Goal: Task Accomplishment & Management: Manage account settings

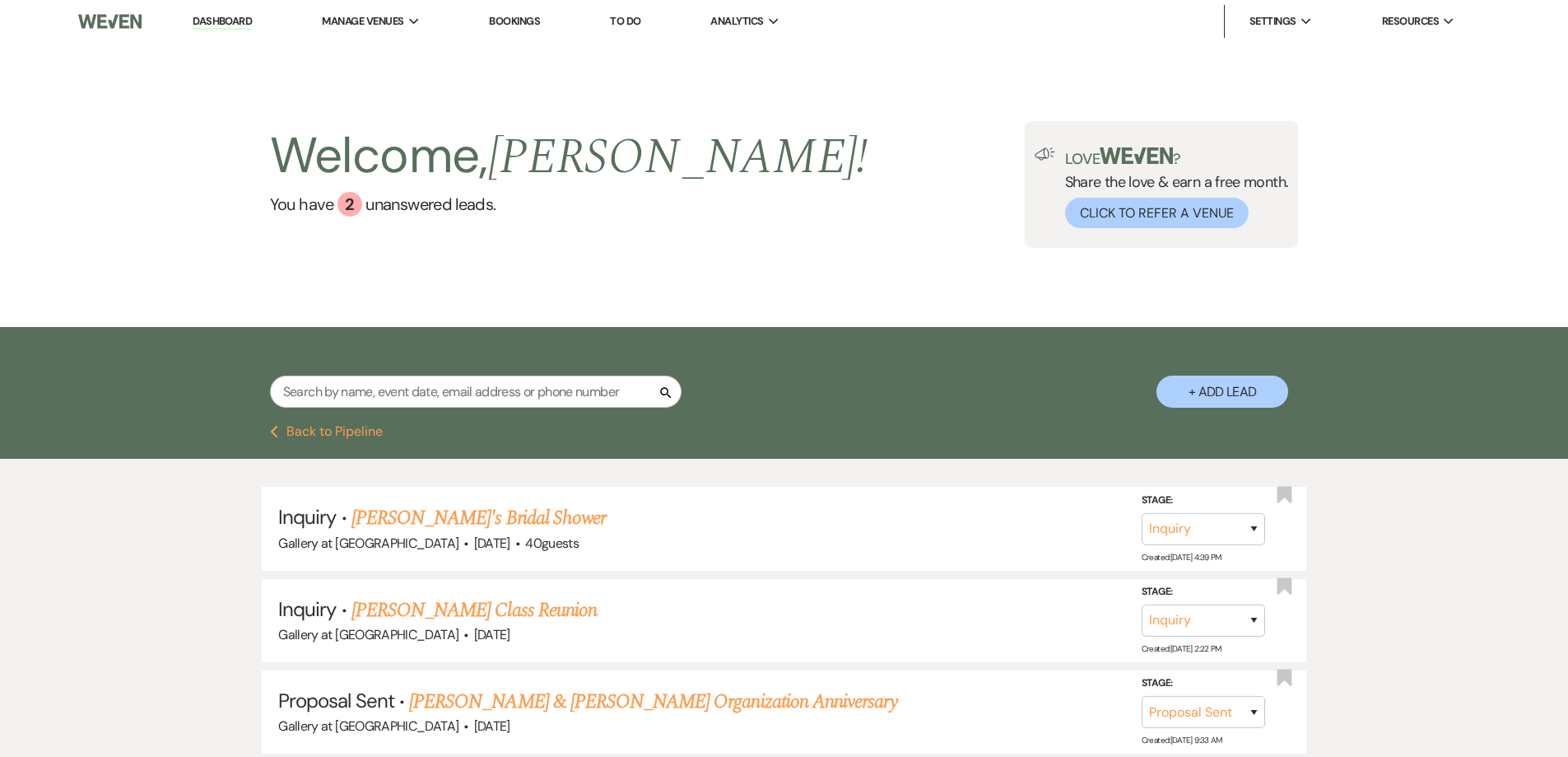
select select "6"
select select "5"
select select "8"
select select "3"
select select "4"
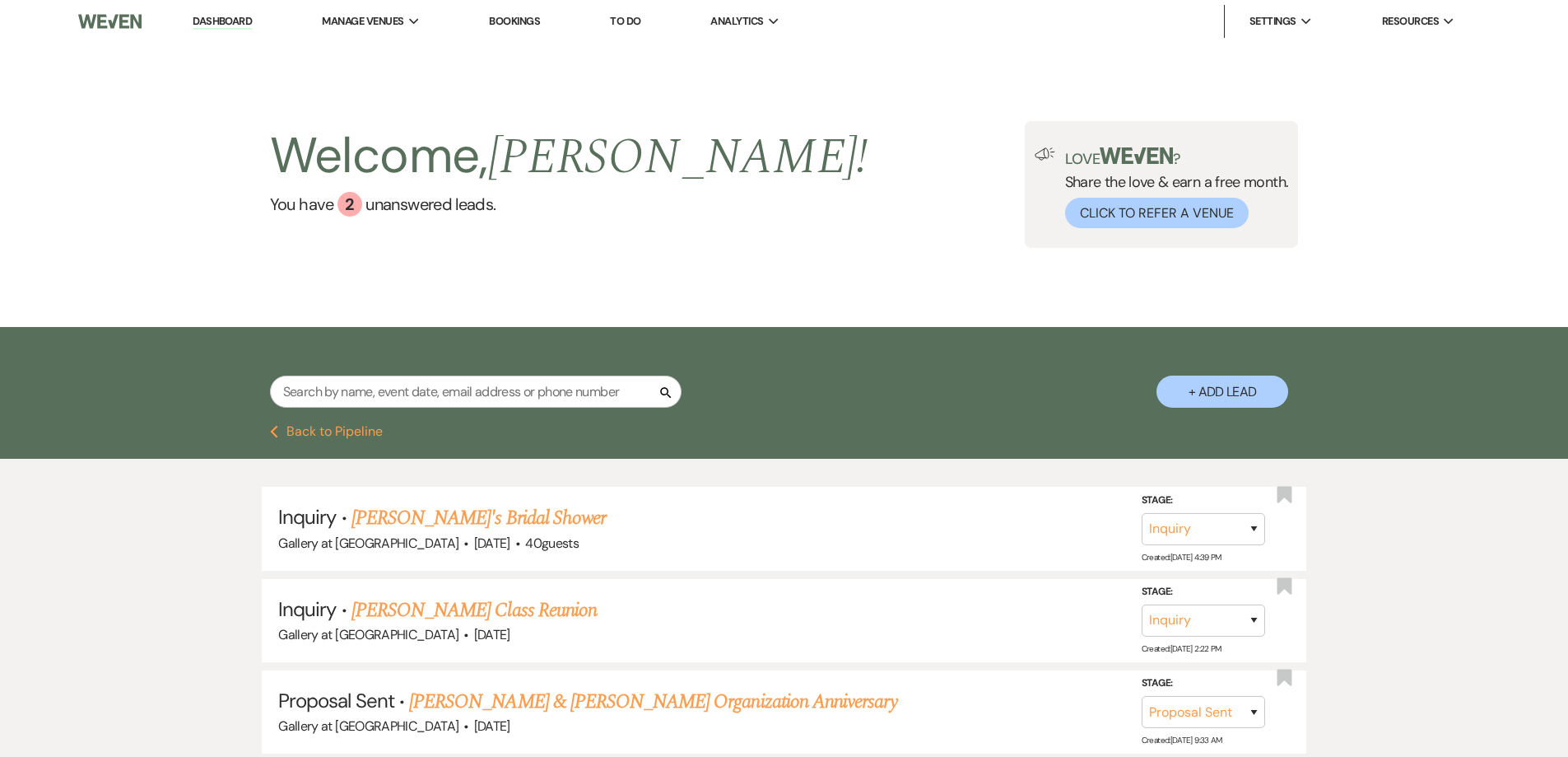
select select "5"
select select "2"
select select "4"
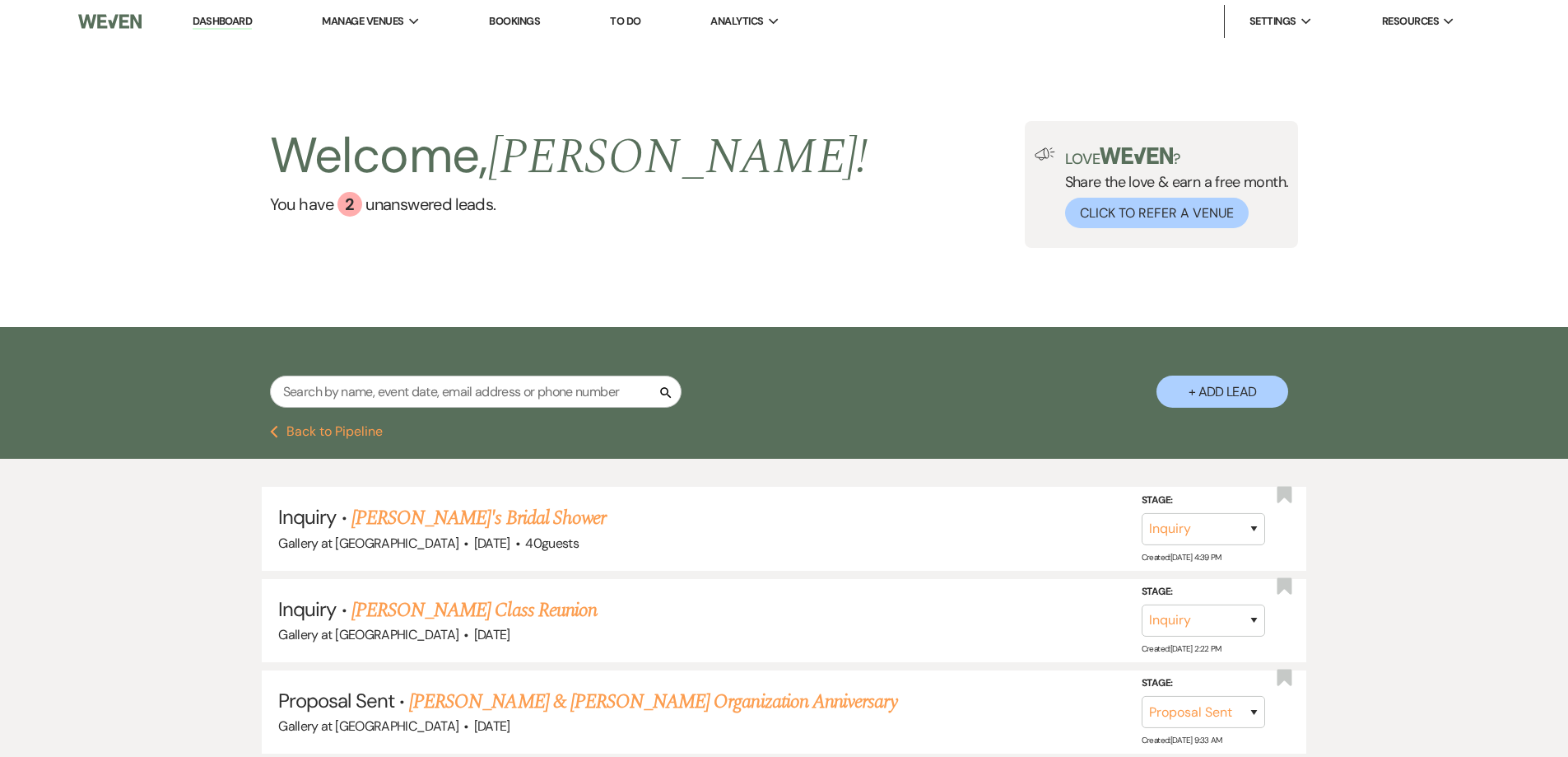
select select "8"
select select "4"
select select "5"
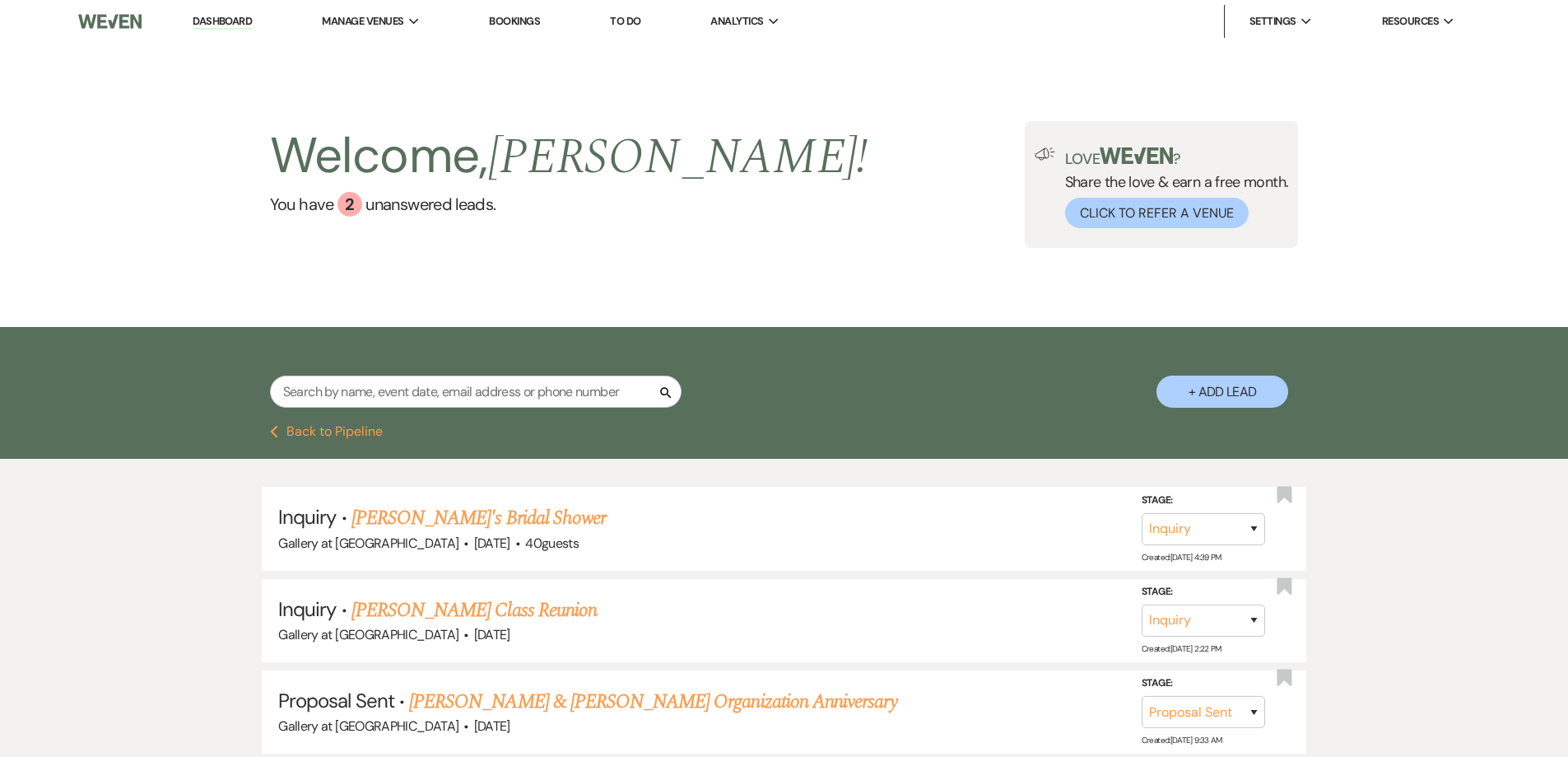
select select "6"
select select "5"
select select "4"
select select "2"
select select "4"
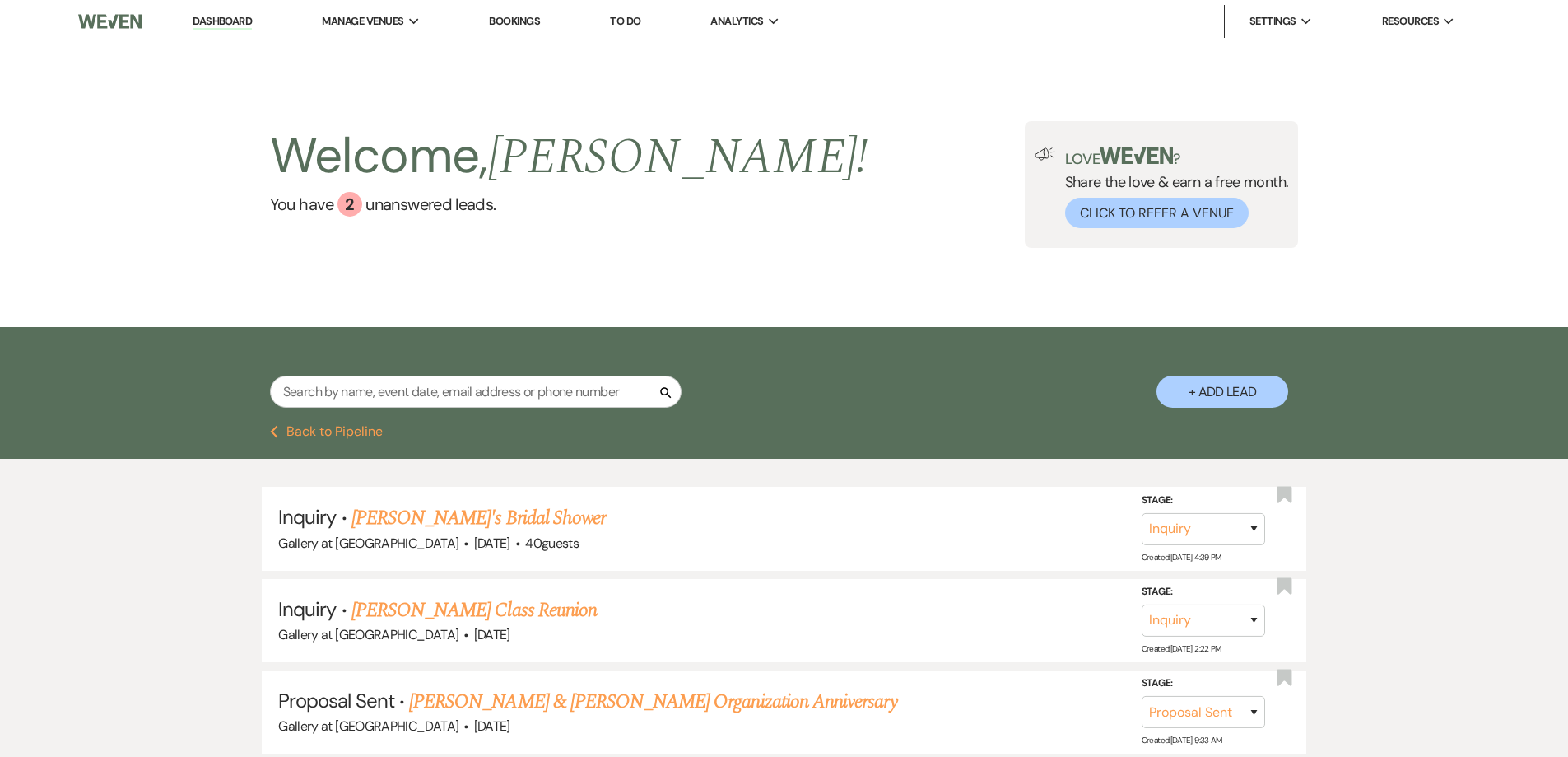
select select "8"
select select "10"
select select "8"
select select "4"
select select "8"
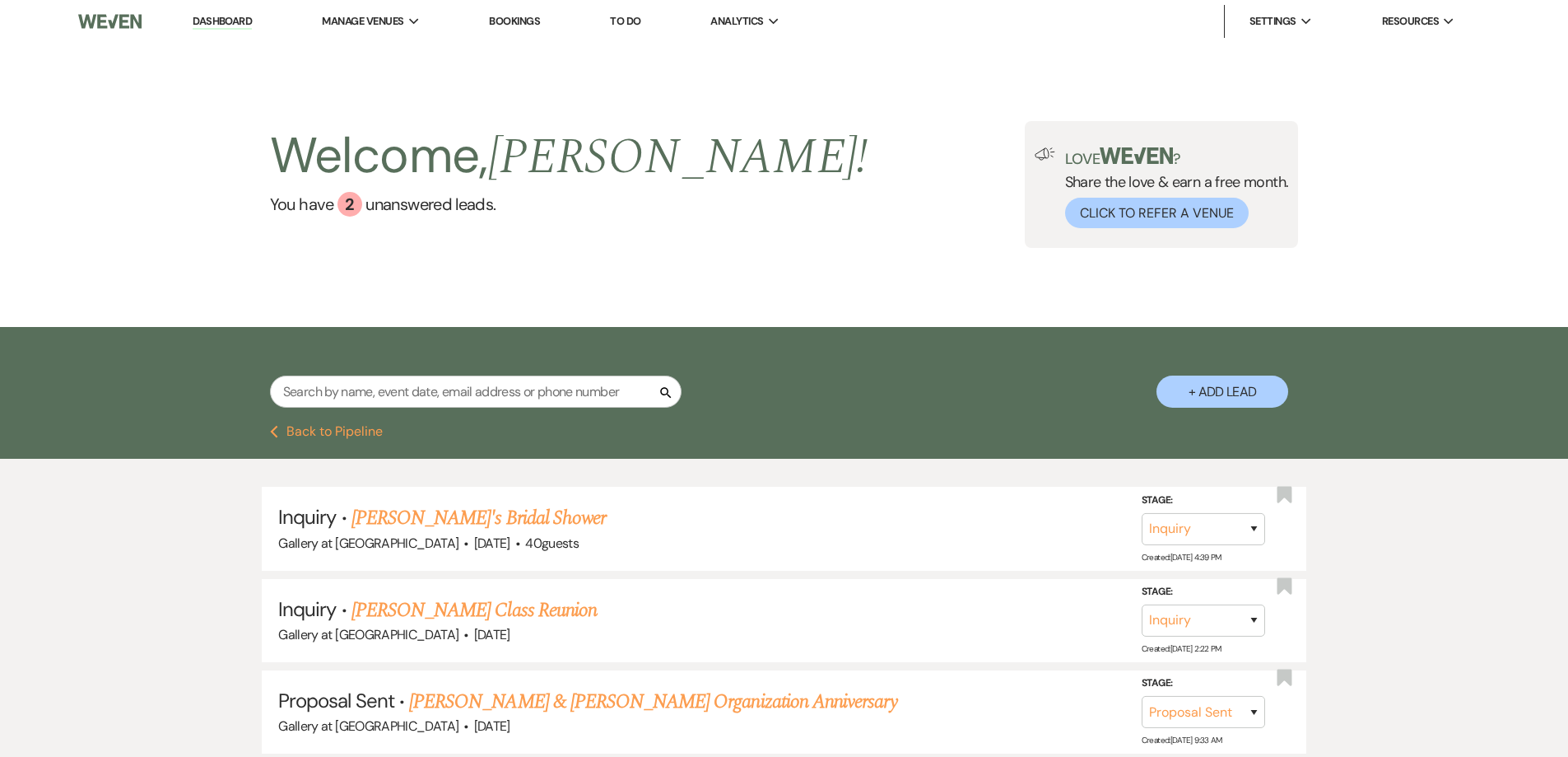
select select "4"
select select "2"
select select "8"
select select "4"
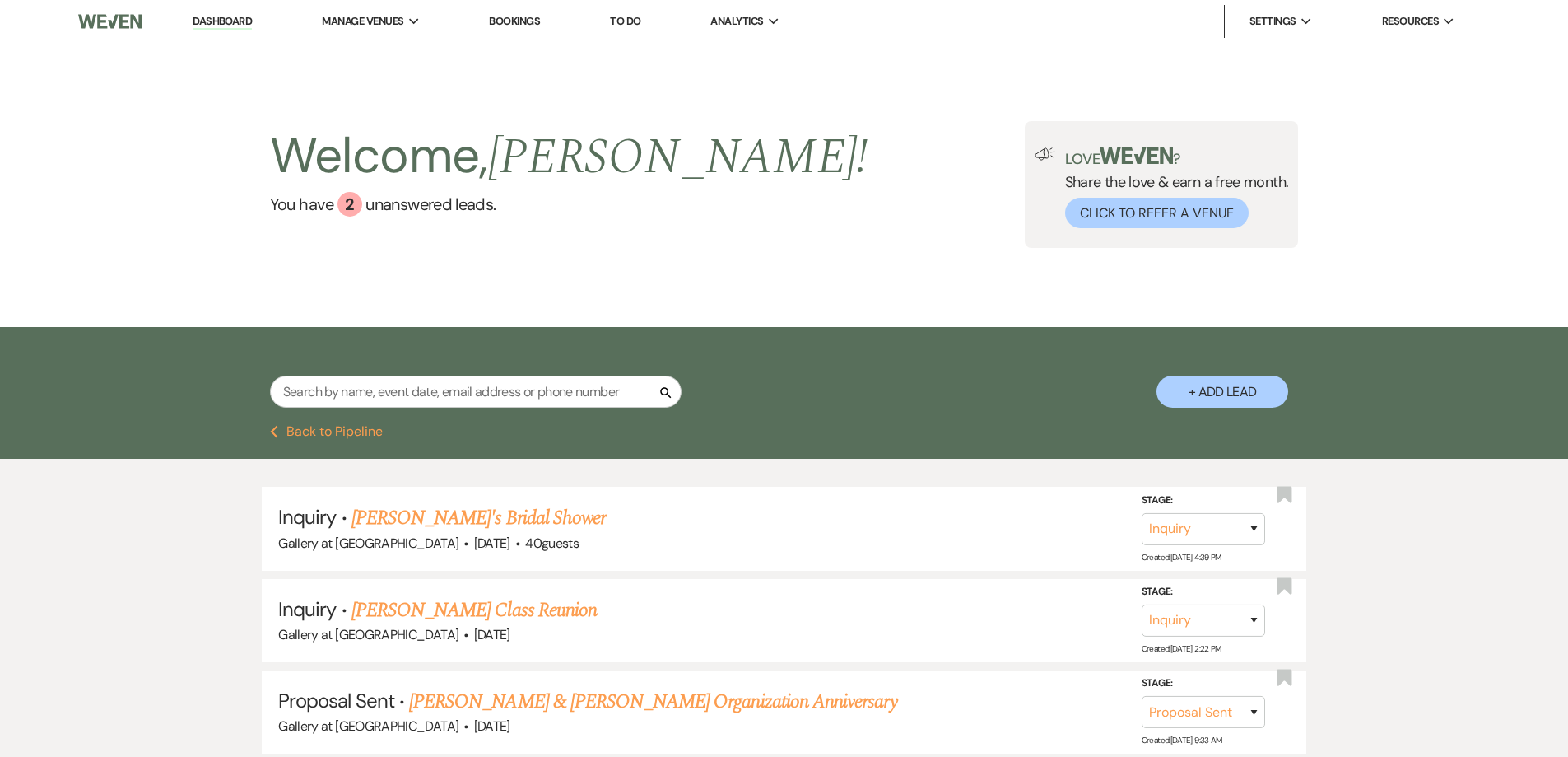
select select "8"
select select "6"
select select "5"
select select "4"
select select "8"
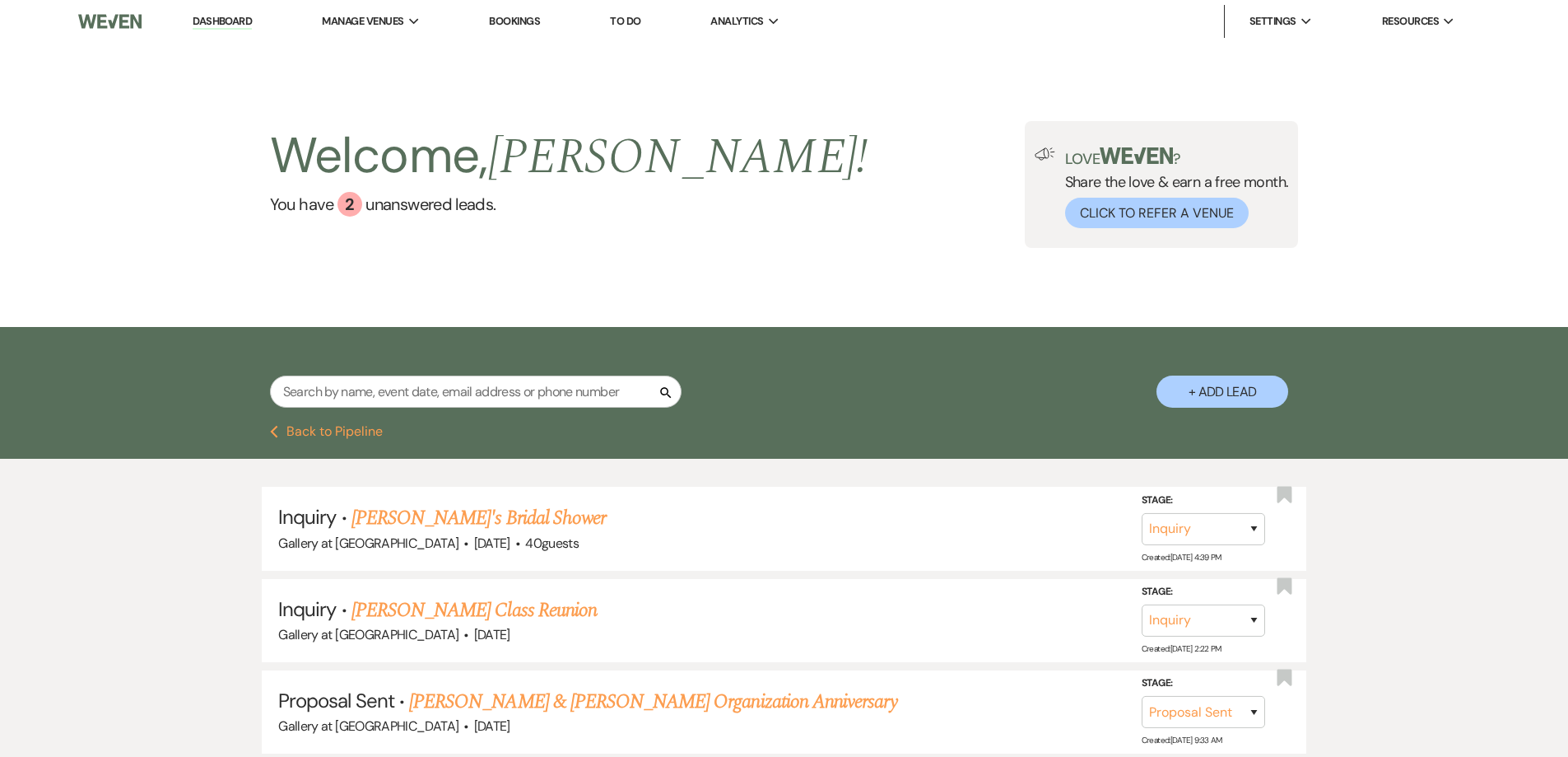
select select "7"
select select "5"
select select "4"
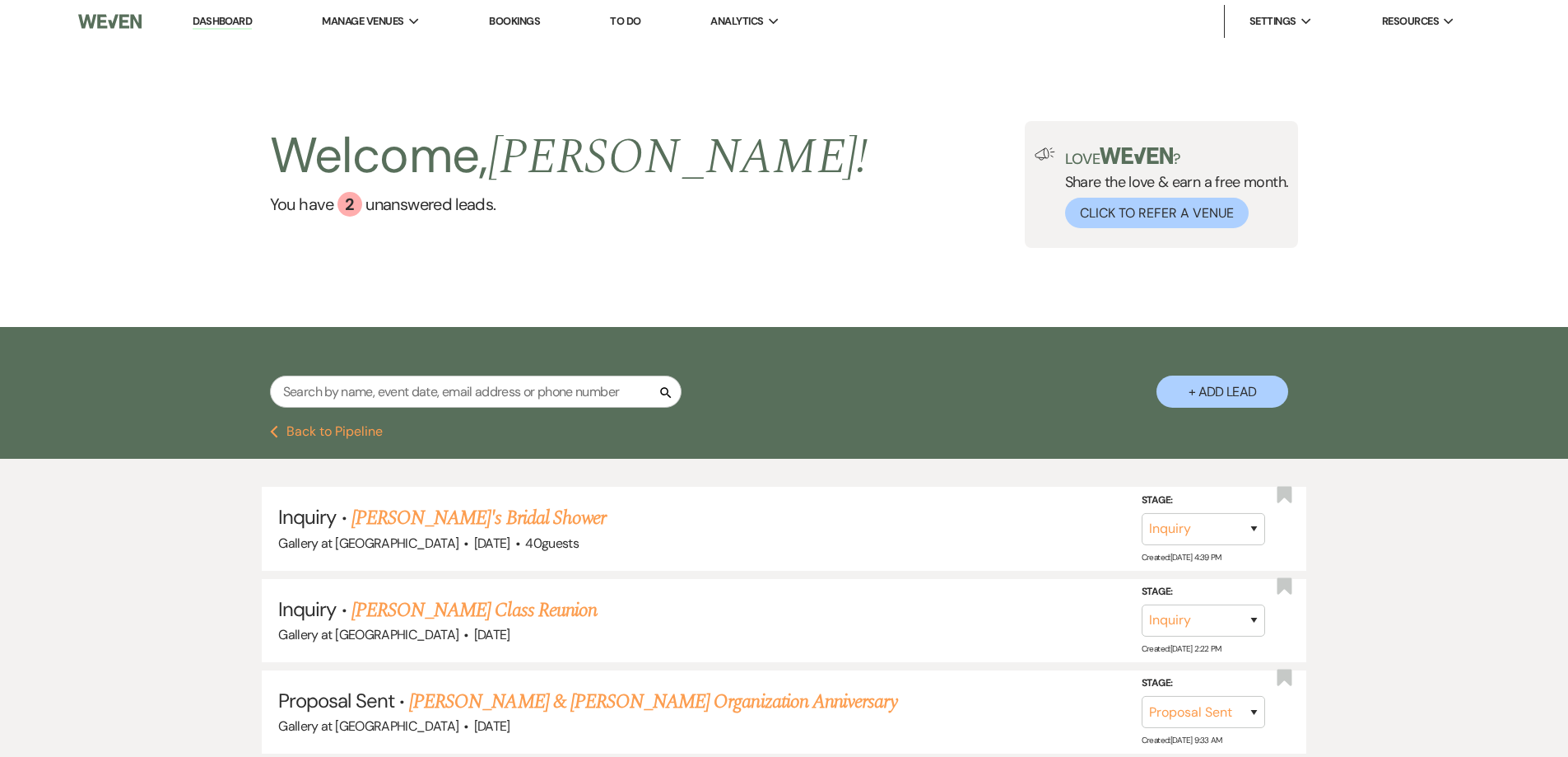
select select "4"
select select "2"
select select "5"
select select "8"
select select "6"
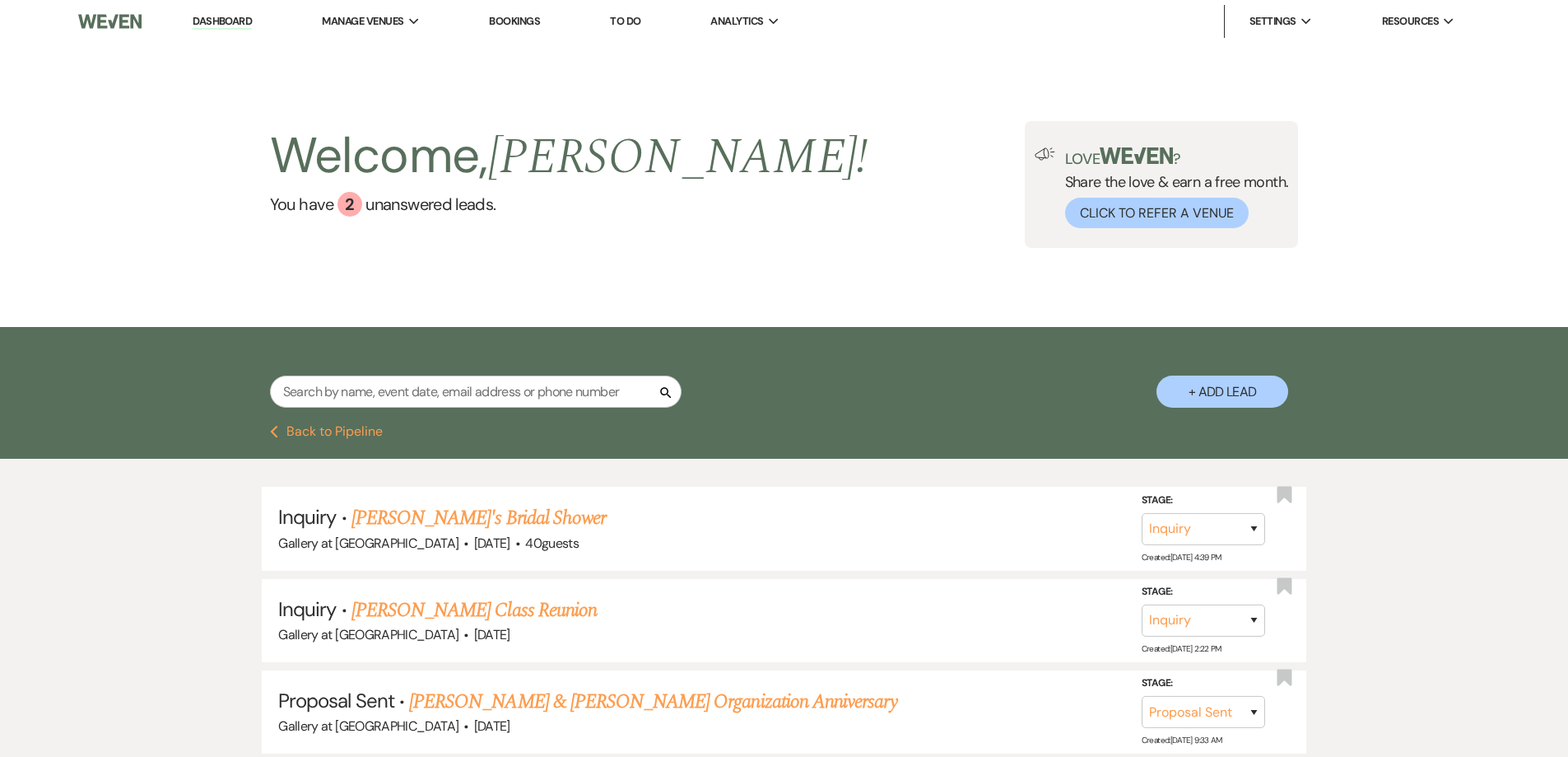
select select "5"
select select "8"
select select "4"
select select "8"
select select "4"
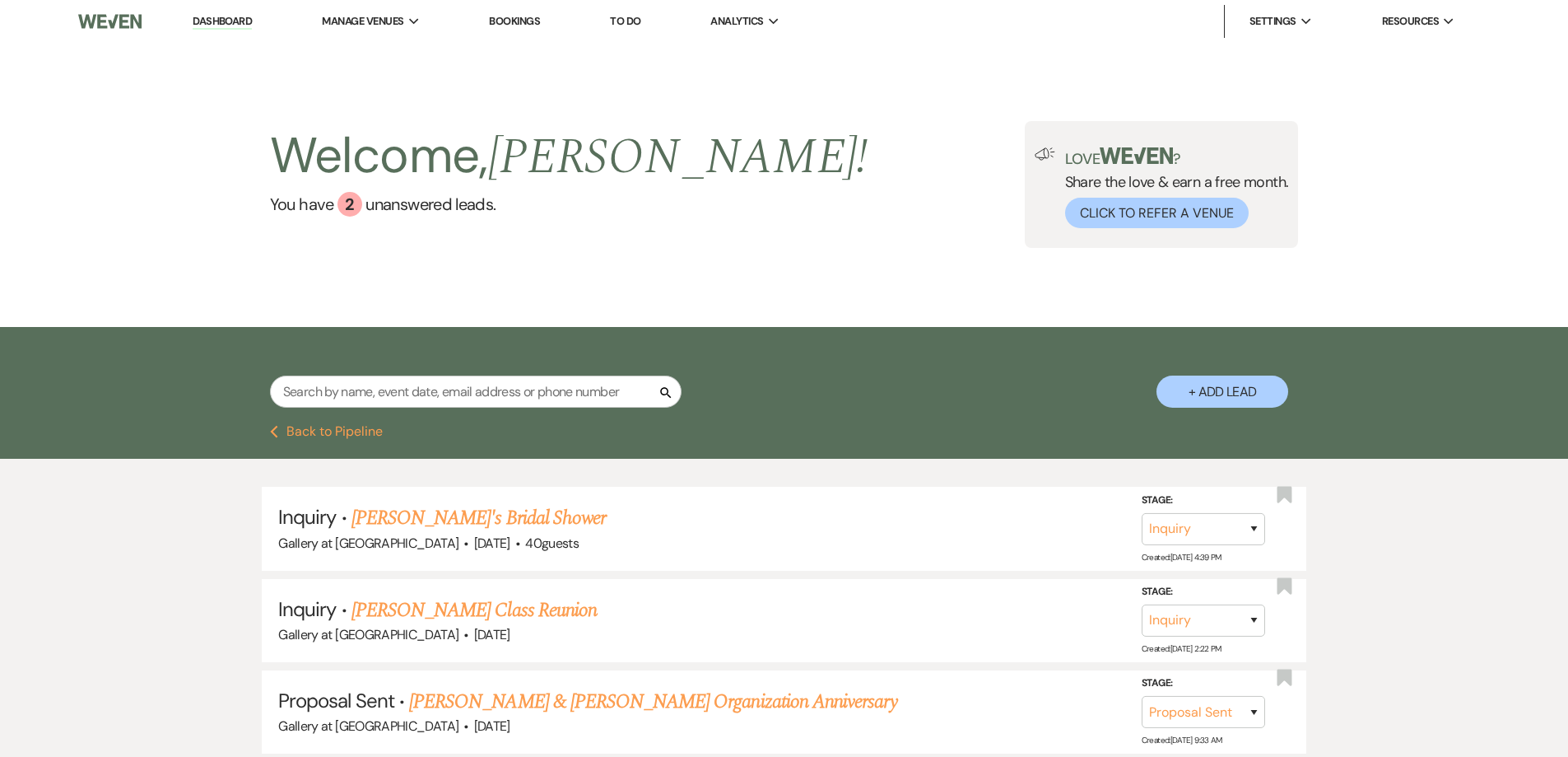
select select "2"
select select "5"
select select "4"
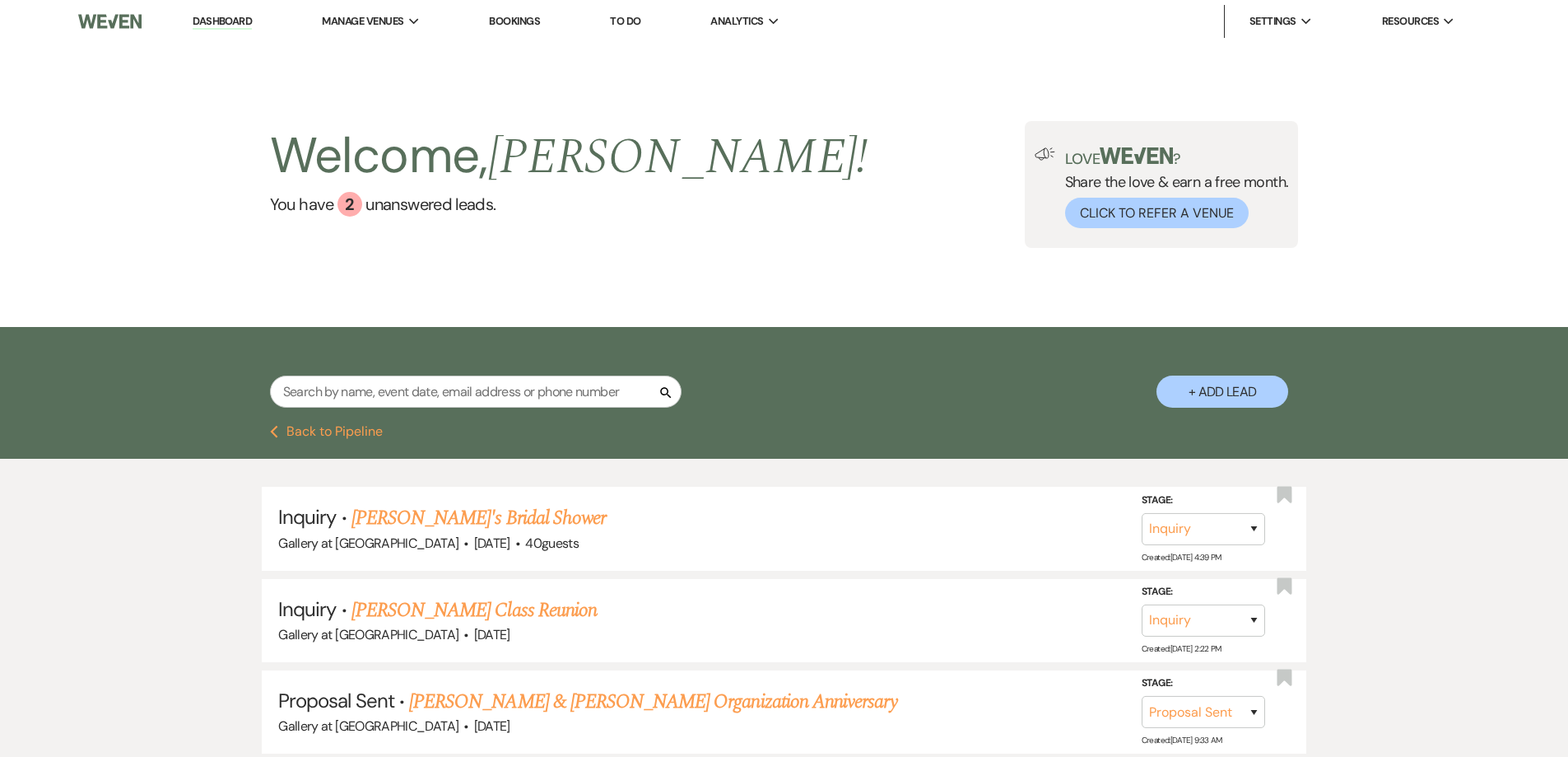
select select "5"
select select "2"
select select "4"
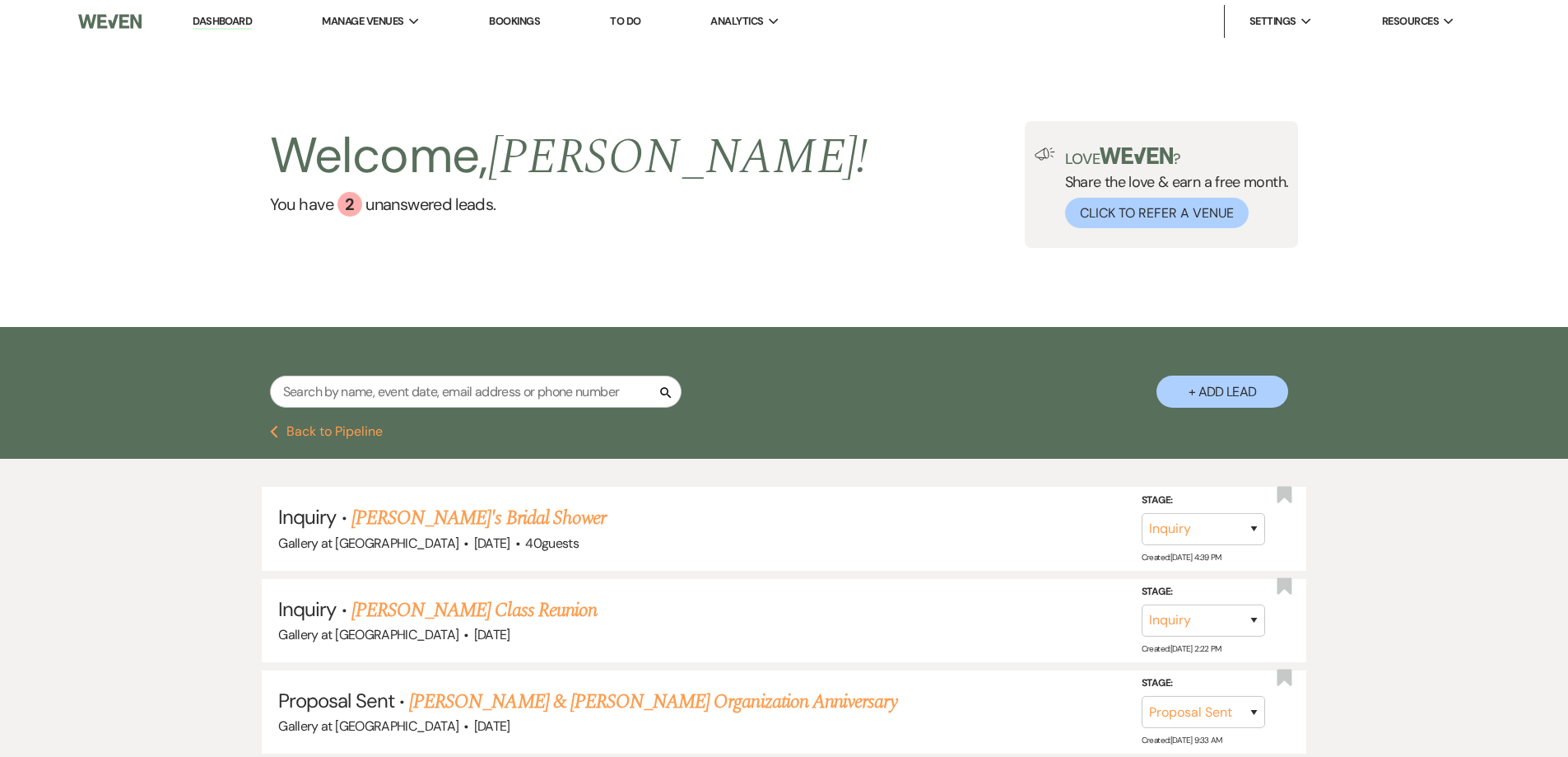
select select "5"
select select "8"
select select "6"
select select "5"
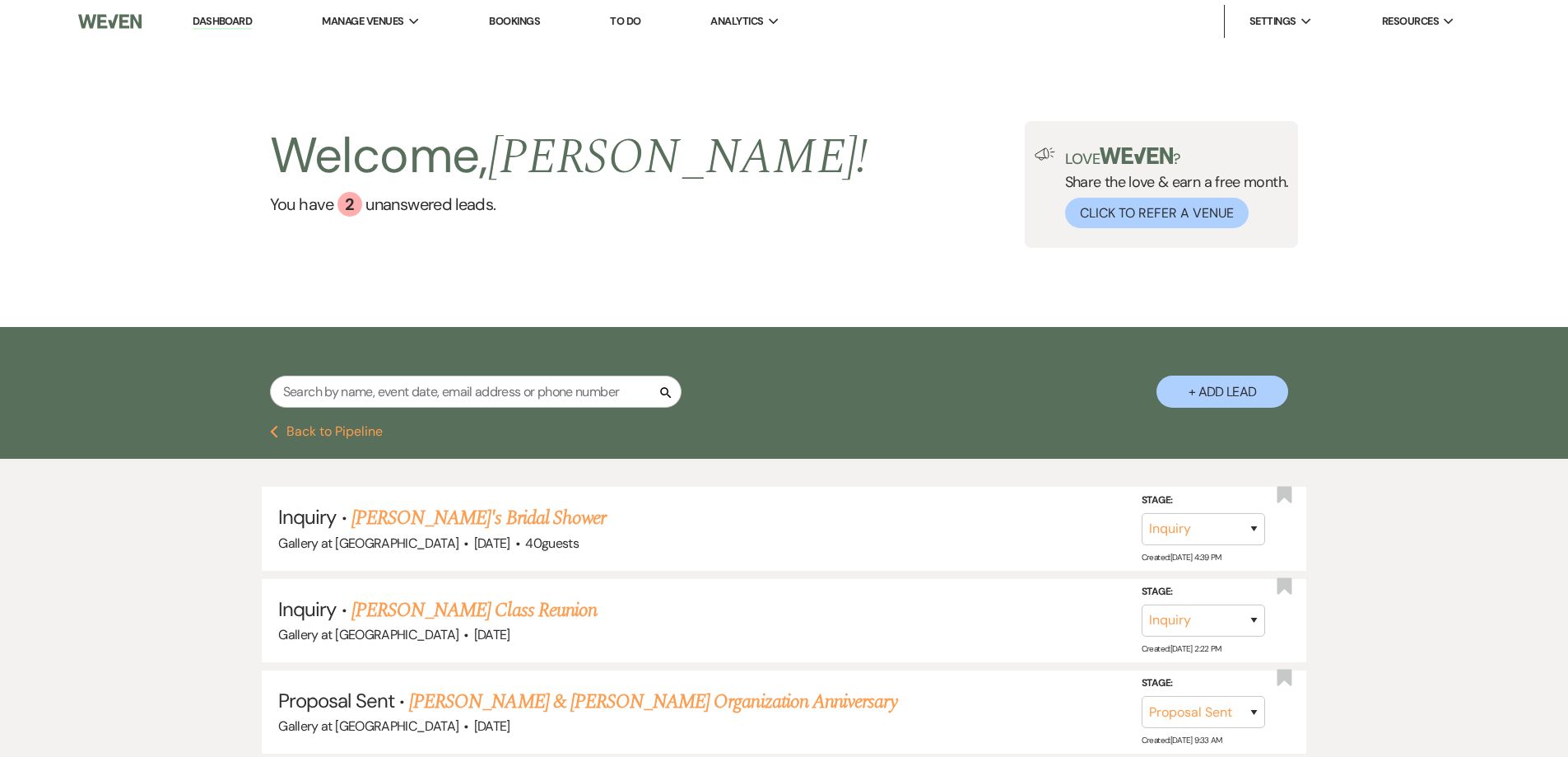
select select "8"
select select "2"
select select "8"
select select "4"
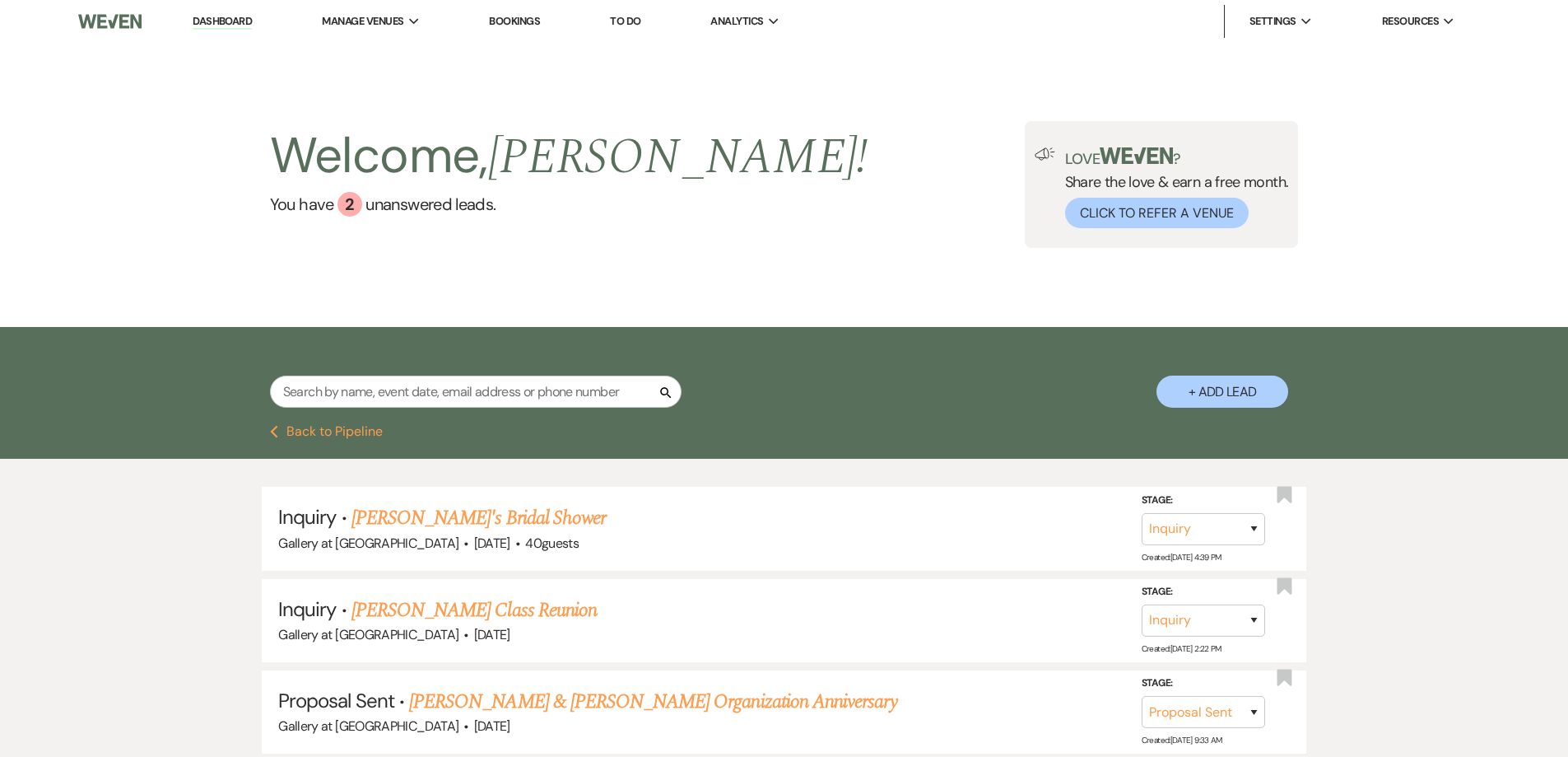
select select "8"
select select "5"
select select "2"
select select "8"
select select "5"
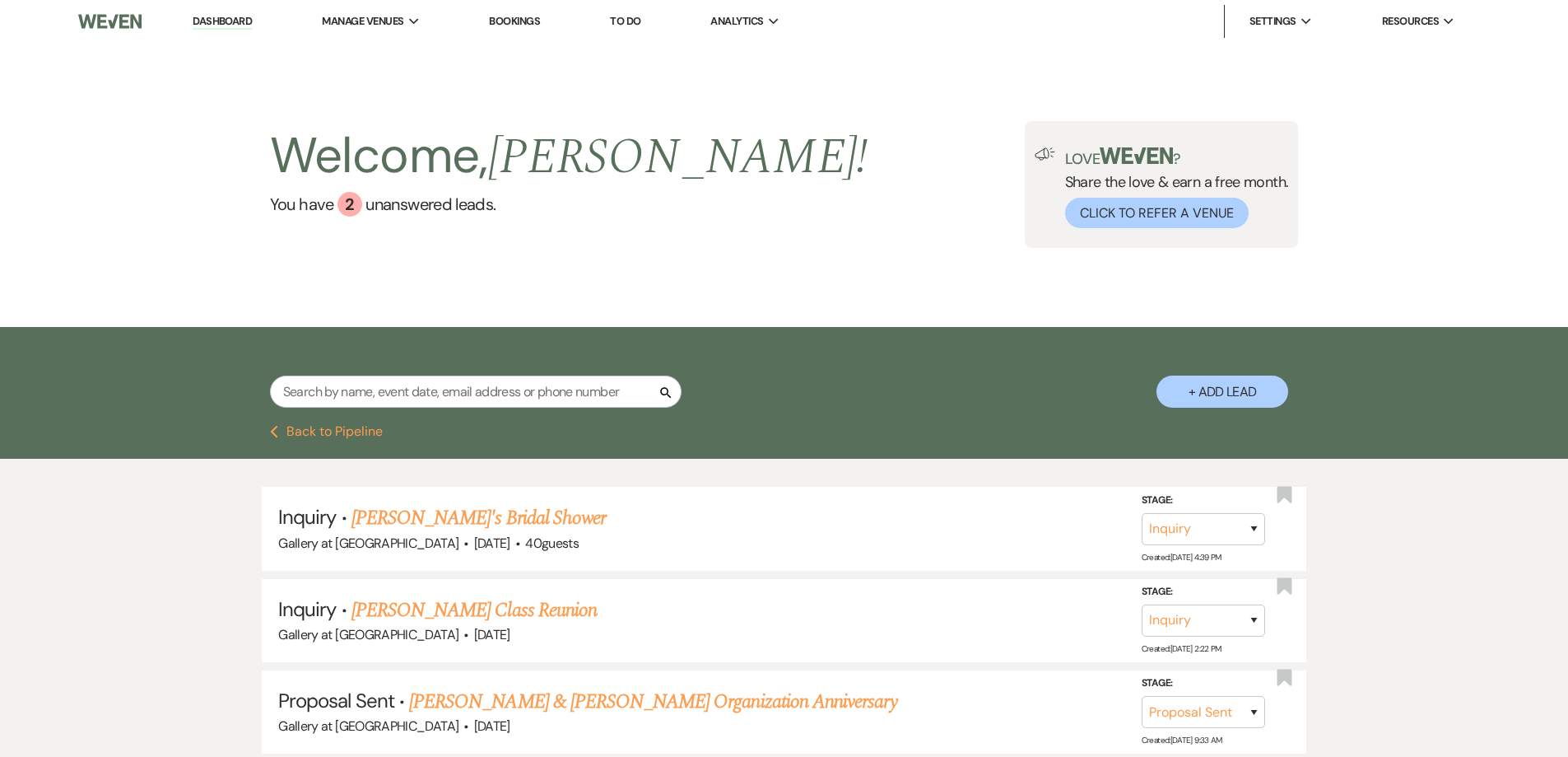
select select "8"
select select "2"
select select "8"
select select "4"
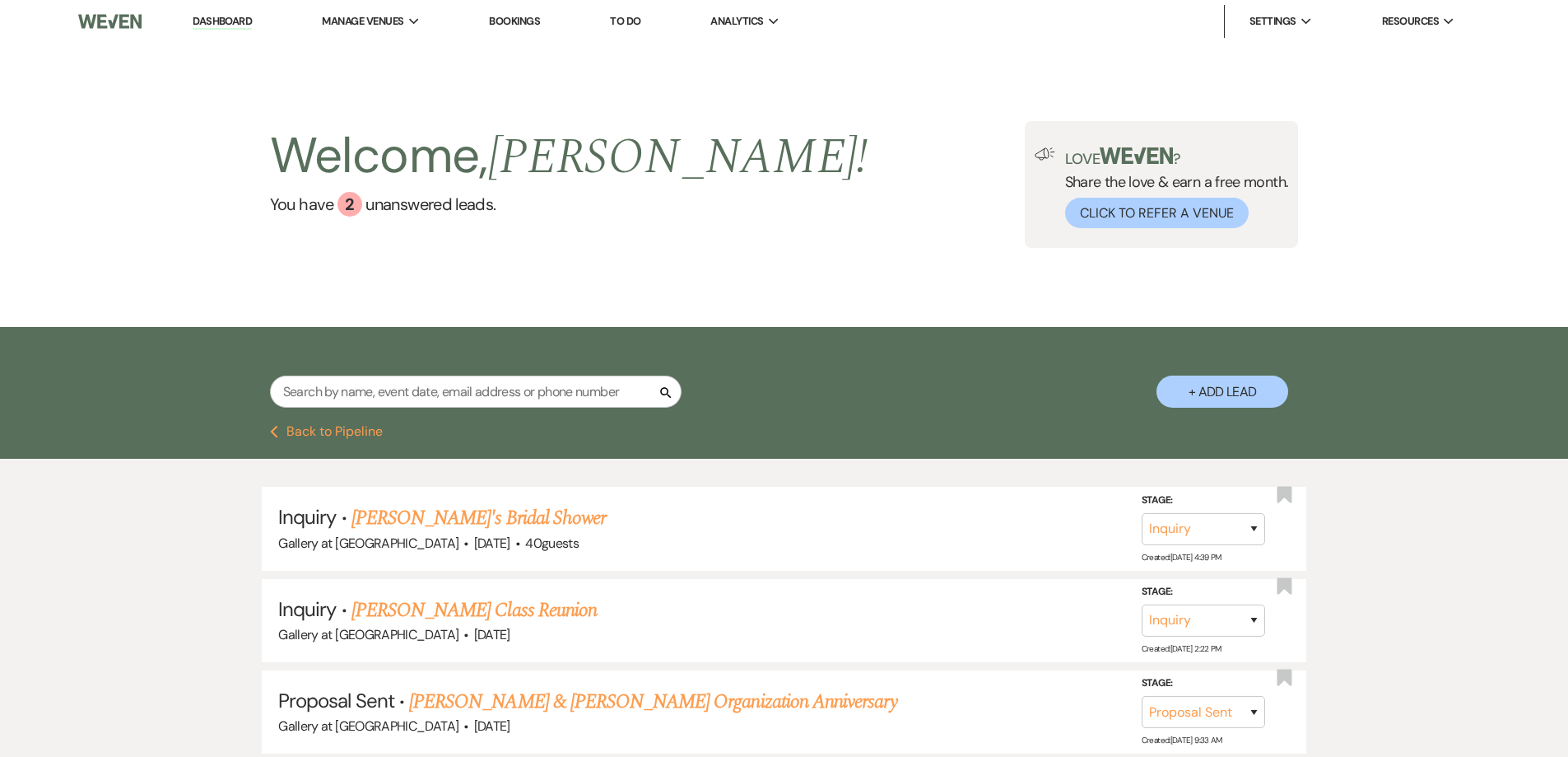
select select "2"
select select "5"
select select "8"
select select "7"
select select "8"
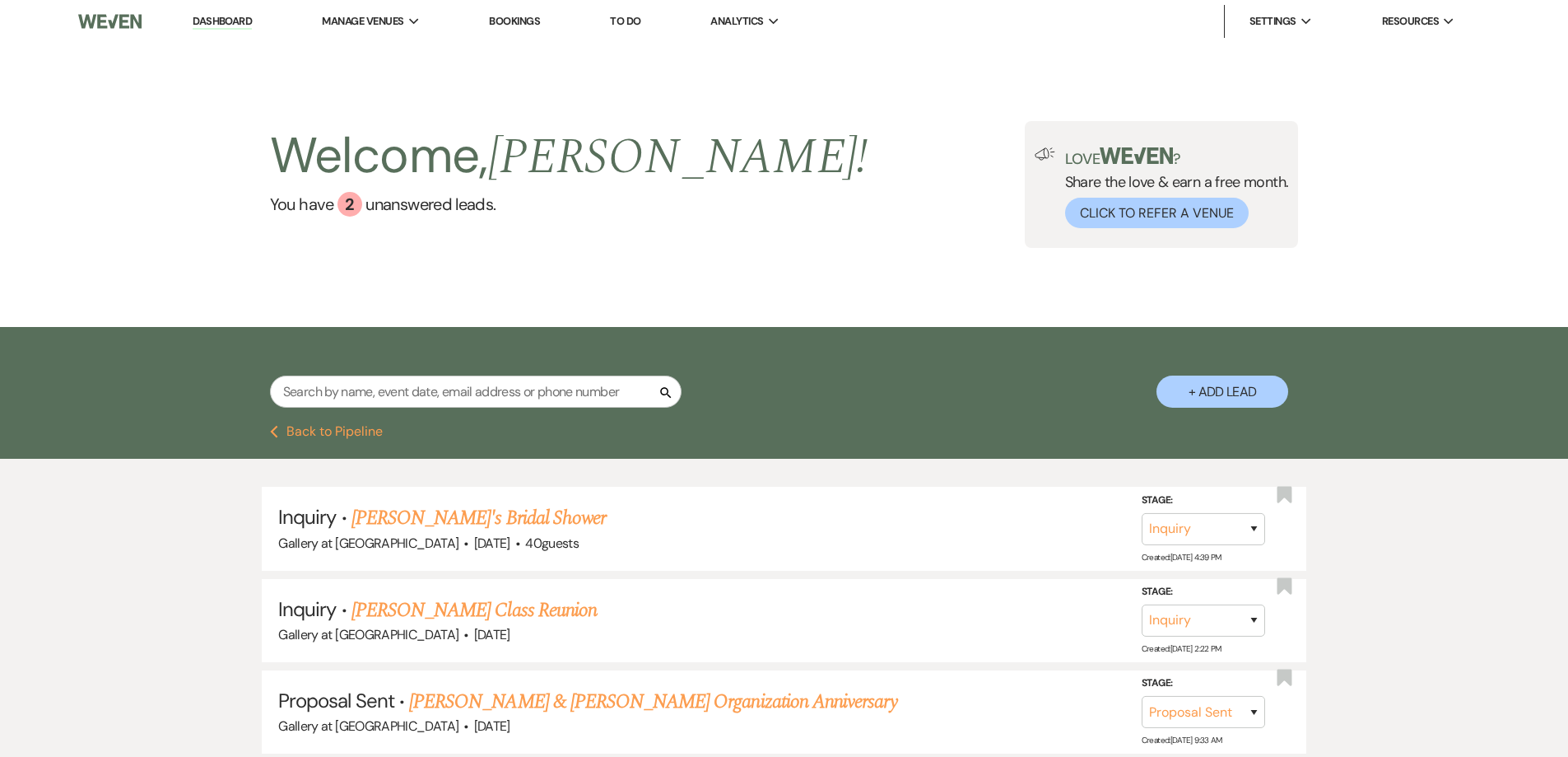
select select "5"
select select "6"
select select "2"
select select "8"
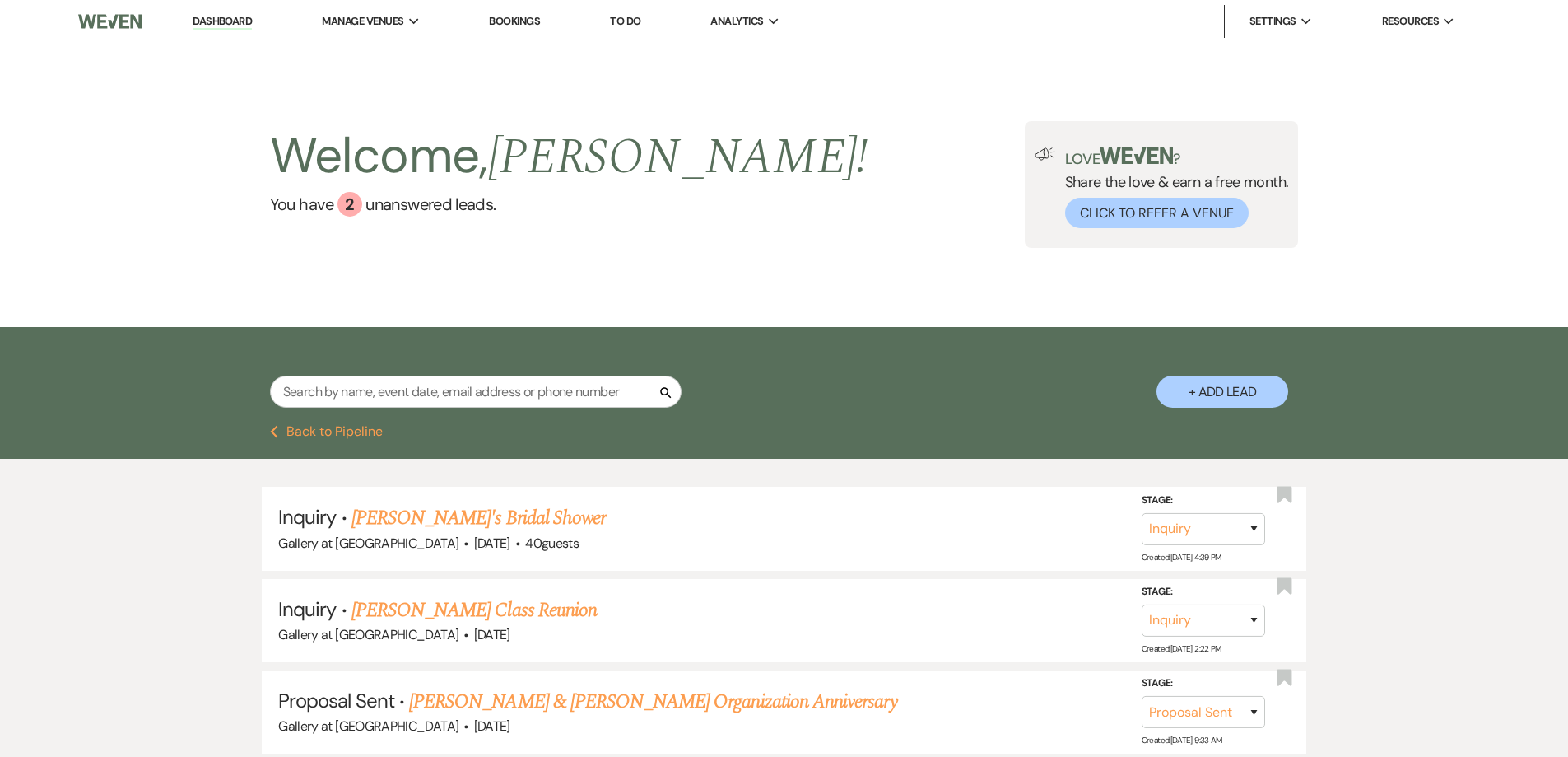
select select "8"
select select "5"
select select "8"
select select "5"
select select "8"
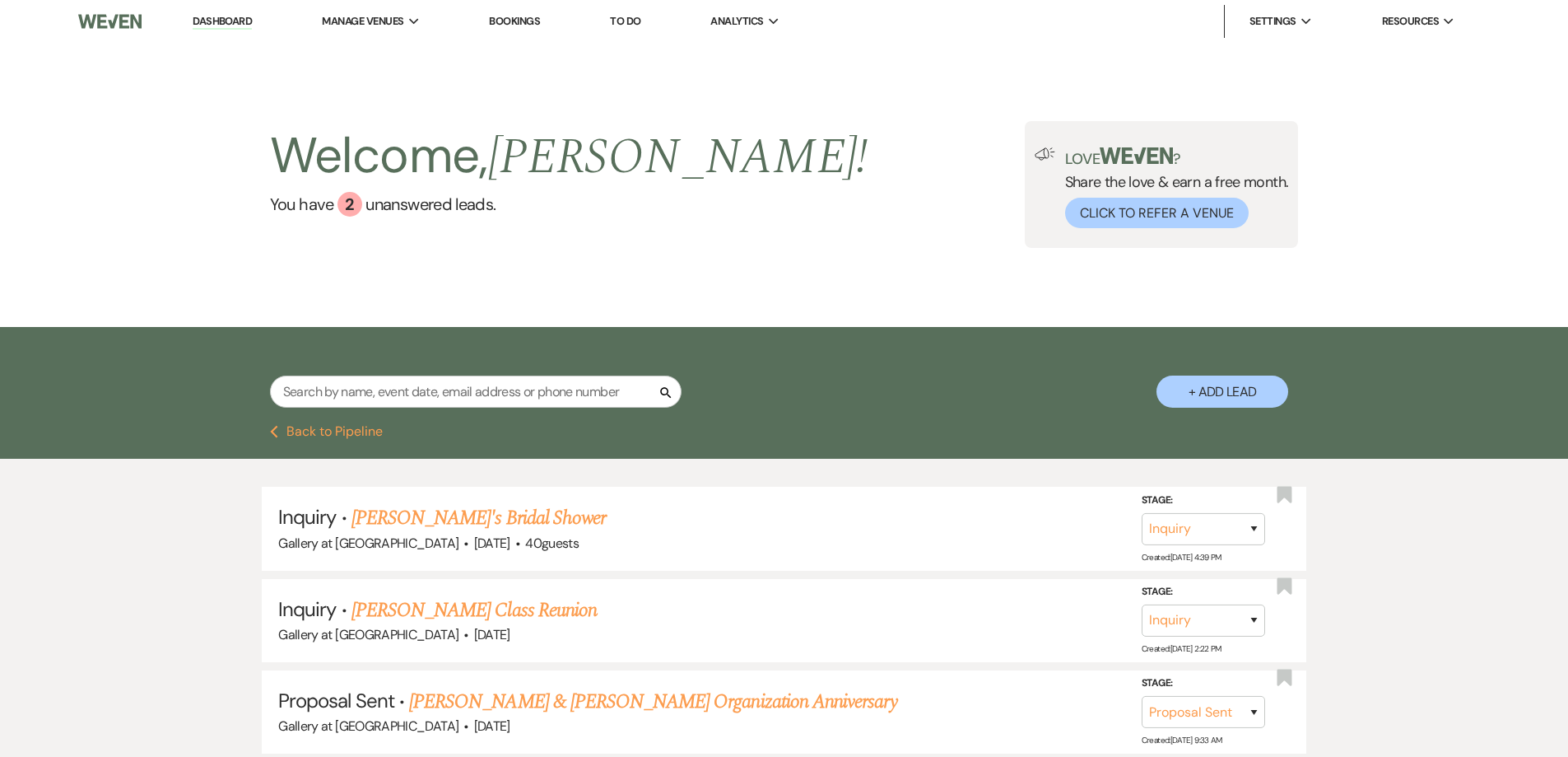
select select "5"
select select "8"
select select "5"
select select "8"
select select "6"
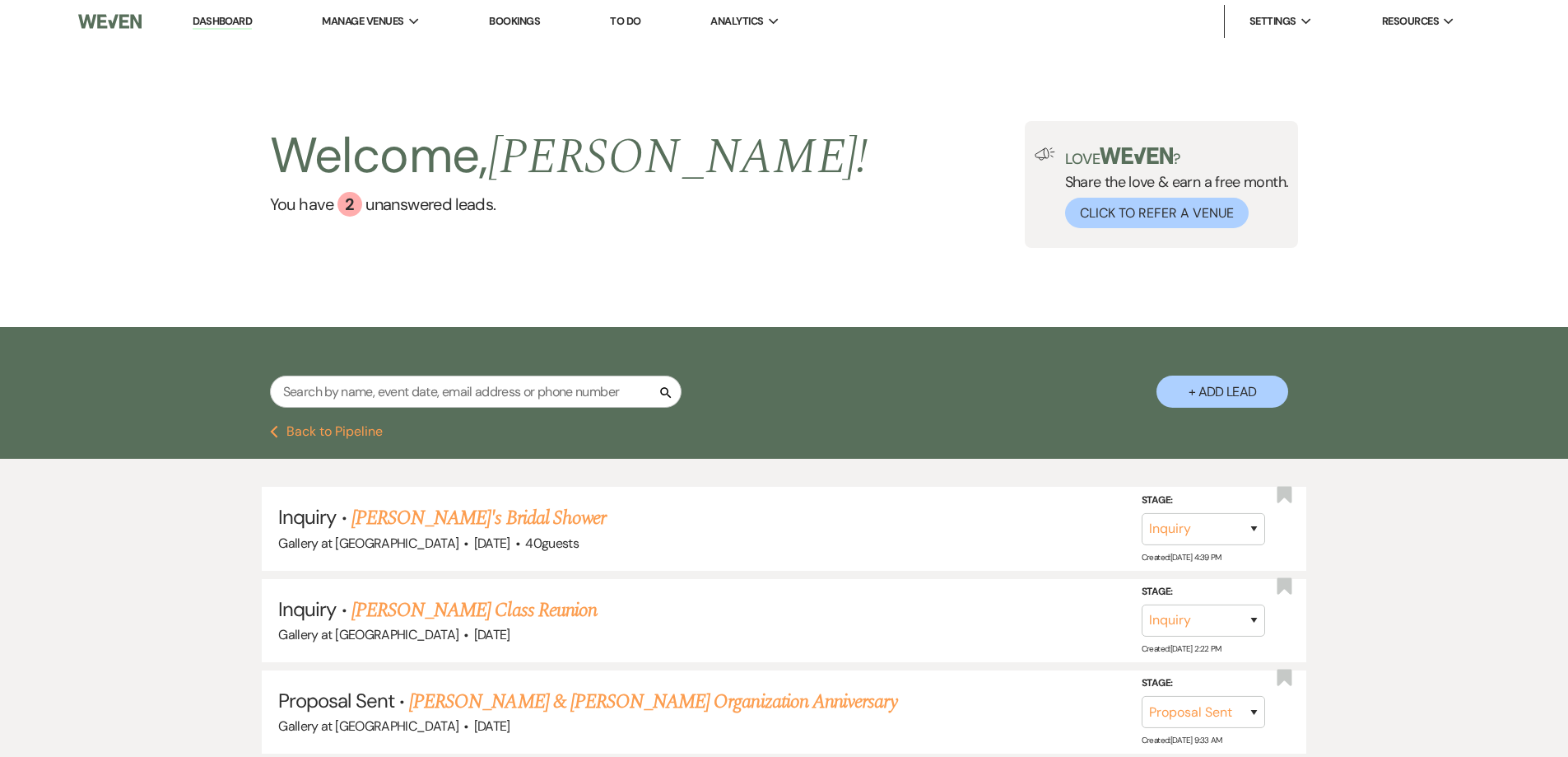
select select "8"
select select "5"
select select "8"
select select "5"
select select "8"
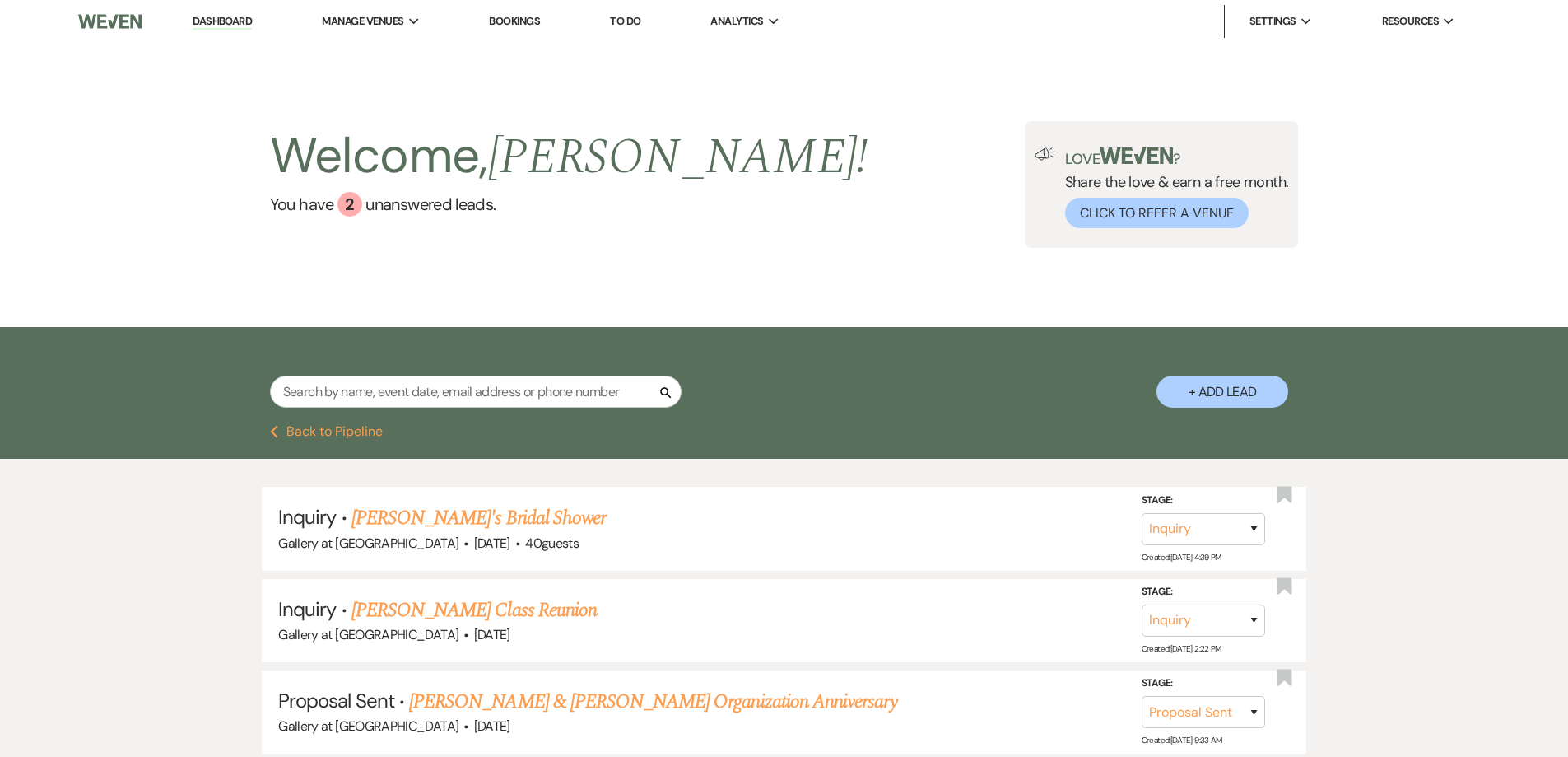
select select "8"
select select "5"
select select "2"
select select "8"
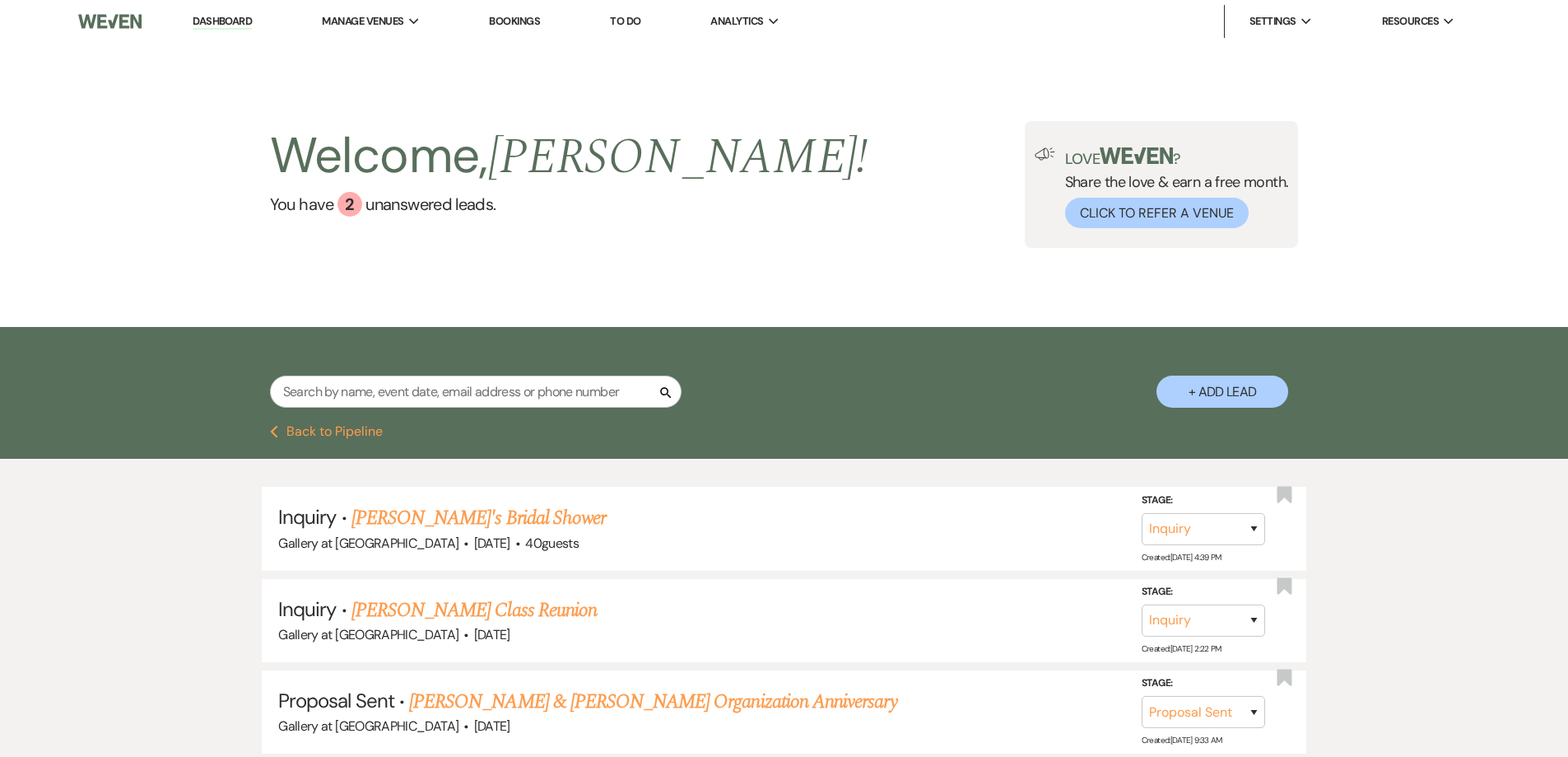
select select "5"
select select "8"
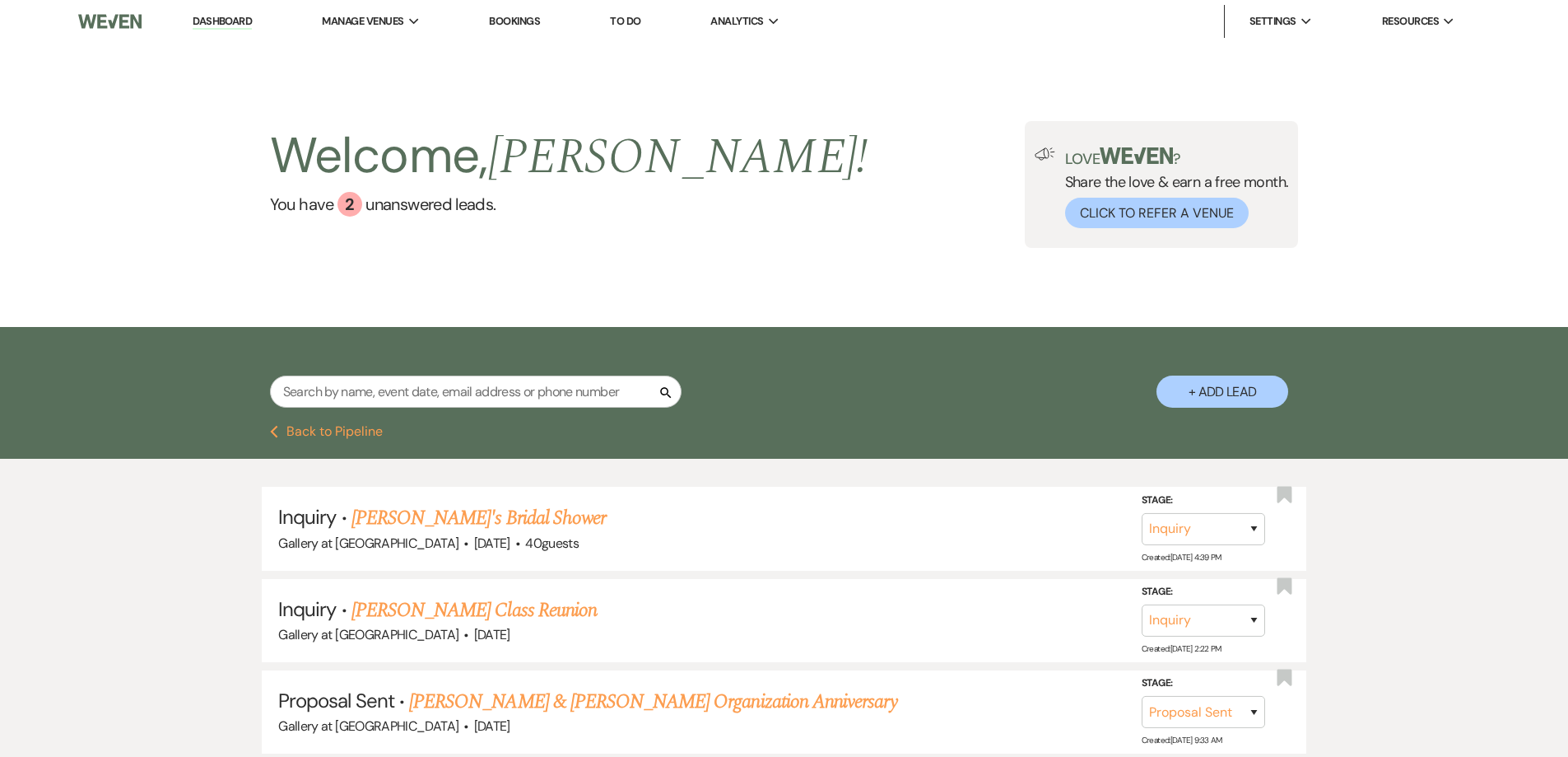
select select "8"
select select "5"
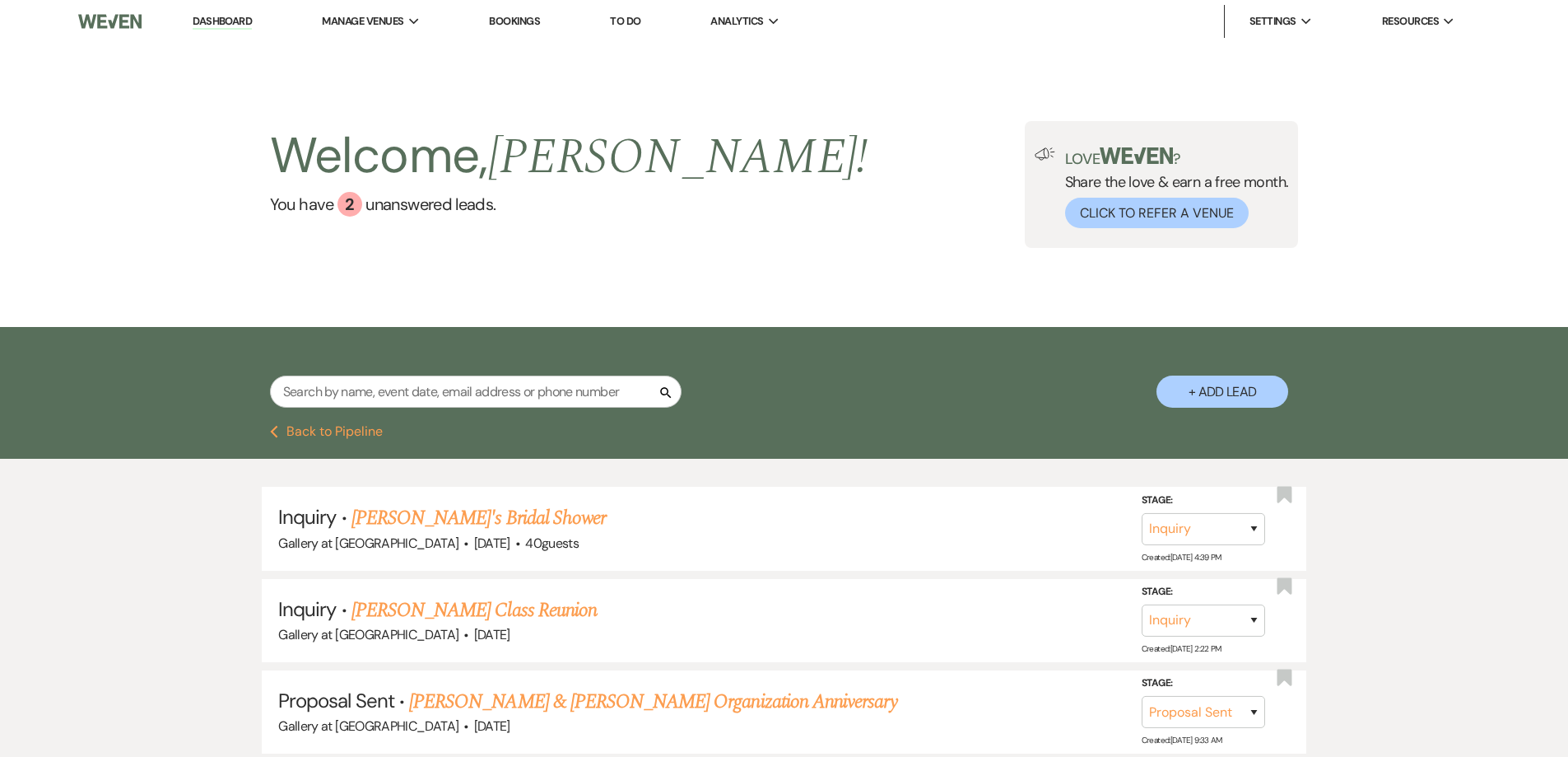
select select "8"
select select "5"
select select "8"
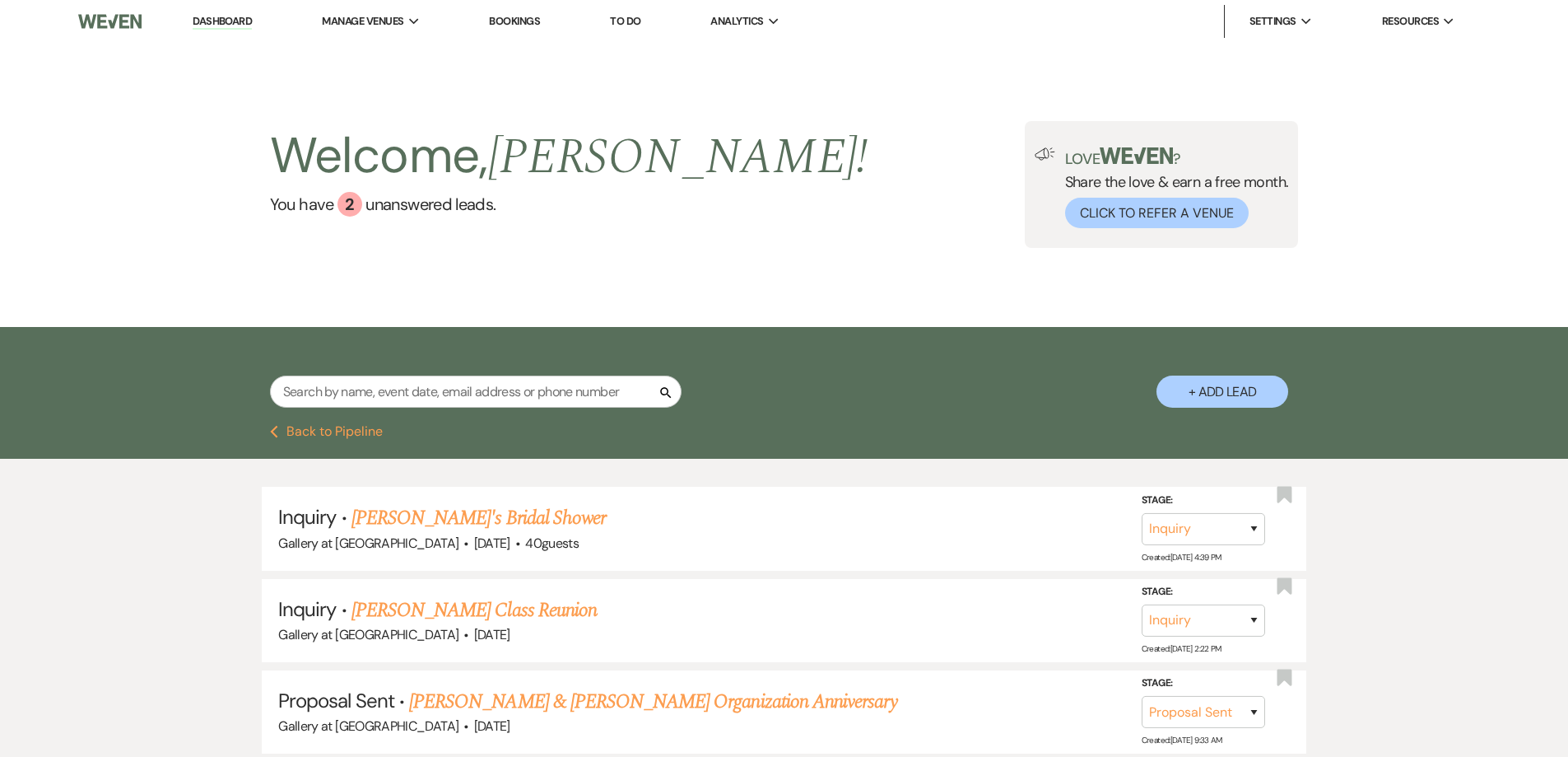
select select "8"
select select "5"
select select "8"
select select "5"
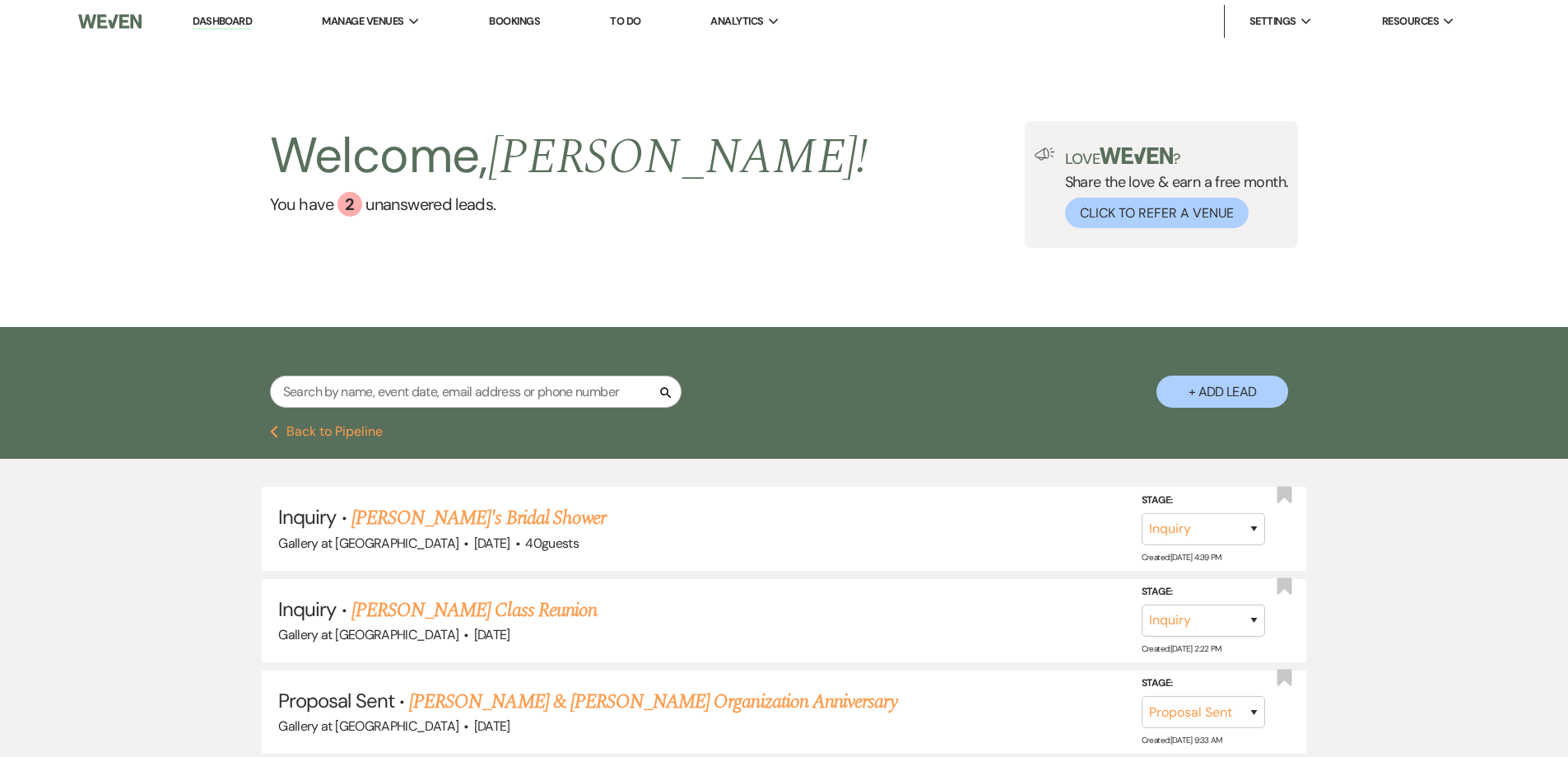
select select "8"
select select "5"
select select "8"
select select "5"
select select "2"
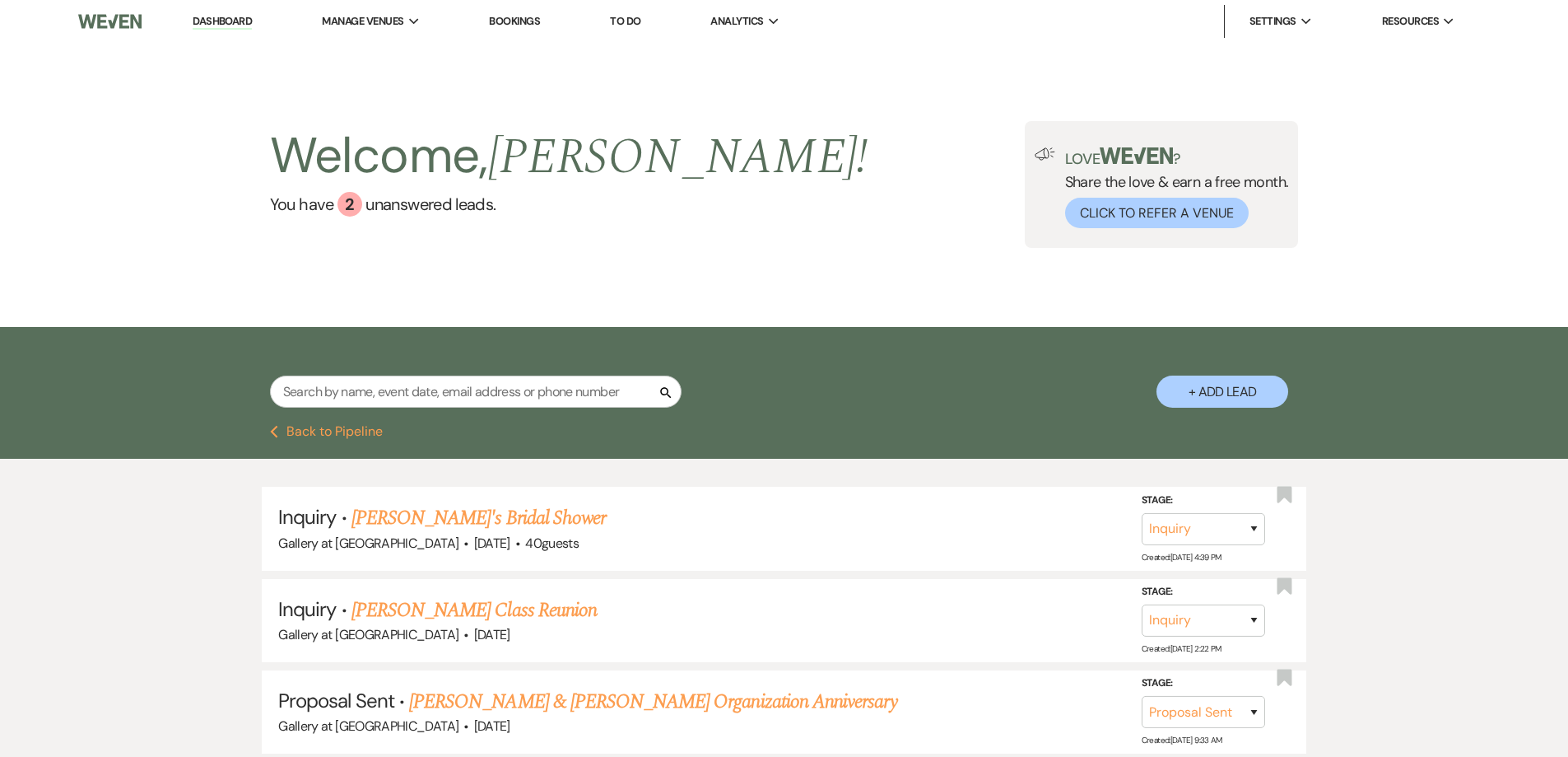
select select "8"
select select "4"
select select "8"
select select "5"
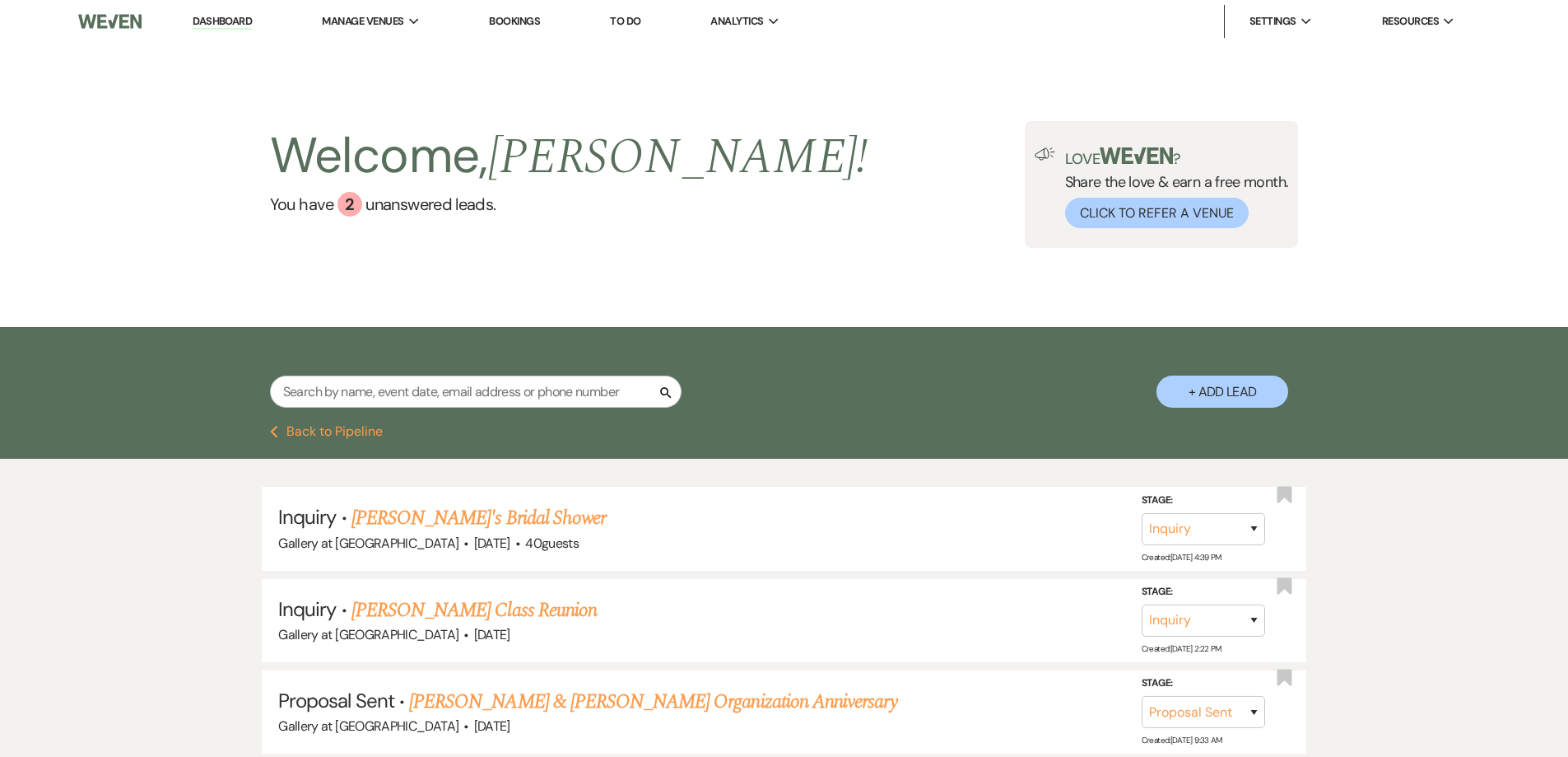
select select "8"
select select "4"
select select "8"
select select "5"
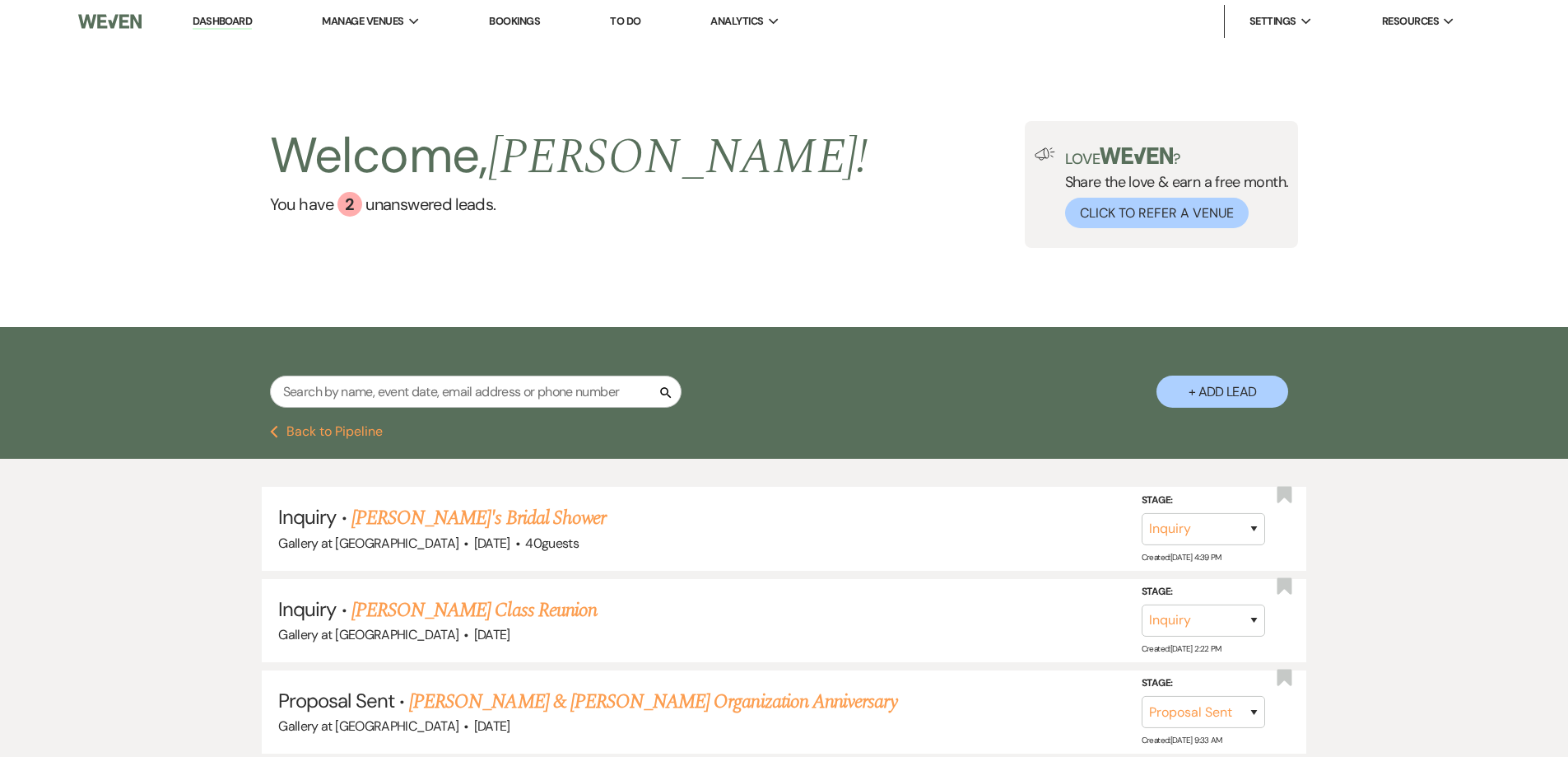
select select "8"
select select "5"
select select "8"
select select "7"
select select "8"
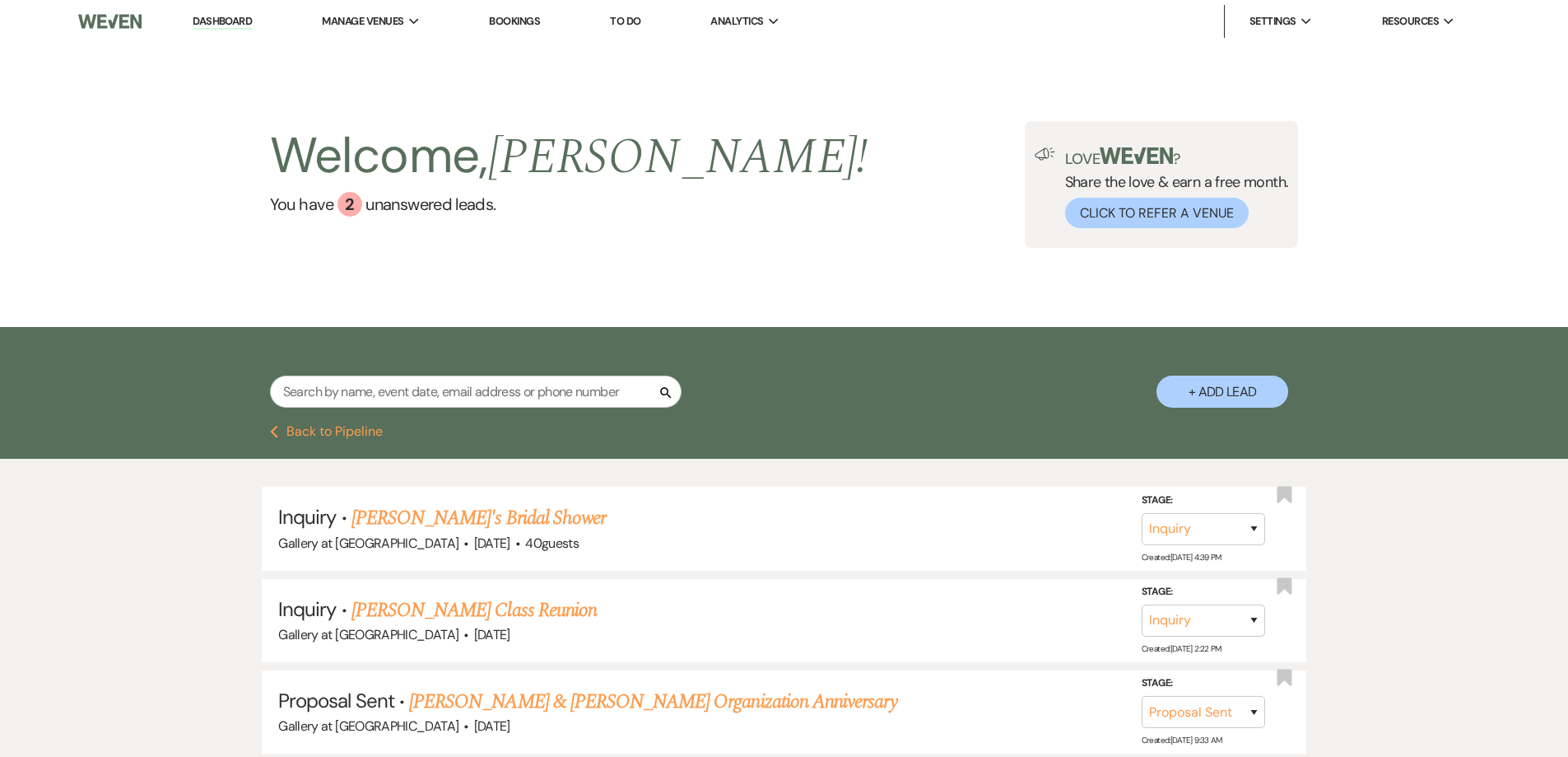
select select "5"
select select "4"
select select "8"
select select "11"
select select "8"
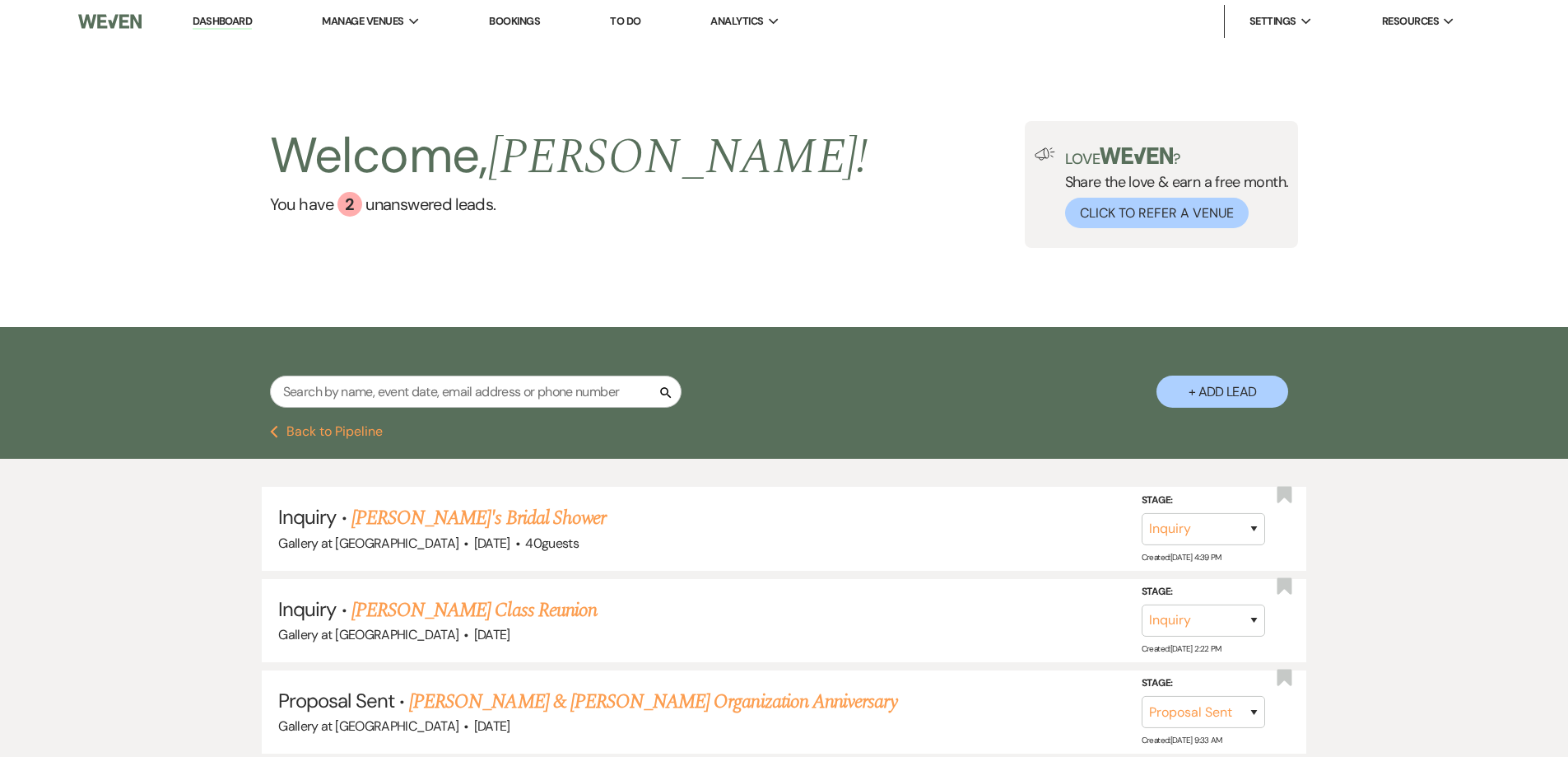
select select "5"
select select "4"
select select "8"
select select "5"
select select "4"
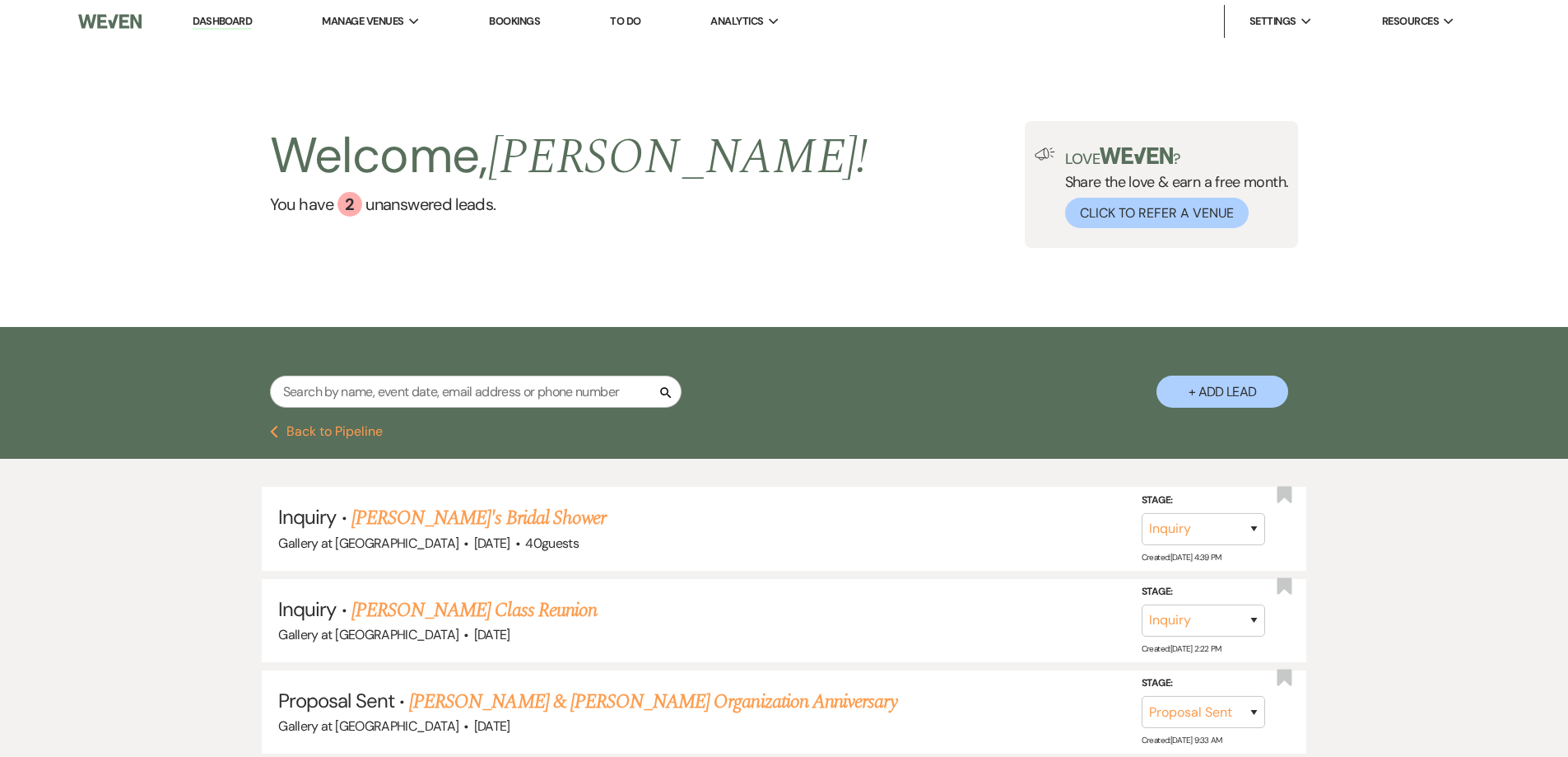
select select "8"
select select "5"
select select "8"
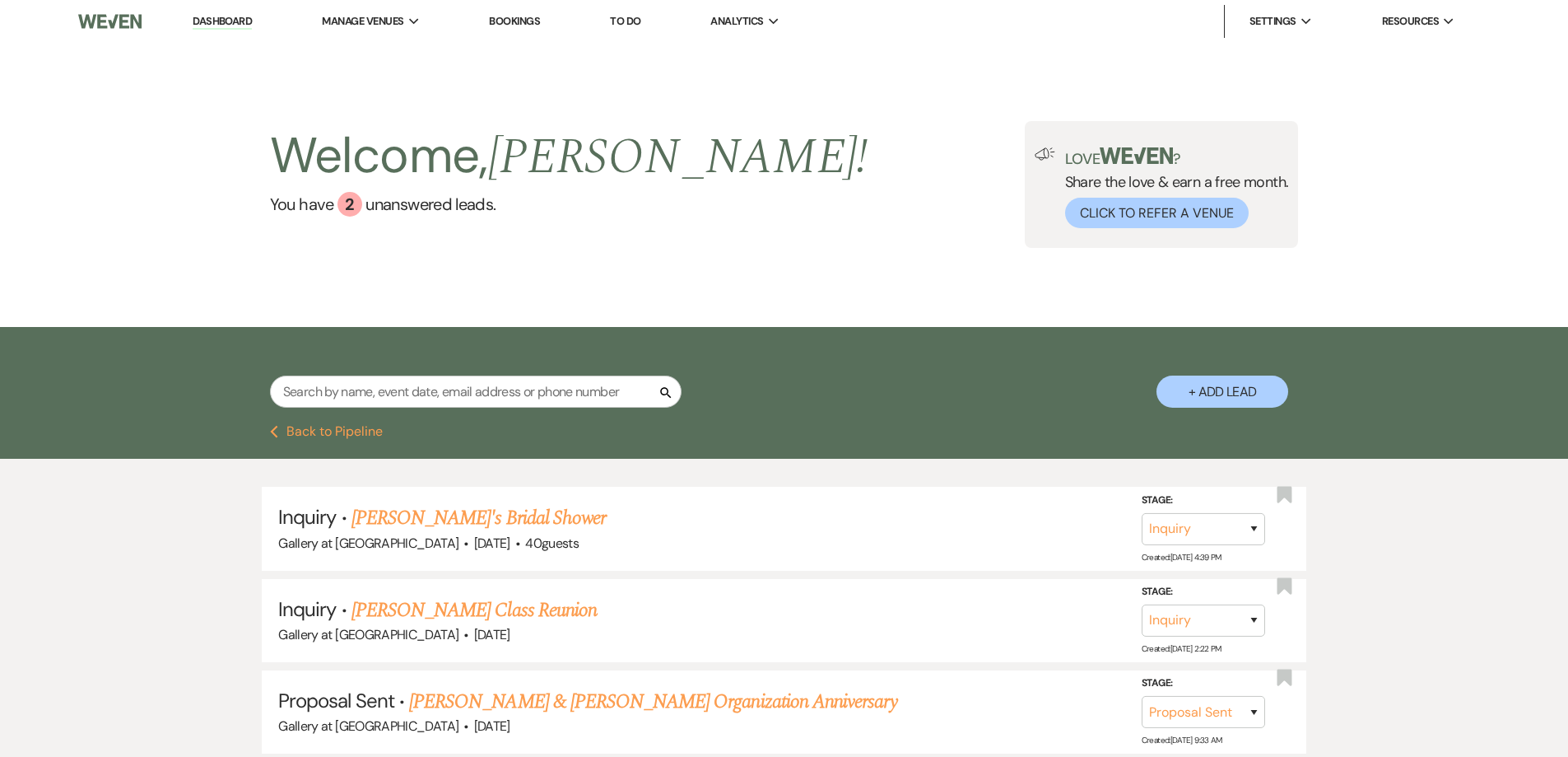
select select "11"
select select "8"
select select "5"
select select "8"
select select "5"
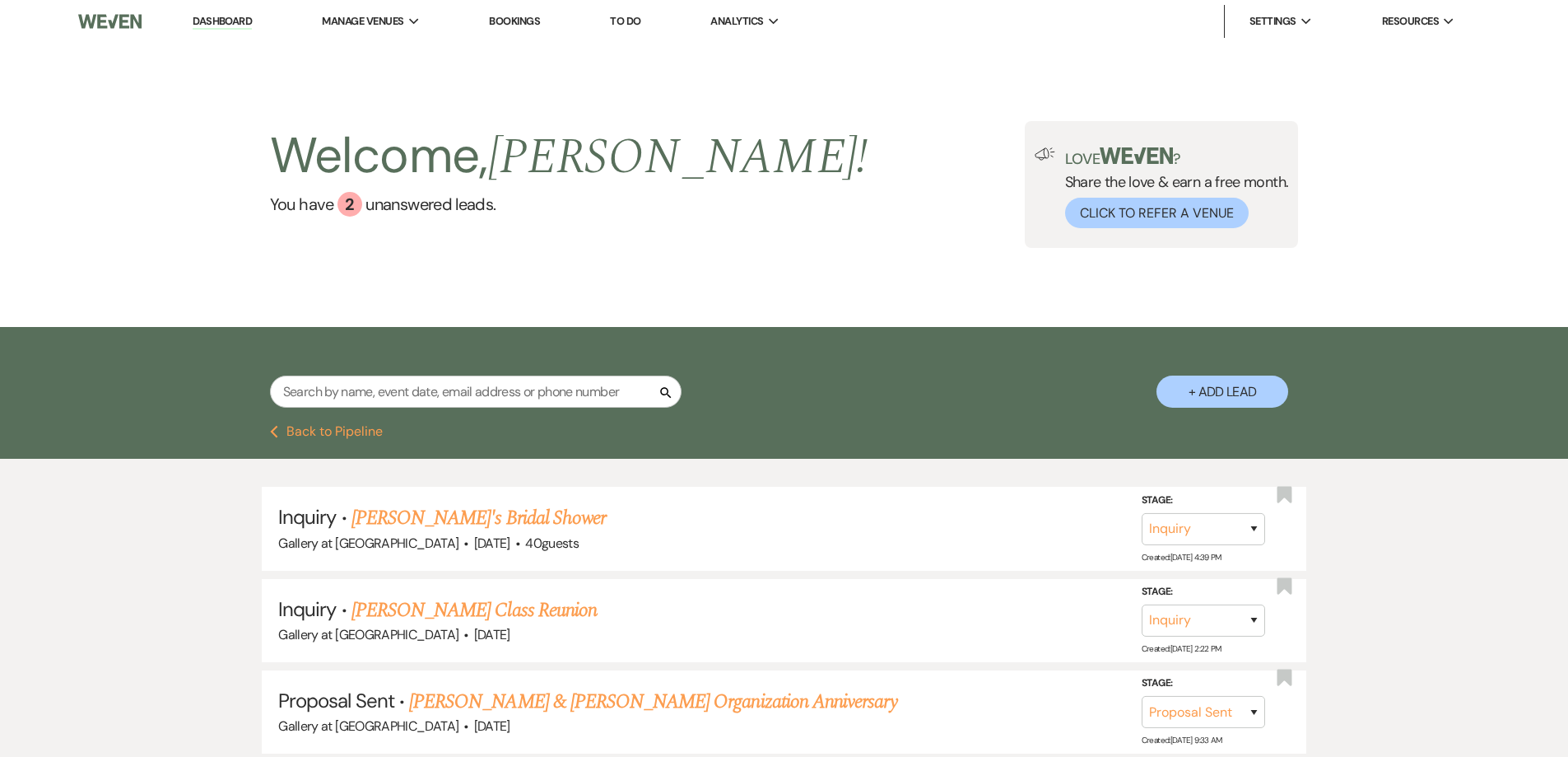
select select "8"
select select "5"
select select "8"
select select "4"
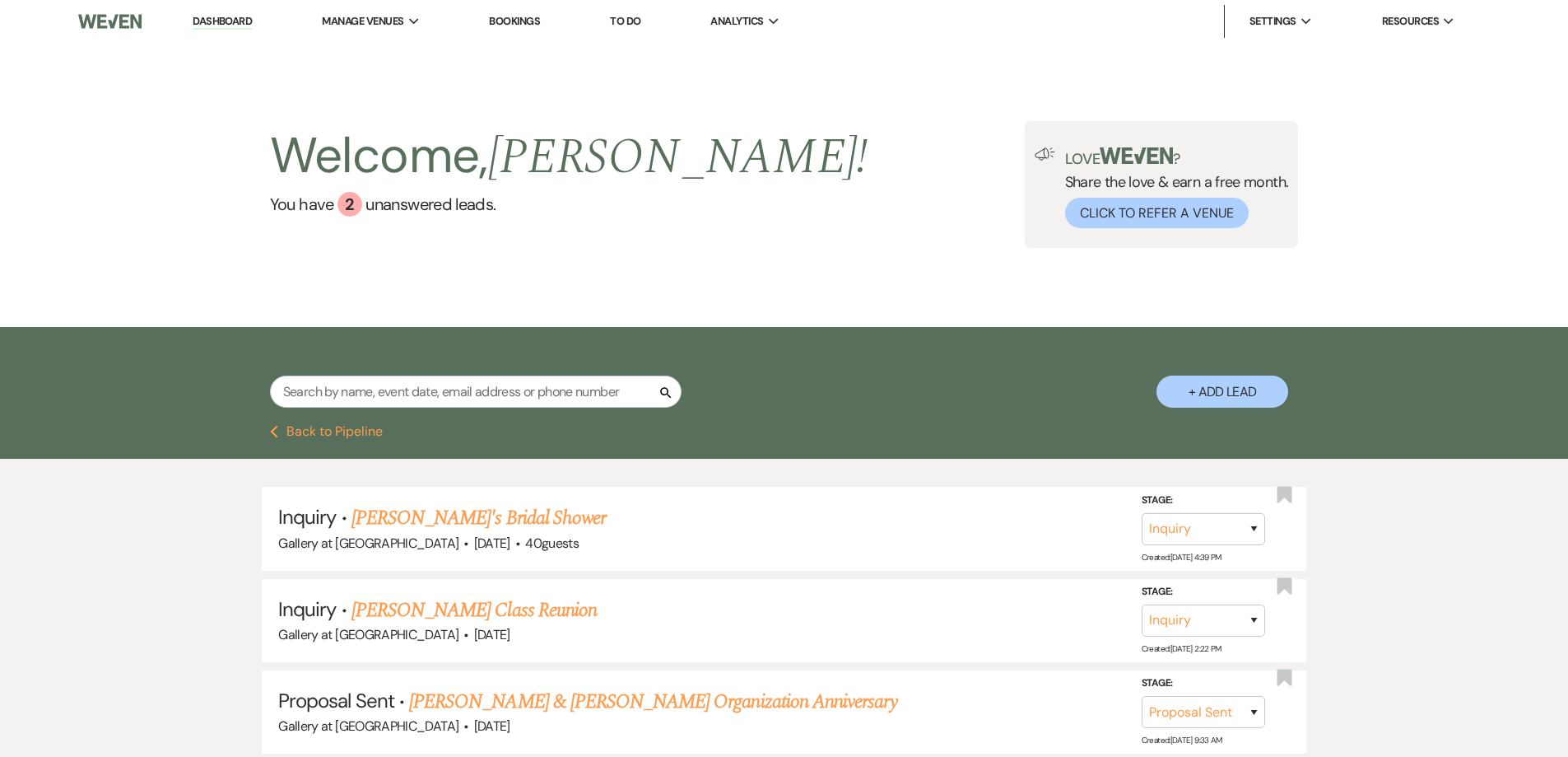
select select "8"
select select "5"
select select "8"
select select "5"
select select "8"
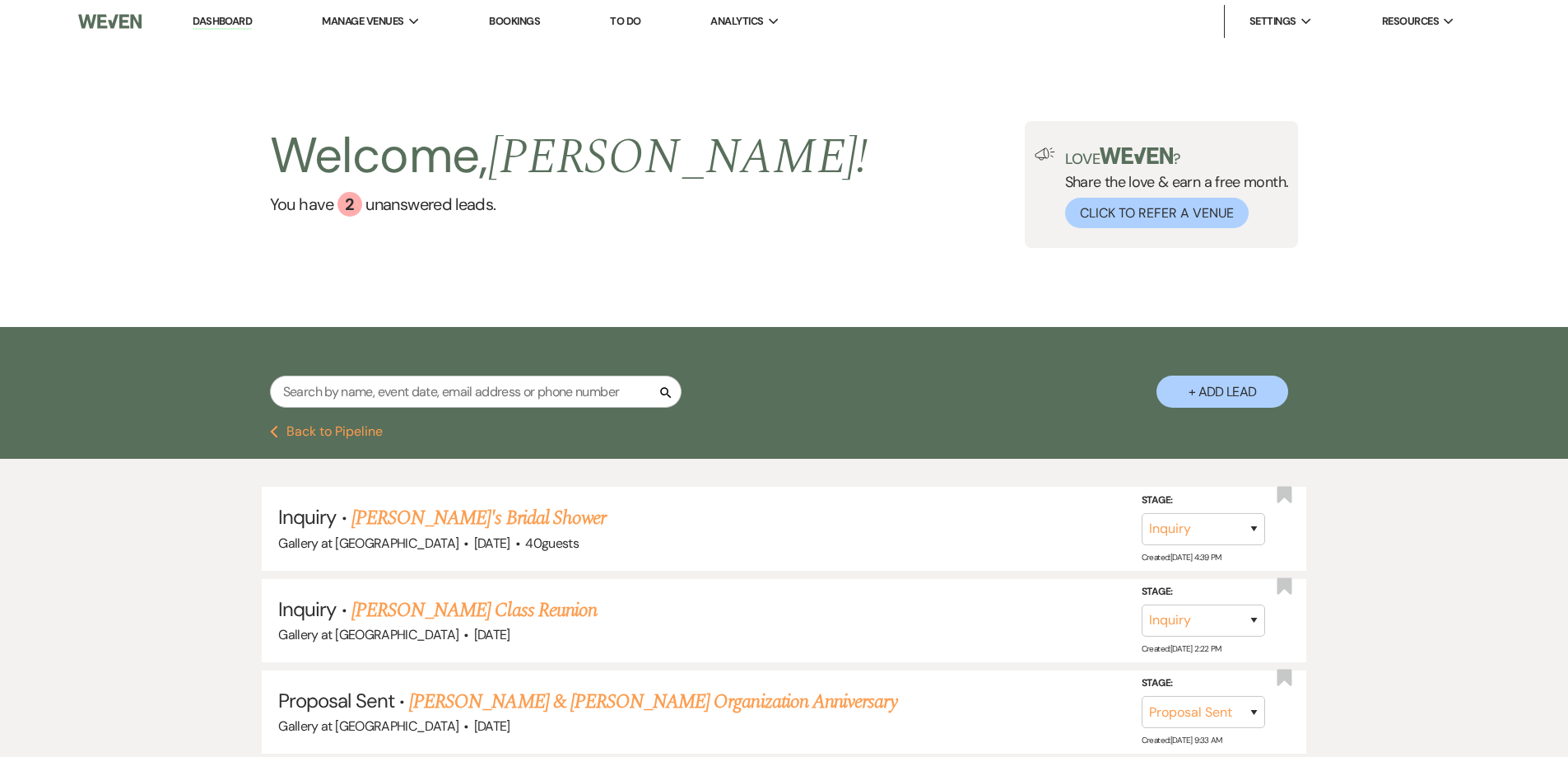
select select "5"
select select "8"
select select "4"
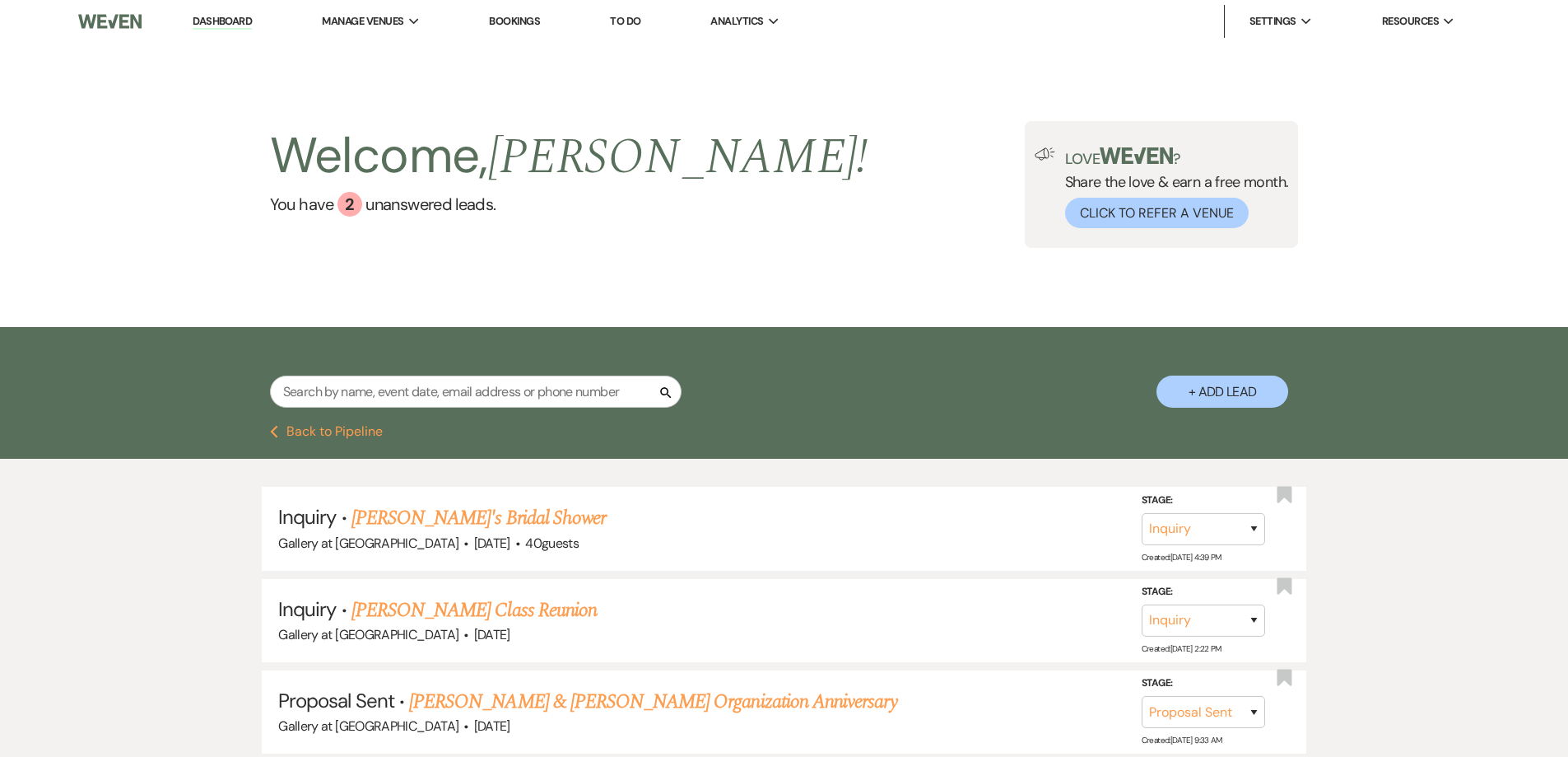
select select "8"
select select "5"
select select "8"
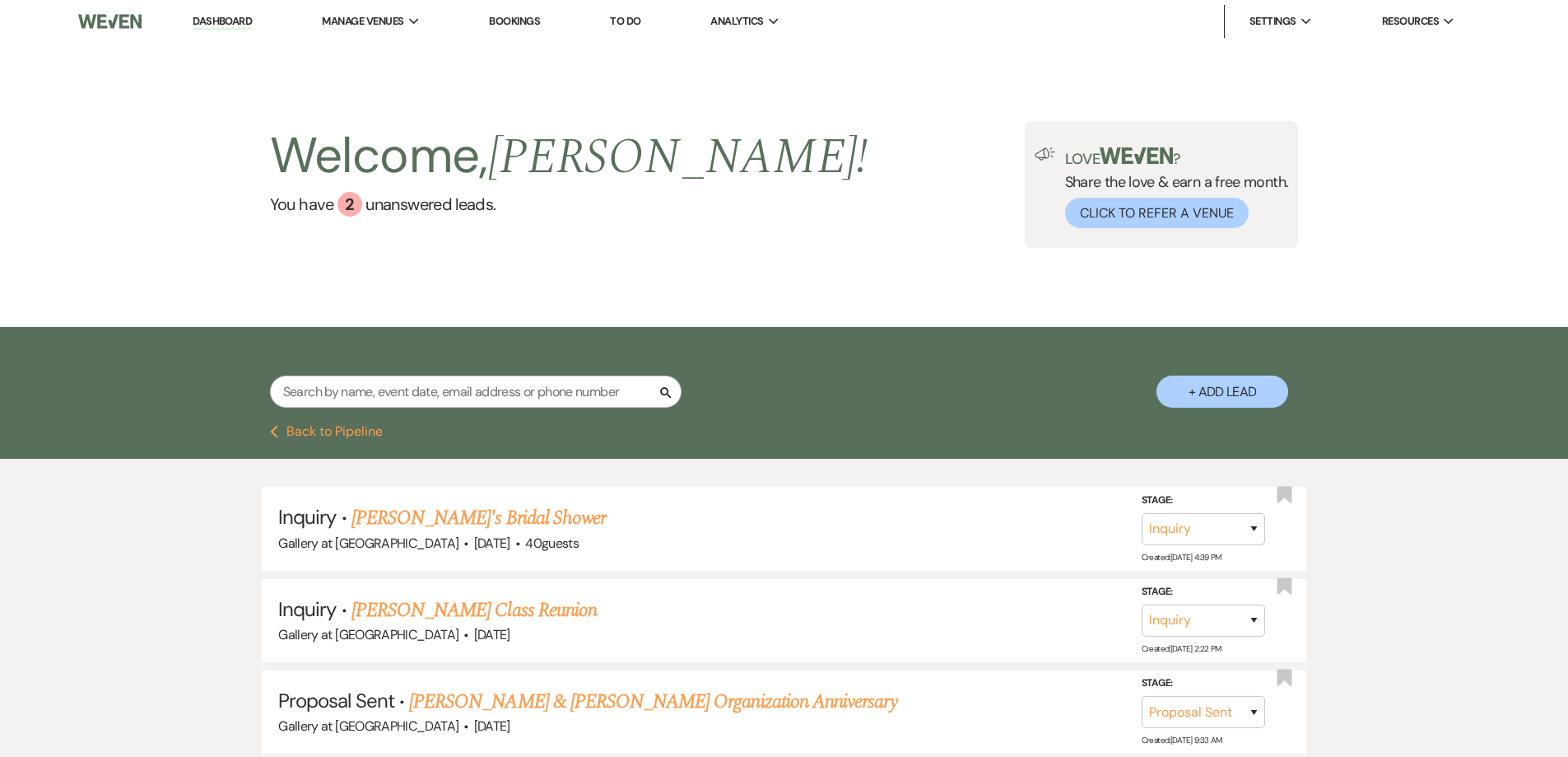
select select "8"
select select "5"
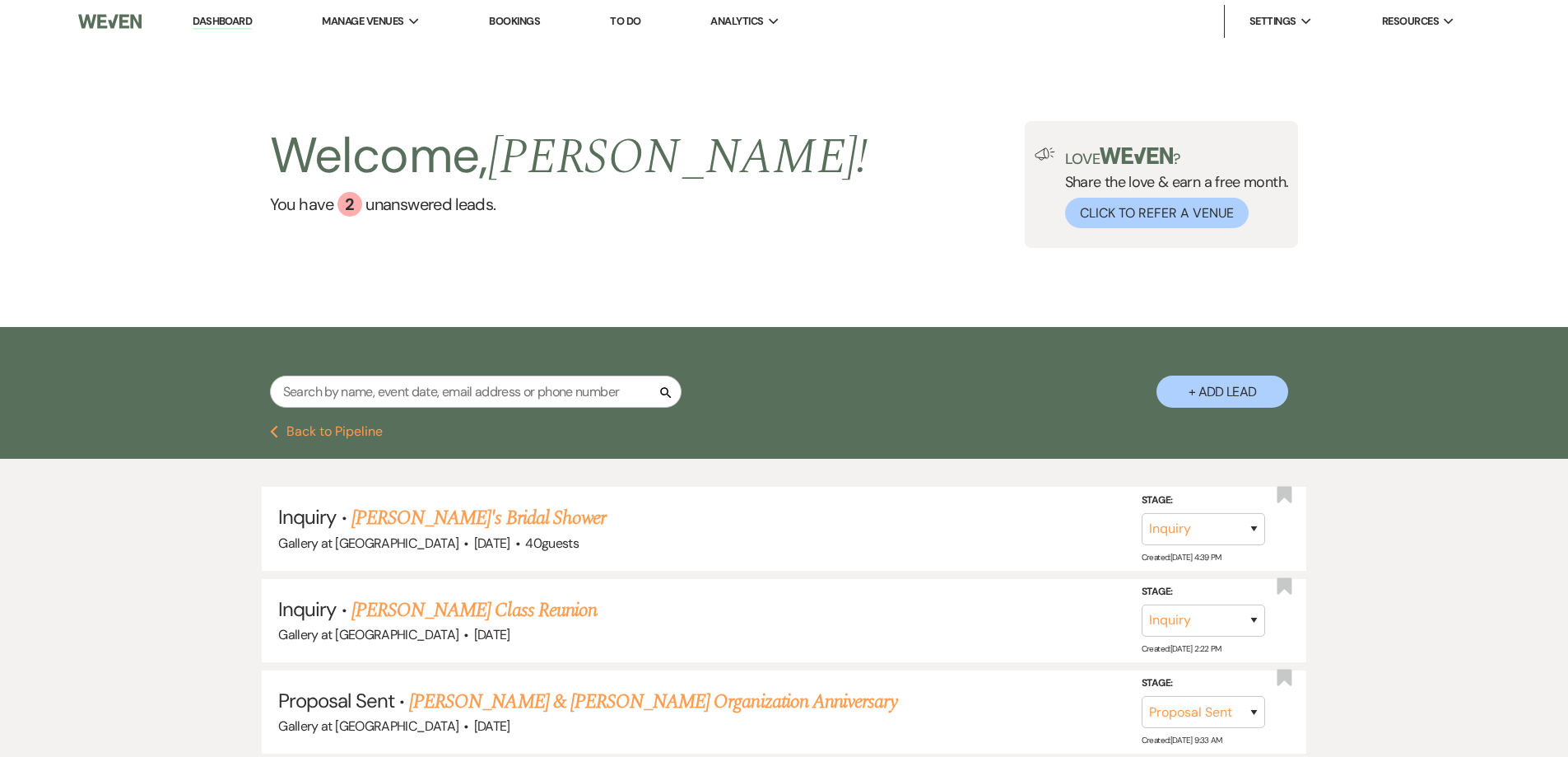
select select "8"
select select "5"
select select "8"
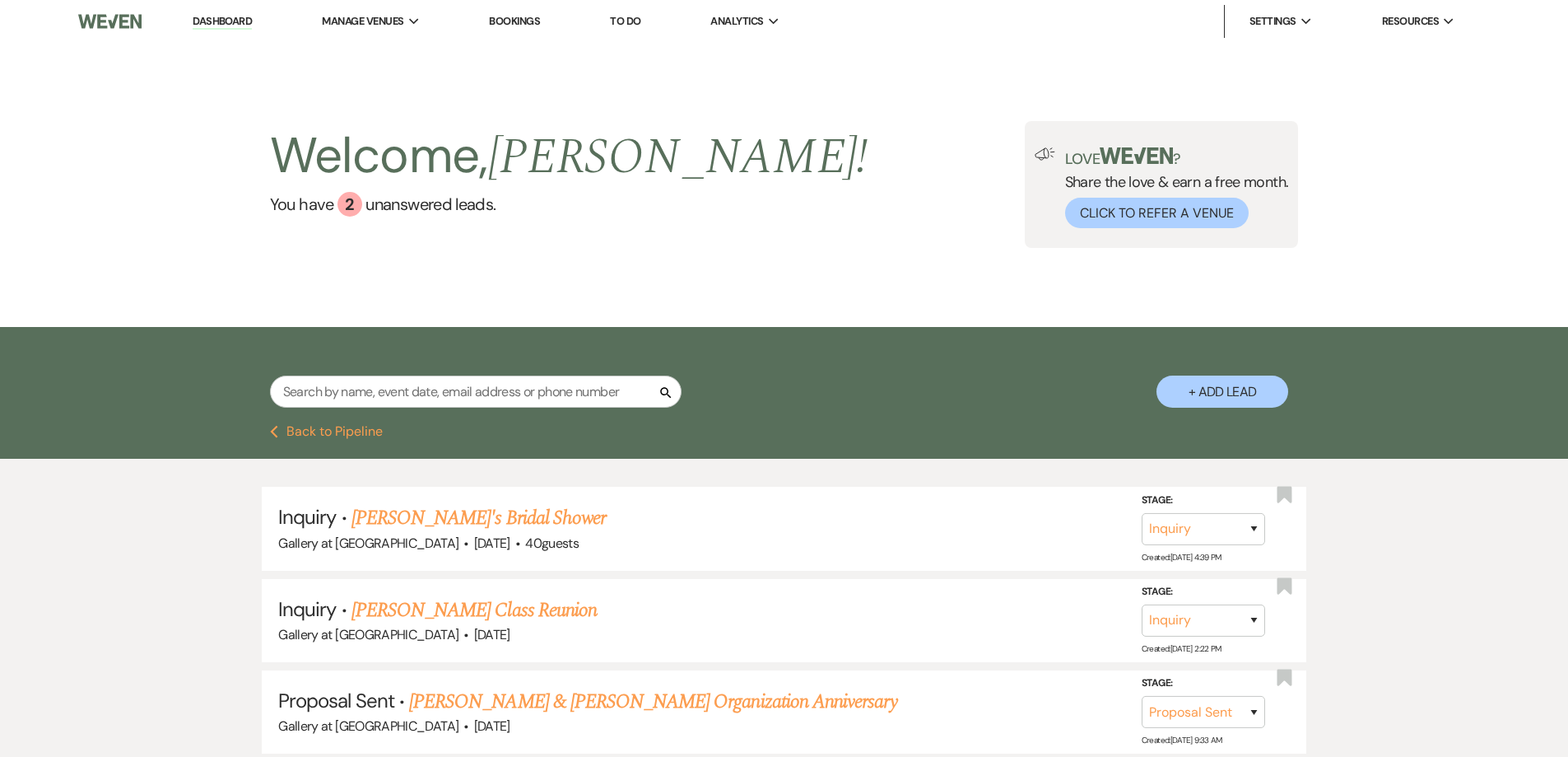
click at [419, 396] on input "text" at bounding box center [476, 391] width 411 height 32
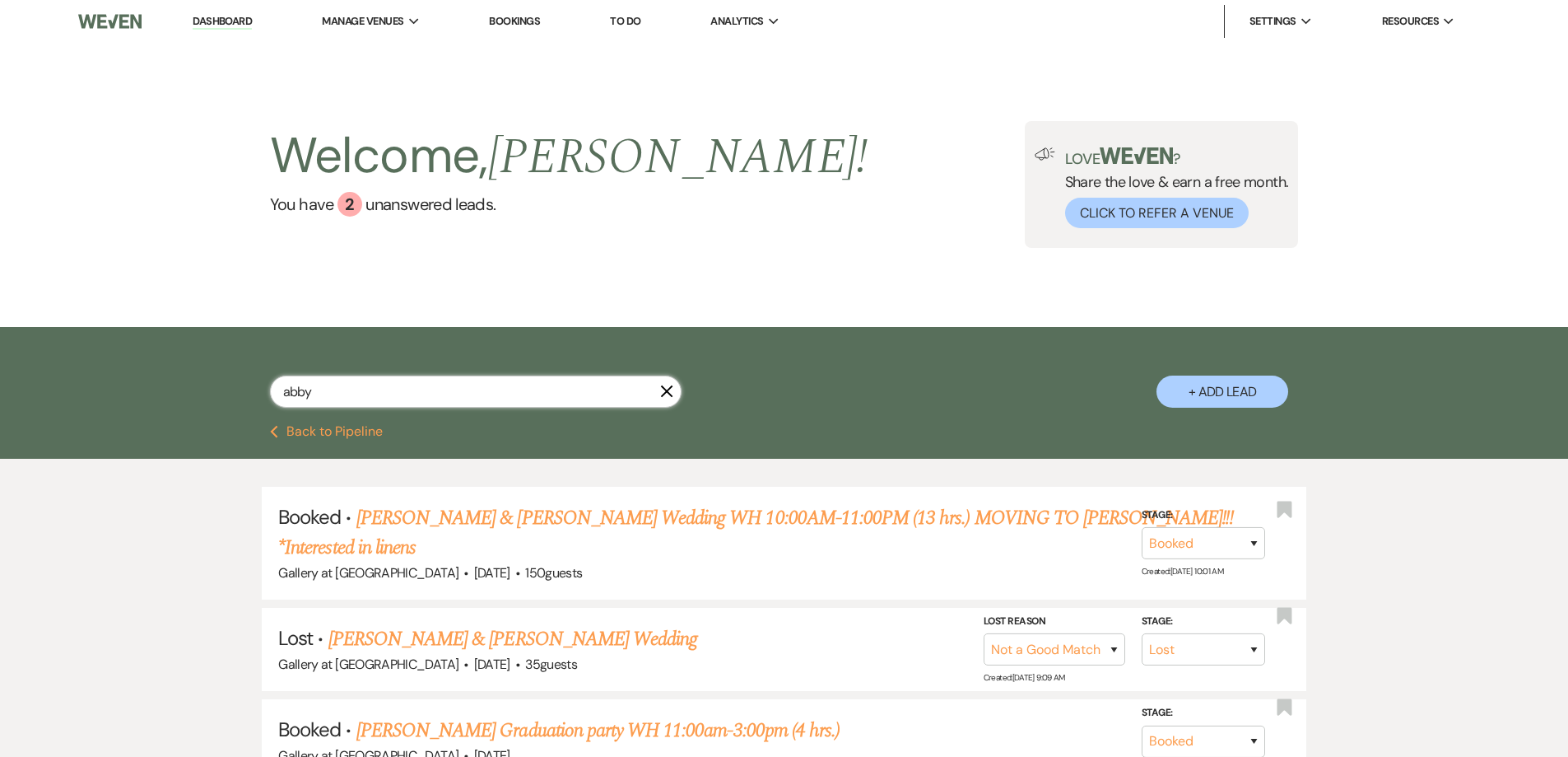
click at [395, 393] on input "abby" at bounding box center [476, 391] width 411 height 32
type input "abb"
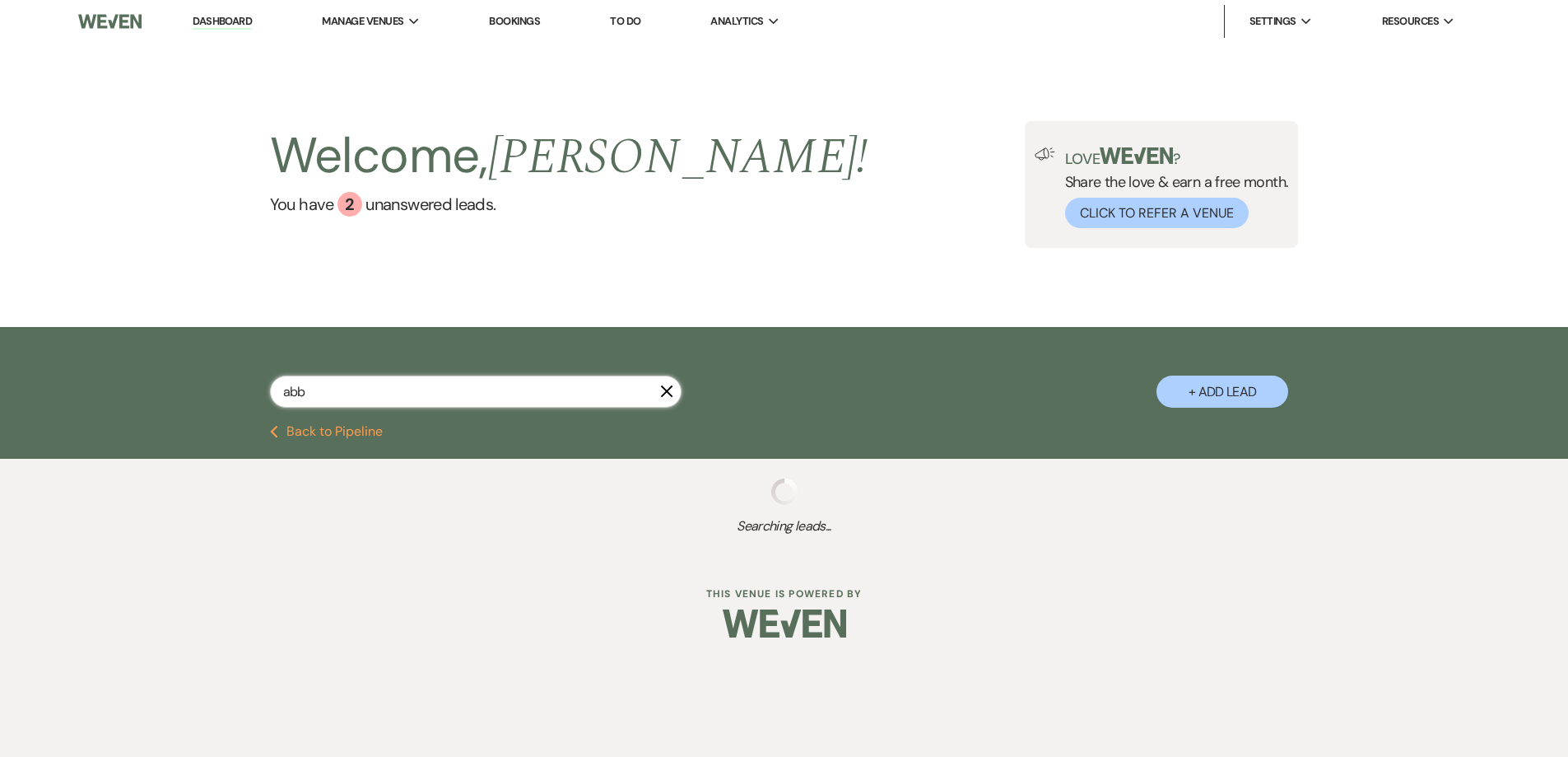
select select "8"
select select "10"
select select "4"
select select "8"
select select "5"
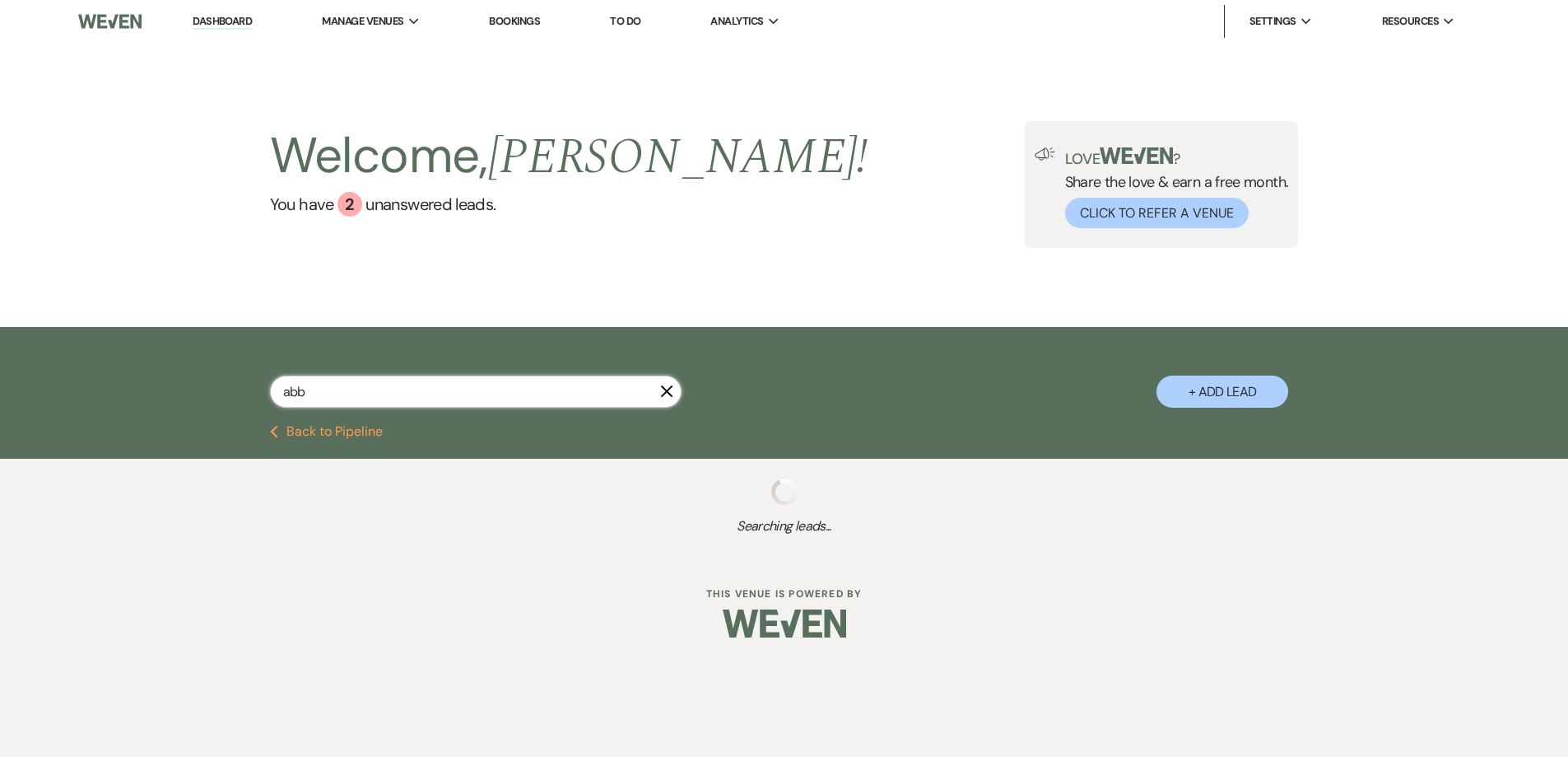
select select "8"
select select "5"
select select "8"
select select "5"
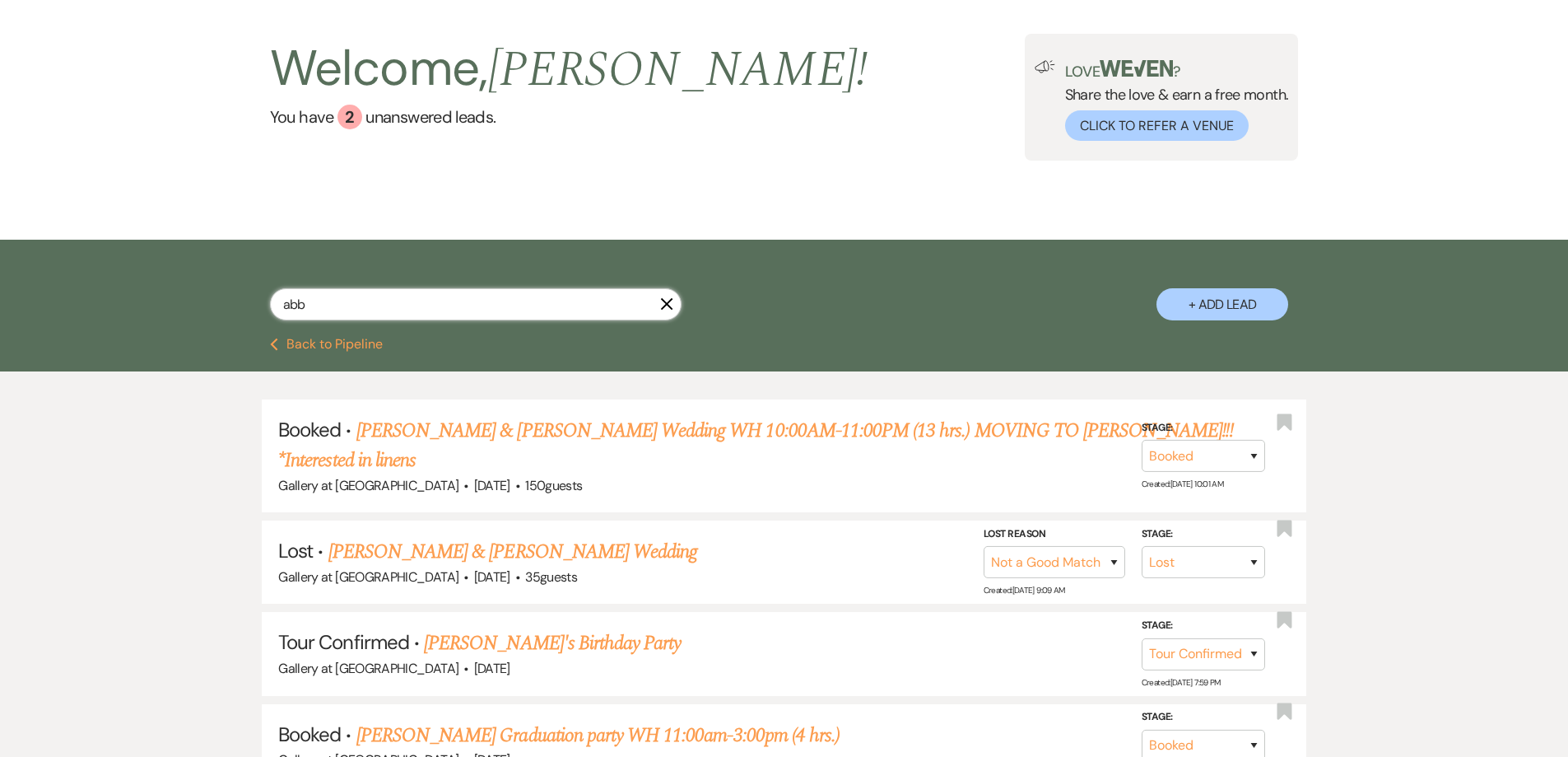
scroll to position [82, 0]
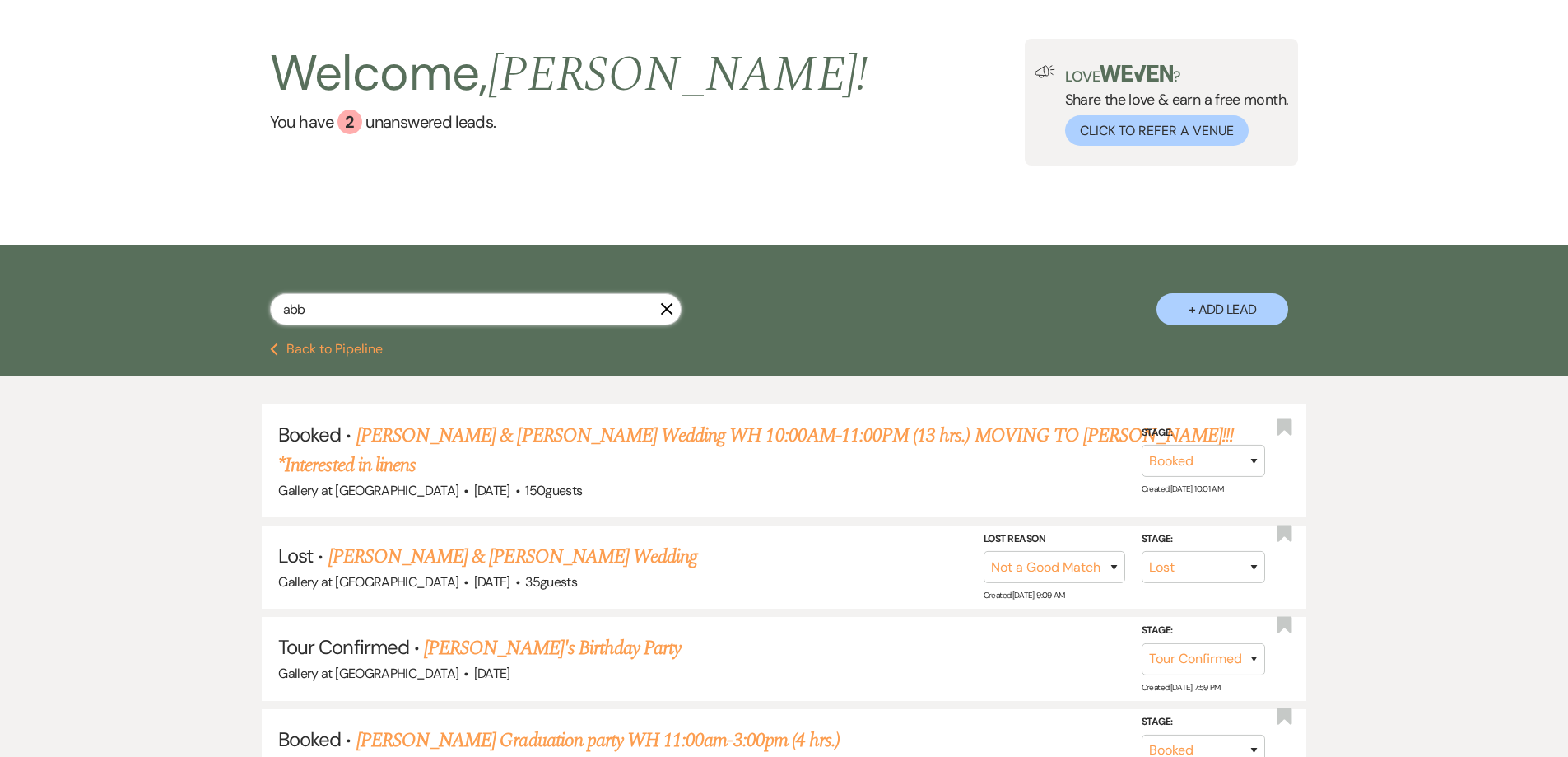
drag, startPoint x: 360, startPoint y: 308, endPoint x: 281, endPoint y: 309, distance: 79.0
click at [281, 309] on input "abb" at bounding box center [476, 308] width 411 height 32
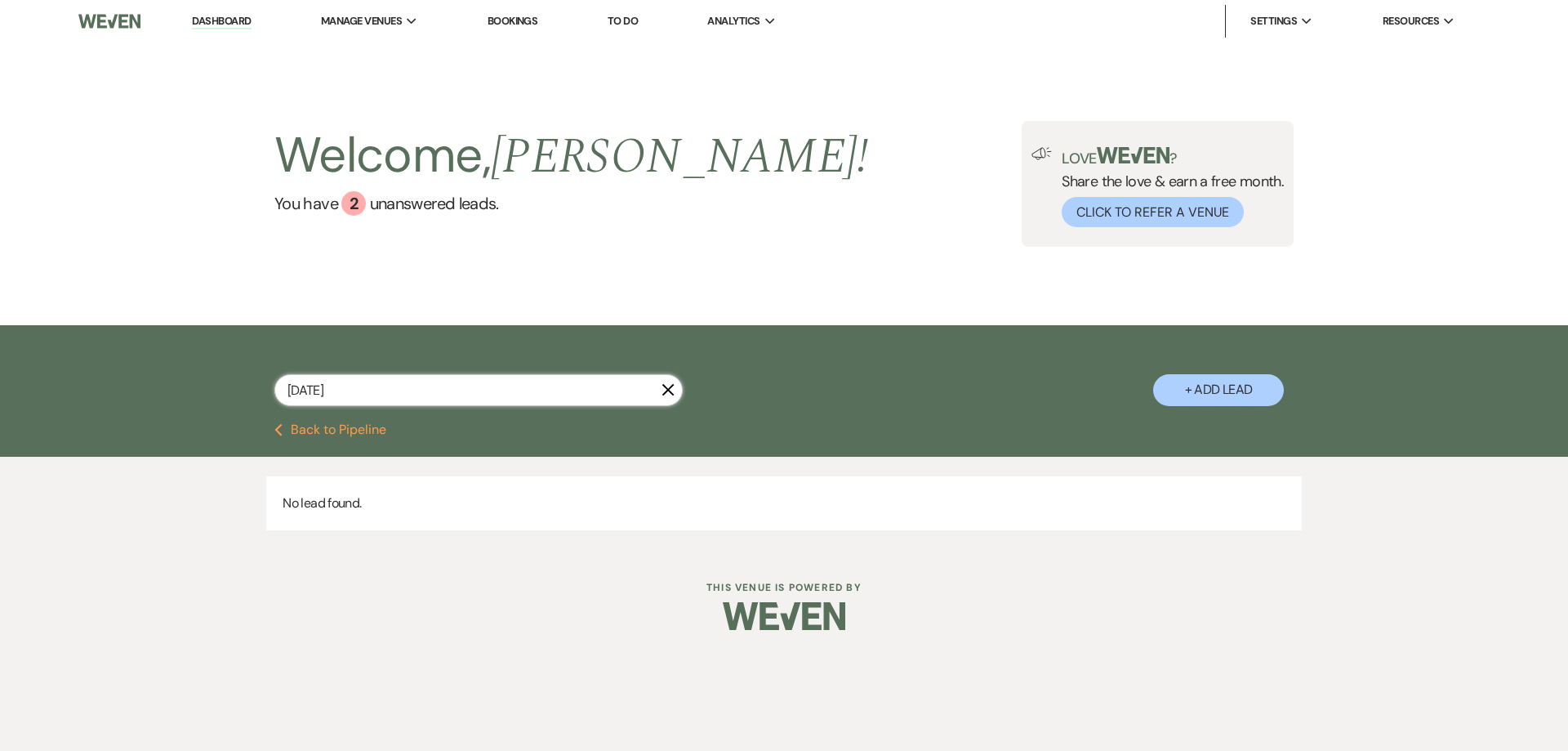
type input "February28"
select select "5"
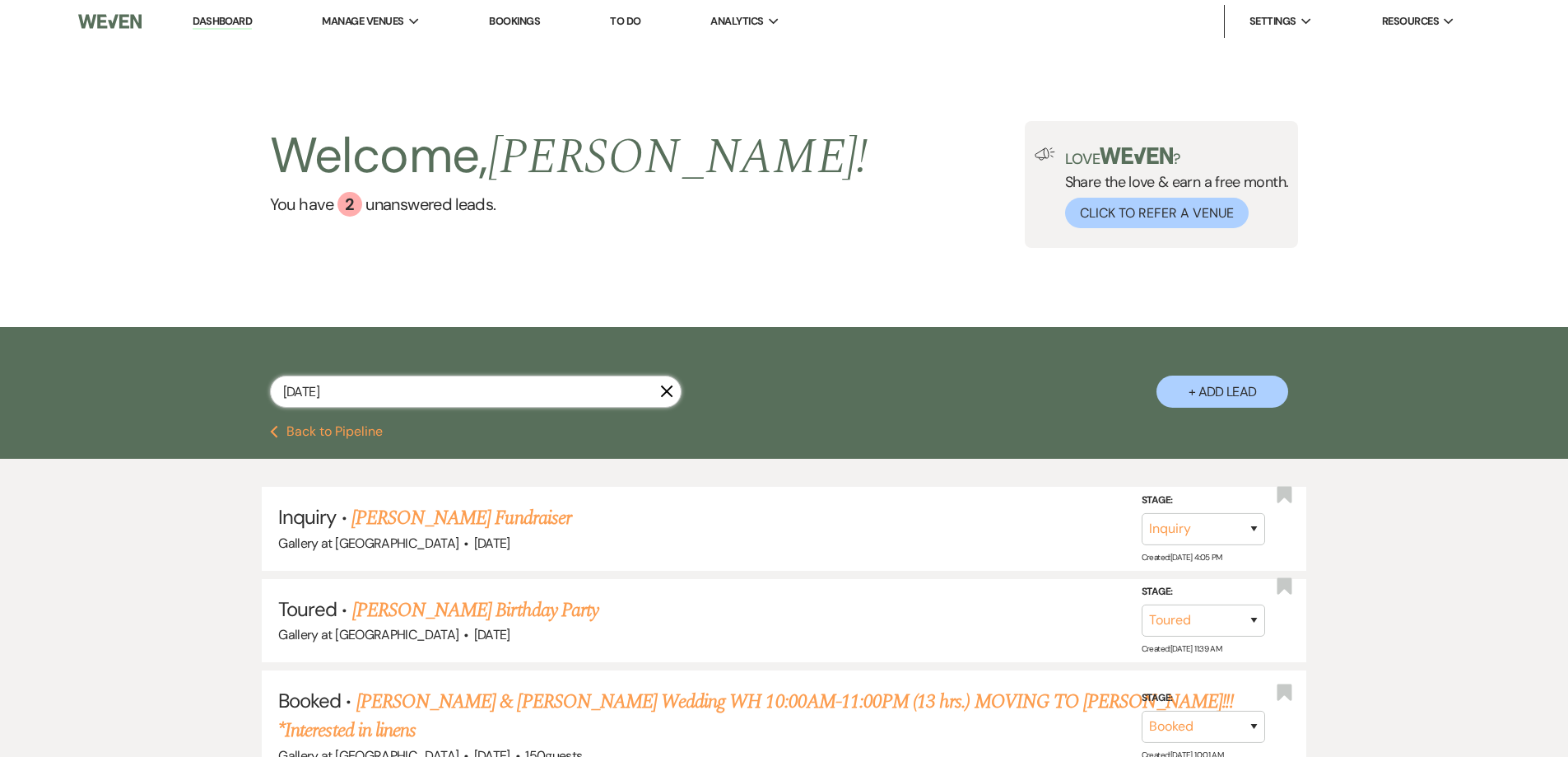
click at [336, 392] on input "February28" at bounding box center [476, 391] width 411 height 32
type input "February 28"
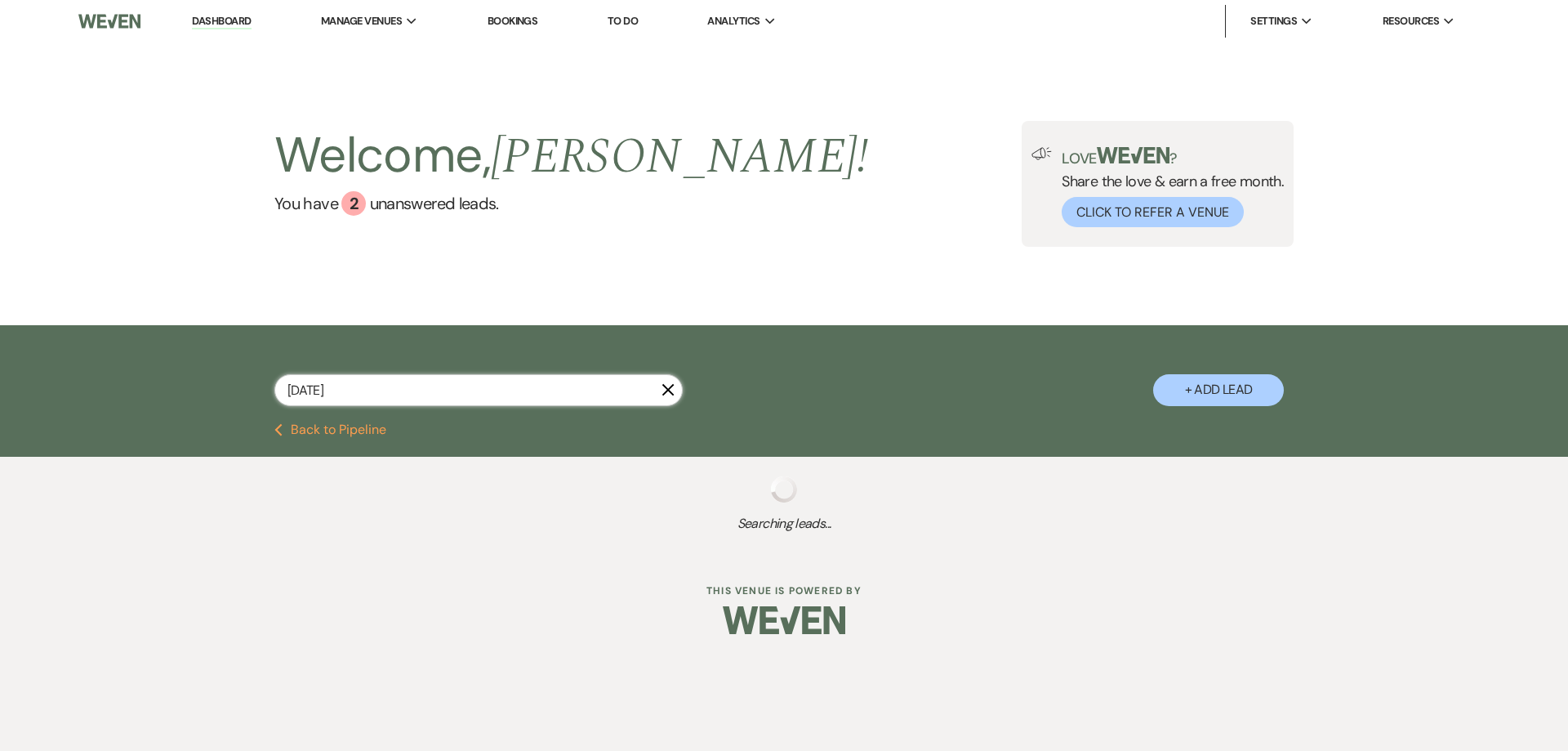
select select "5"
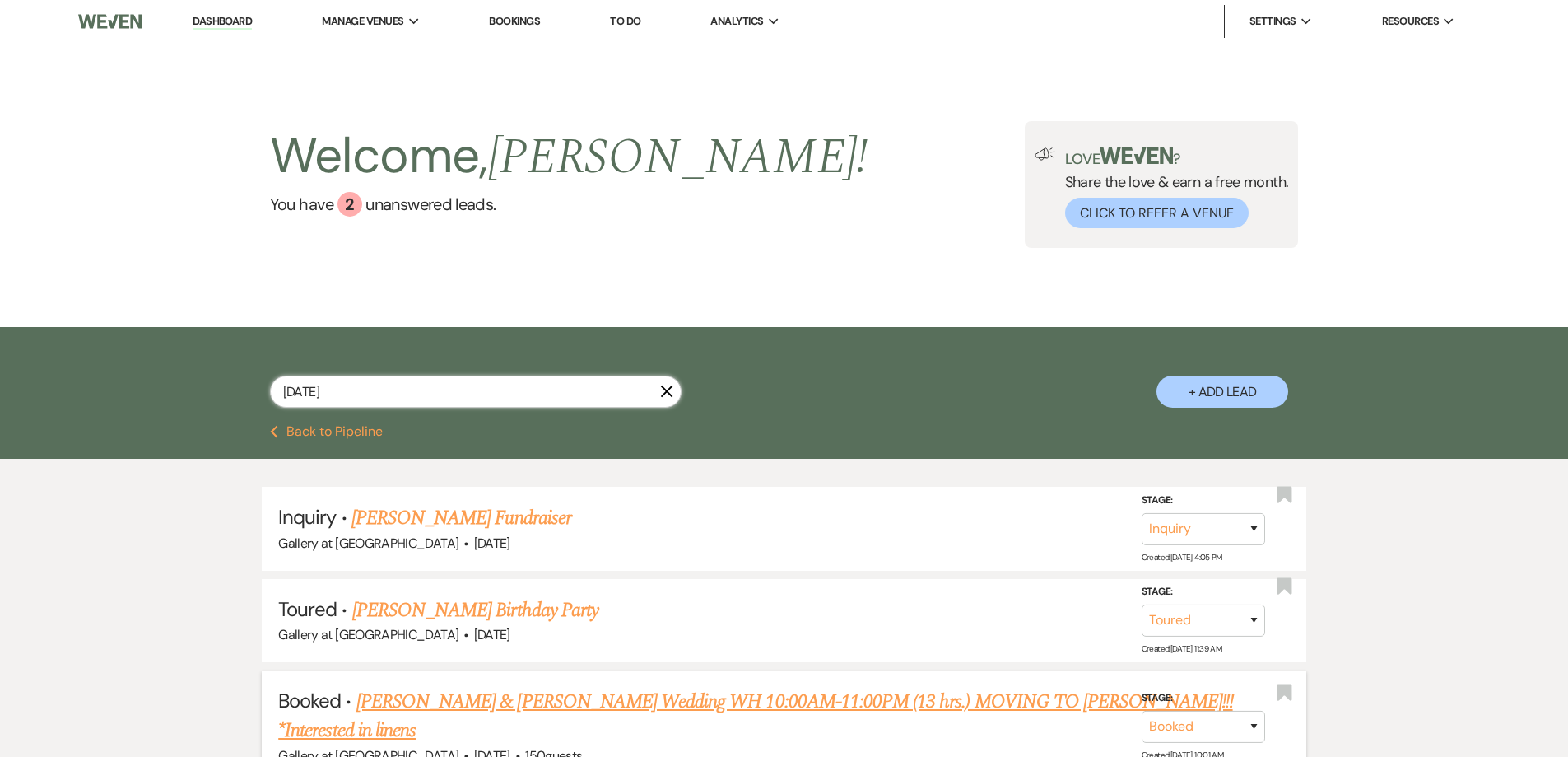
type input "February 28"
click at [673, 702] on link "[PERSON_NAME] & [PERSON_NAME] Wedding WH 10:00AM-11:00PM (13 hrs.) MOVING TO [P…" at bounding box center [755, 716] width 954 height 60
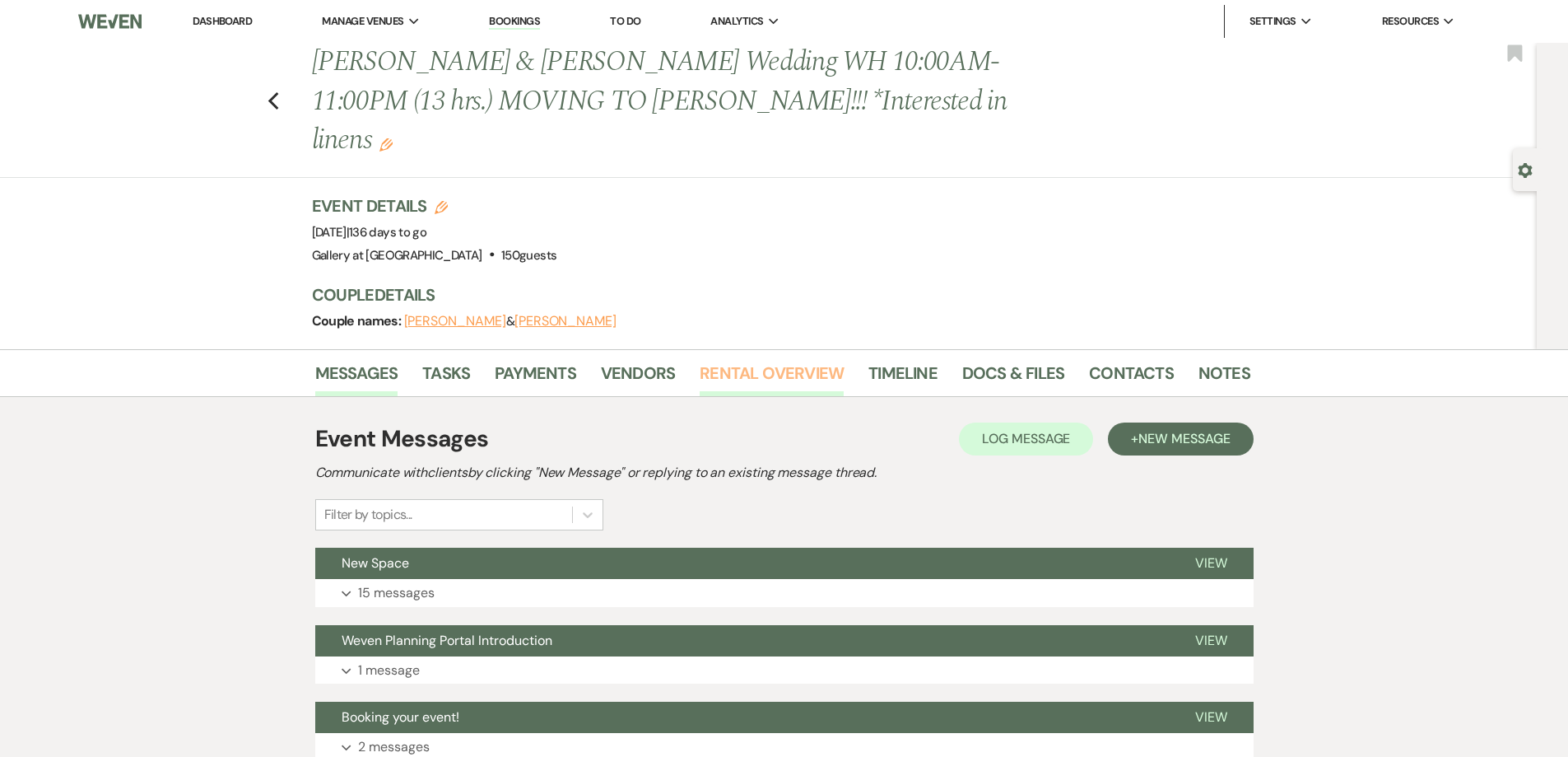
click at [737, 359] on link "Rental Overview" at bounding box center [772, 377] width 144 height 36
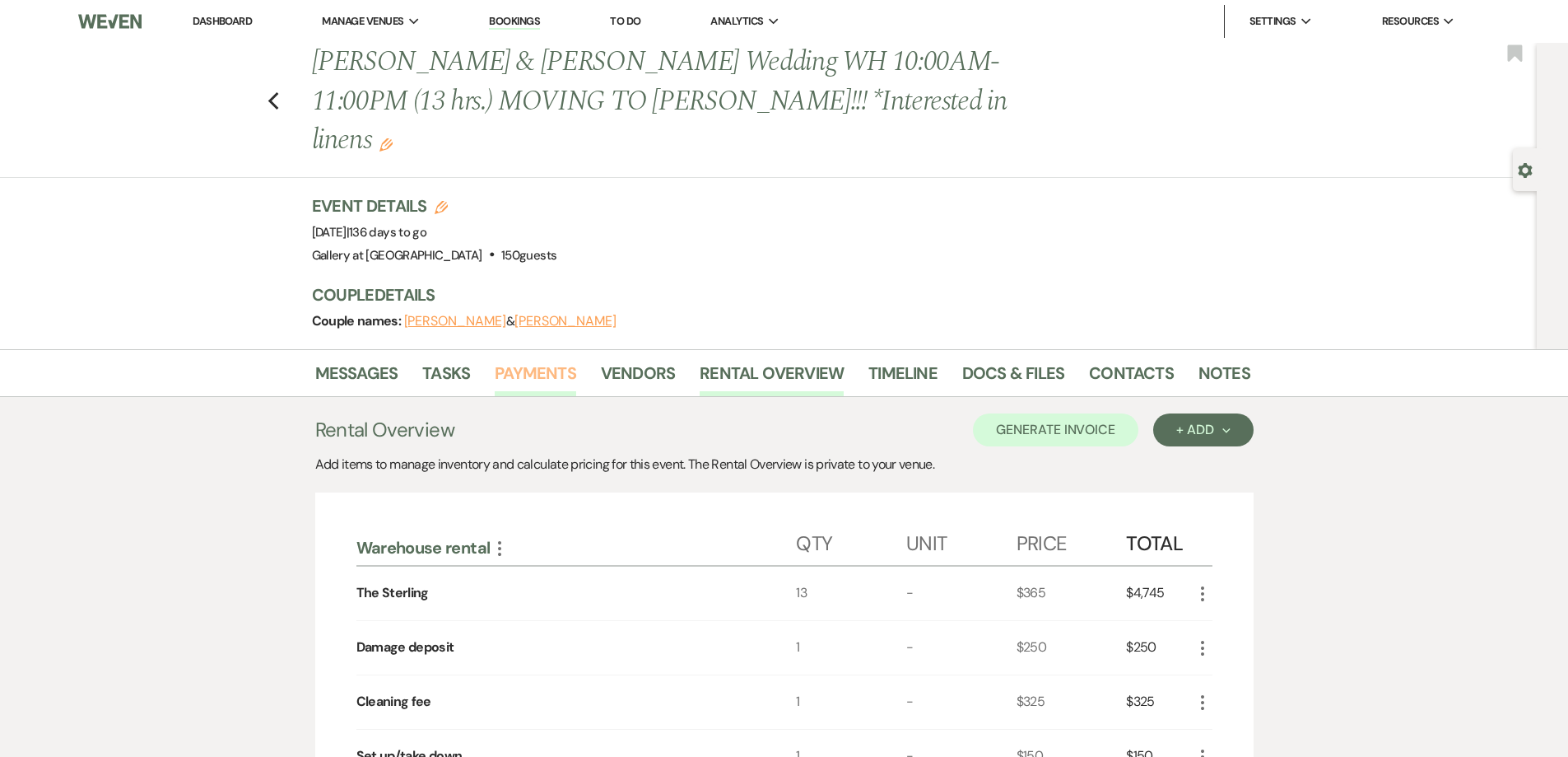
click at [524, 359] on link "Payments" at bounding box center [535, 377] width 81 height 36
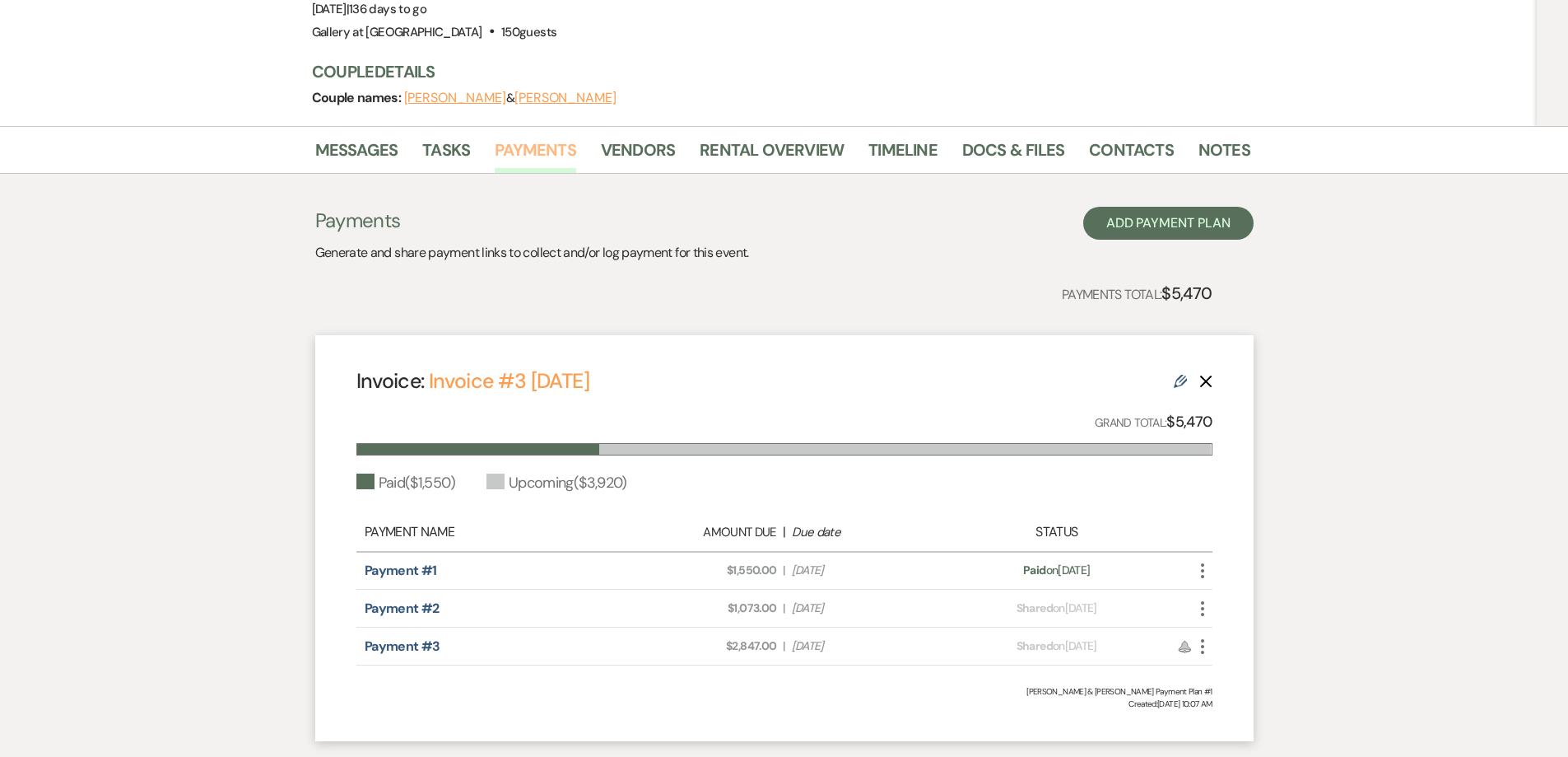
scroll to position [291, 0]
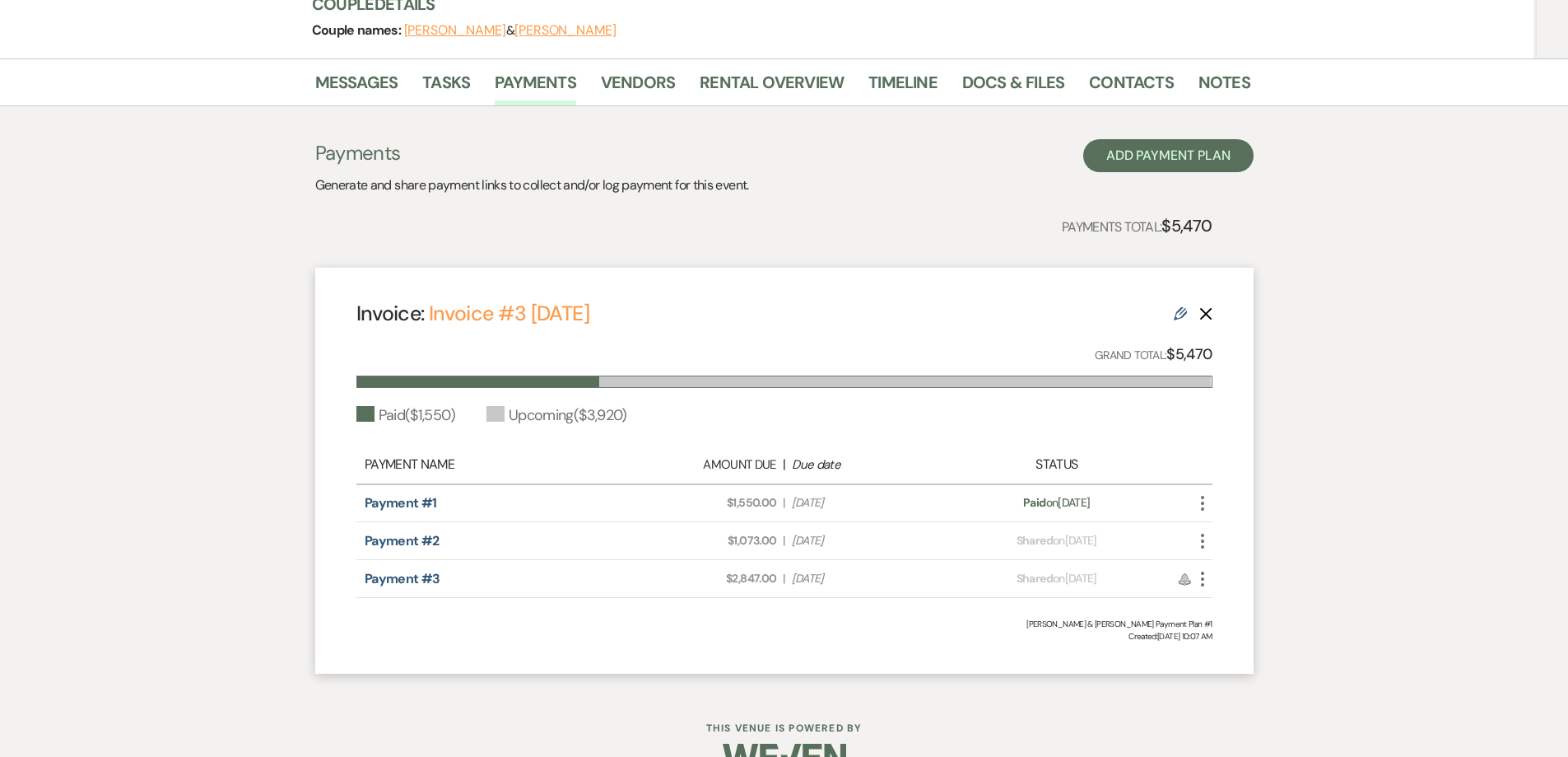
click at [1206, 531] on icon "More" at bounding box center [1203, 541] width 20 height 20
click at [1240, 616] on button "Check Mark Mark as Paid" at bounding box center [1276, 630] width 166 height 28
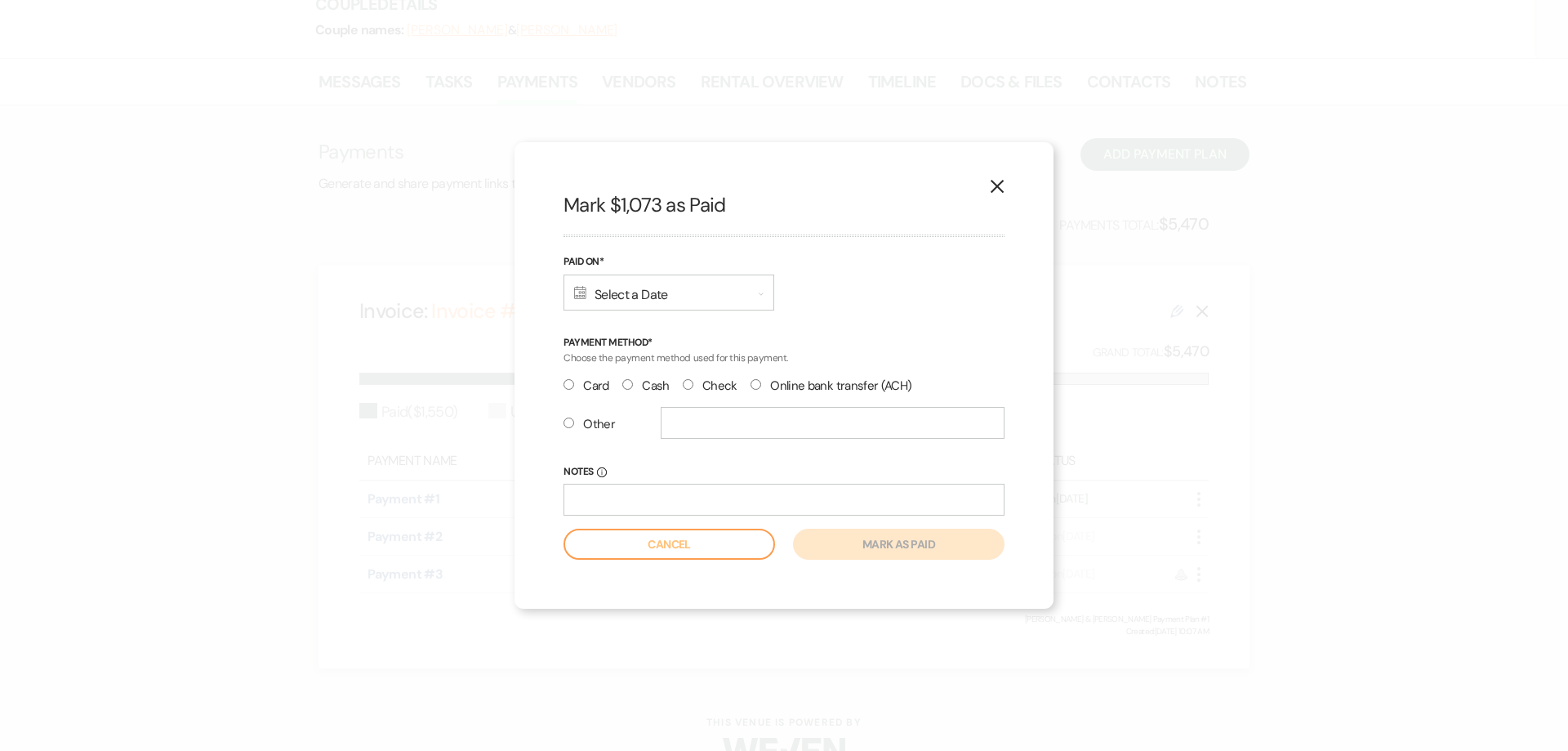
click at [617, 300] on div "Calendar Select a Date Expand" at bounding box center [668, 291] width 211 height 36
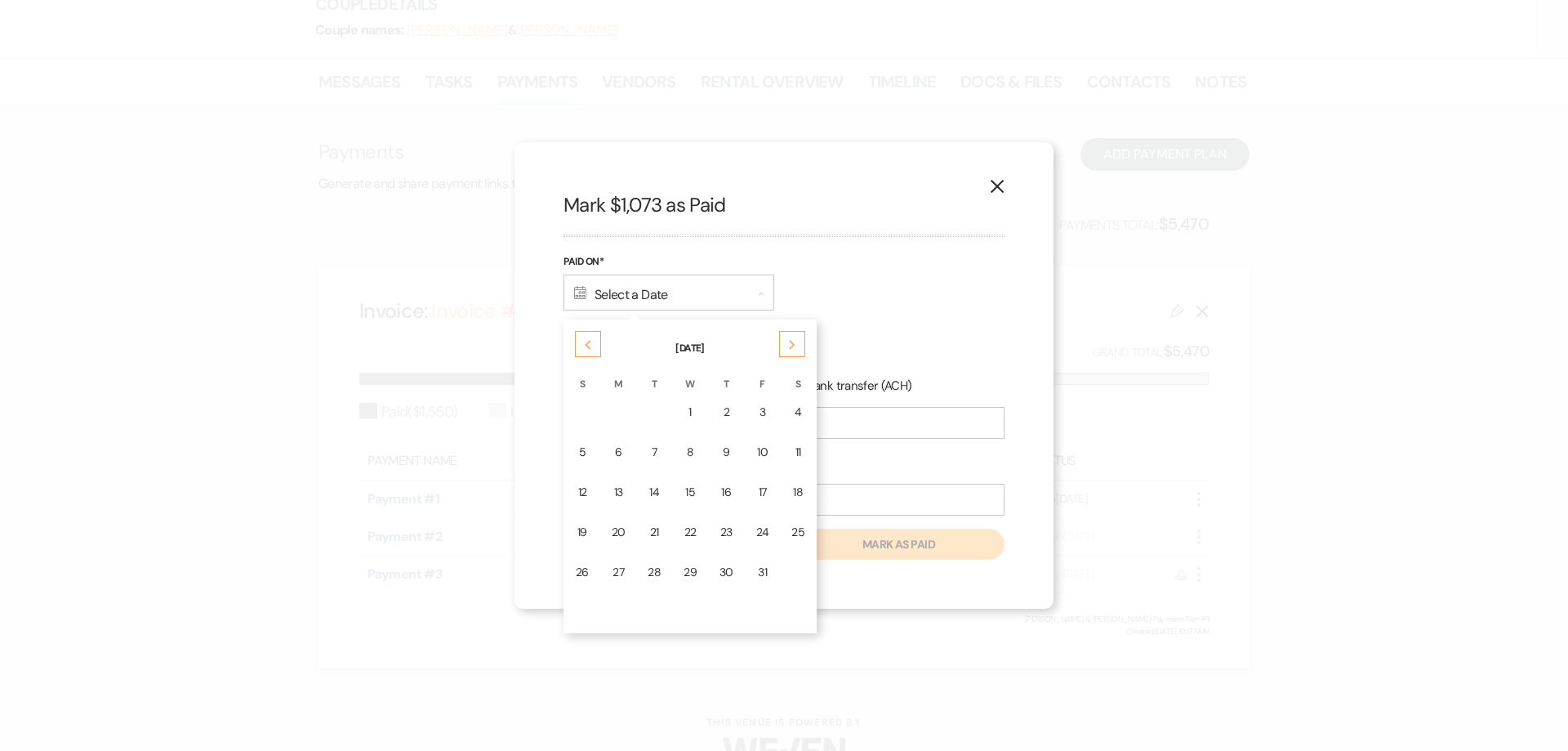
click at [996, 185] on icon "X" at bounding box center [997, 186] width 15 height 15
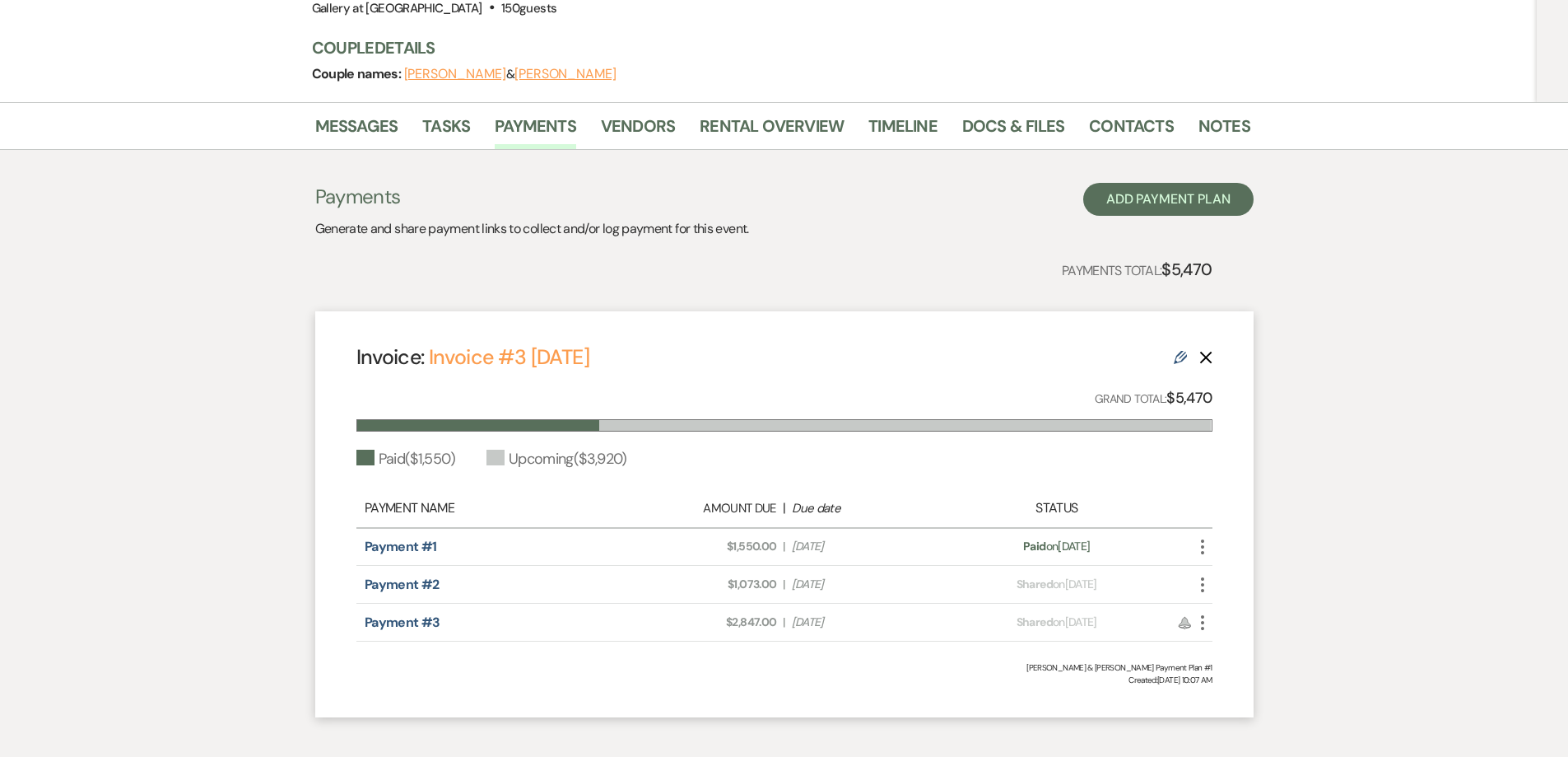
scroll to position [209, 0]
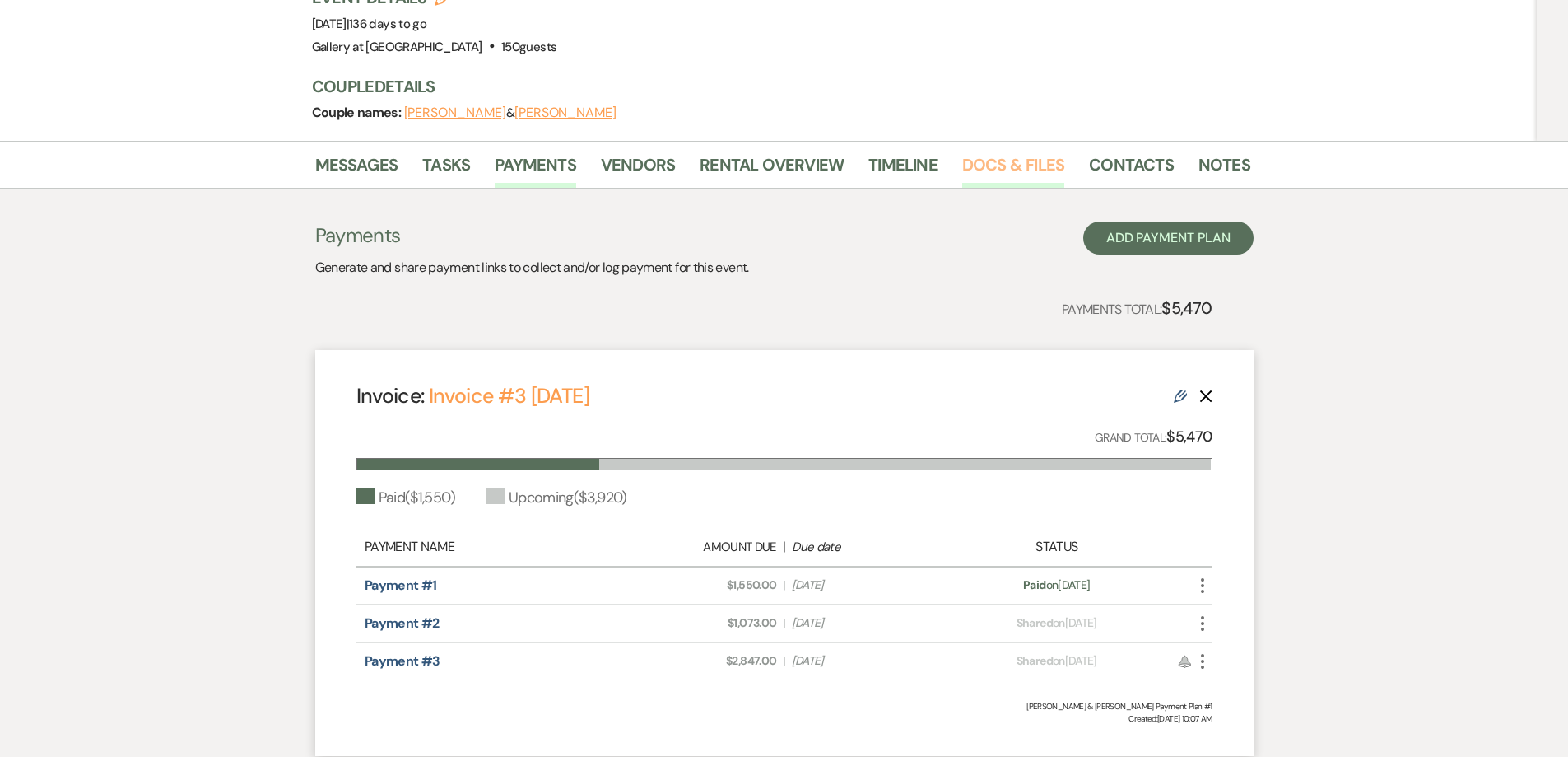
click at [991, 152] on link "Docs & Files" at bounding box center [1014, 169] width 102 height 36
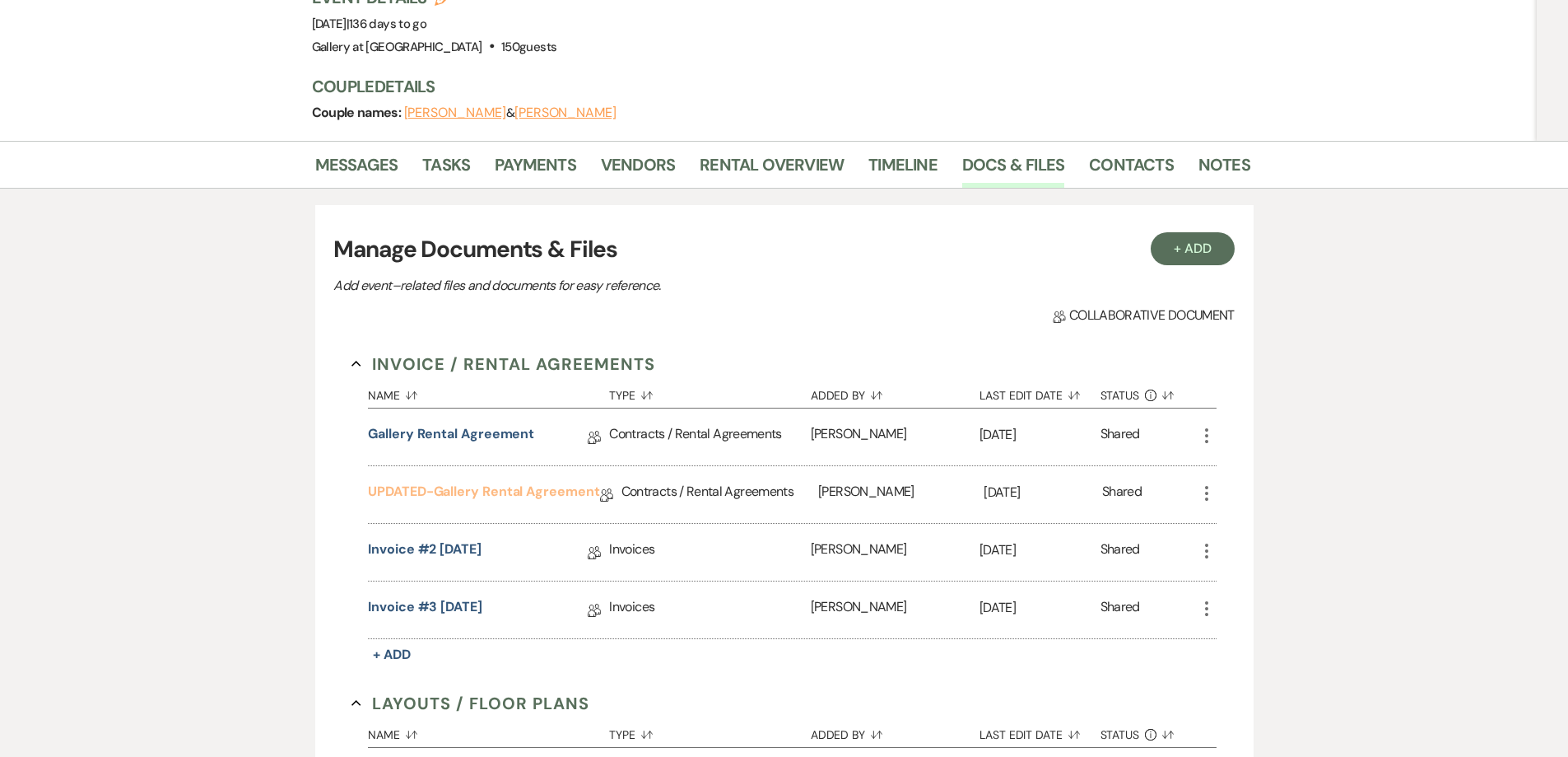
click at [449, 482] on link "UPDATED-Gallery Rental Agreement" at bounding box center [484, 495] width 231 height 25
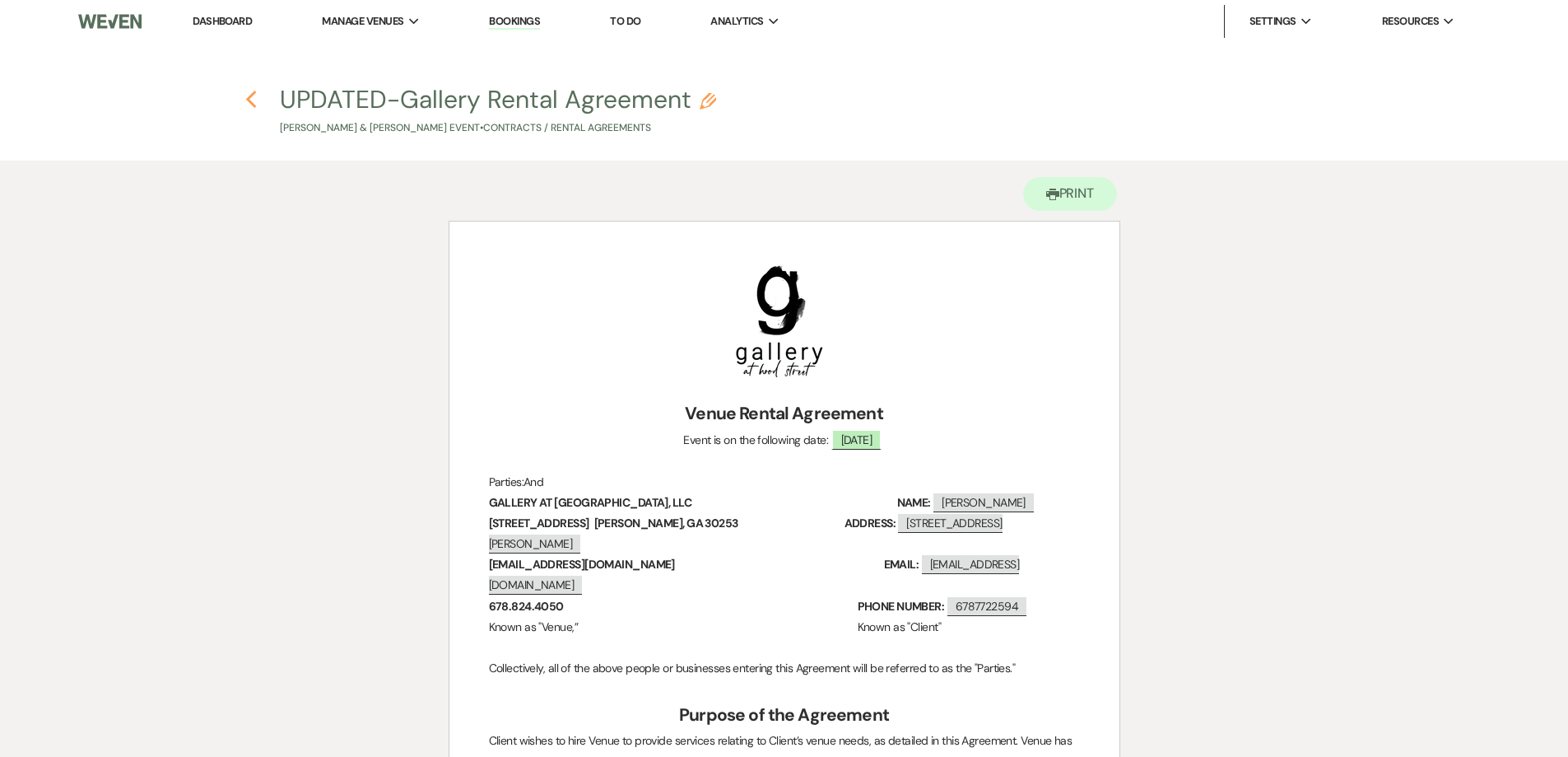
click at [249, 93] on icon "Previous" at bounding box center [252, 100] width 13 height 20
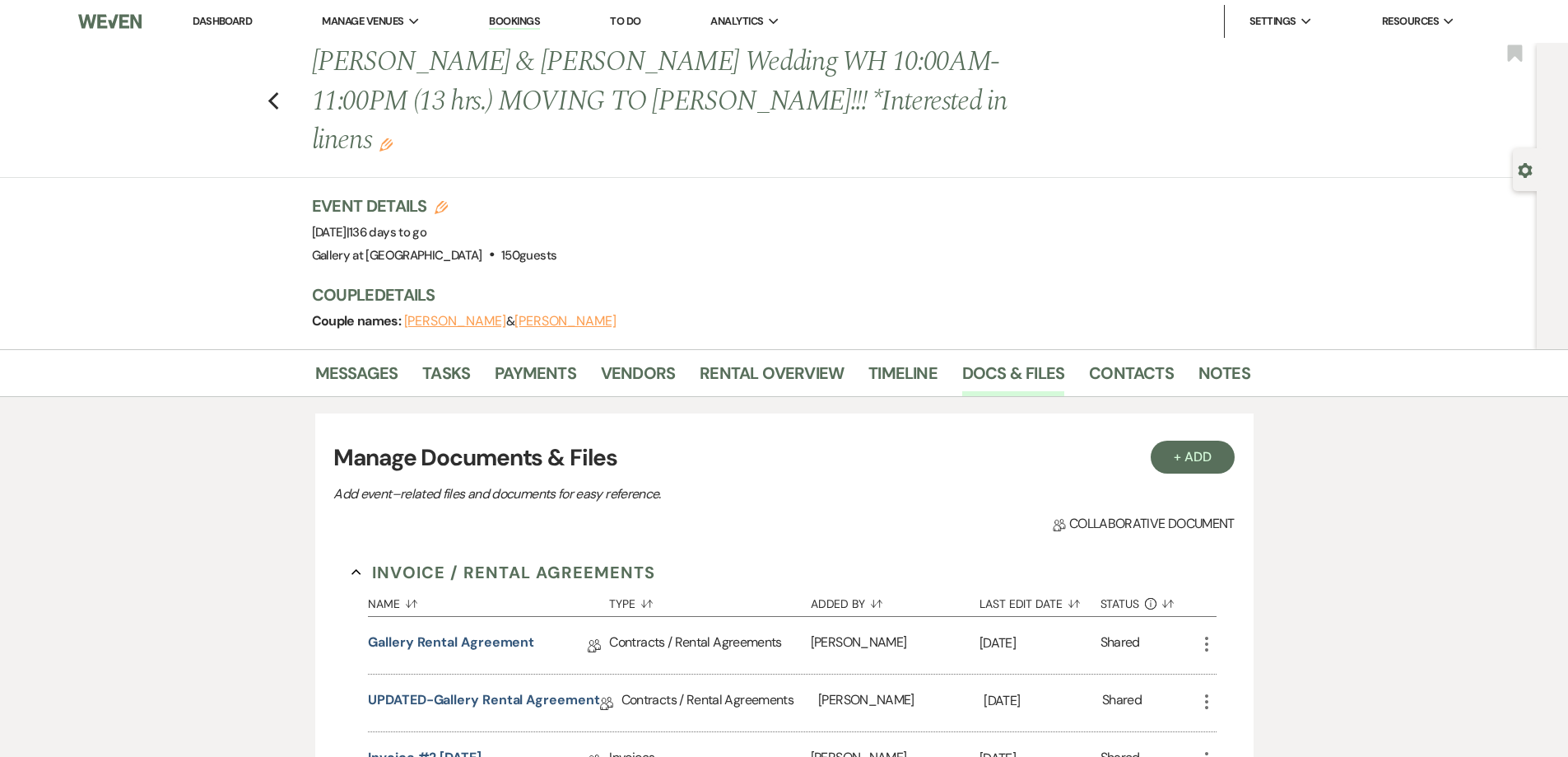
scroll to position [209, 0]
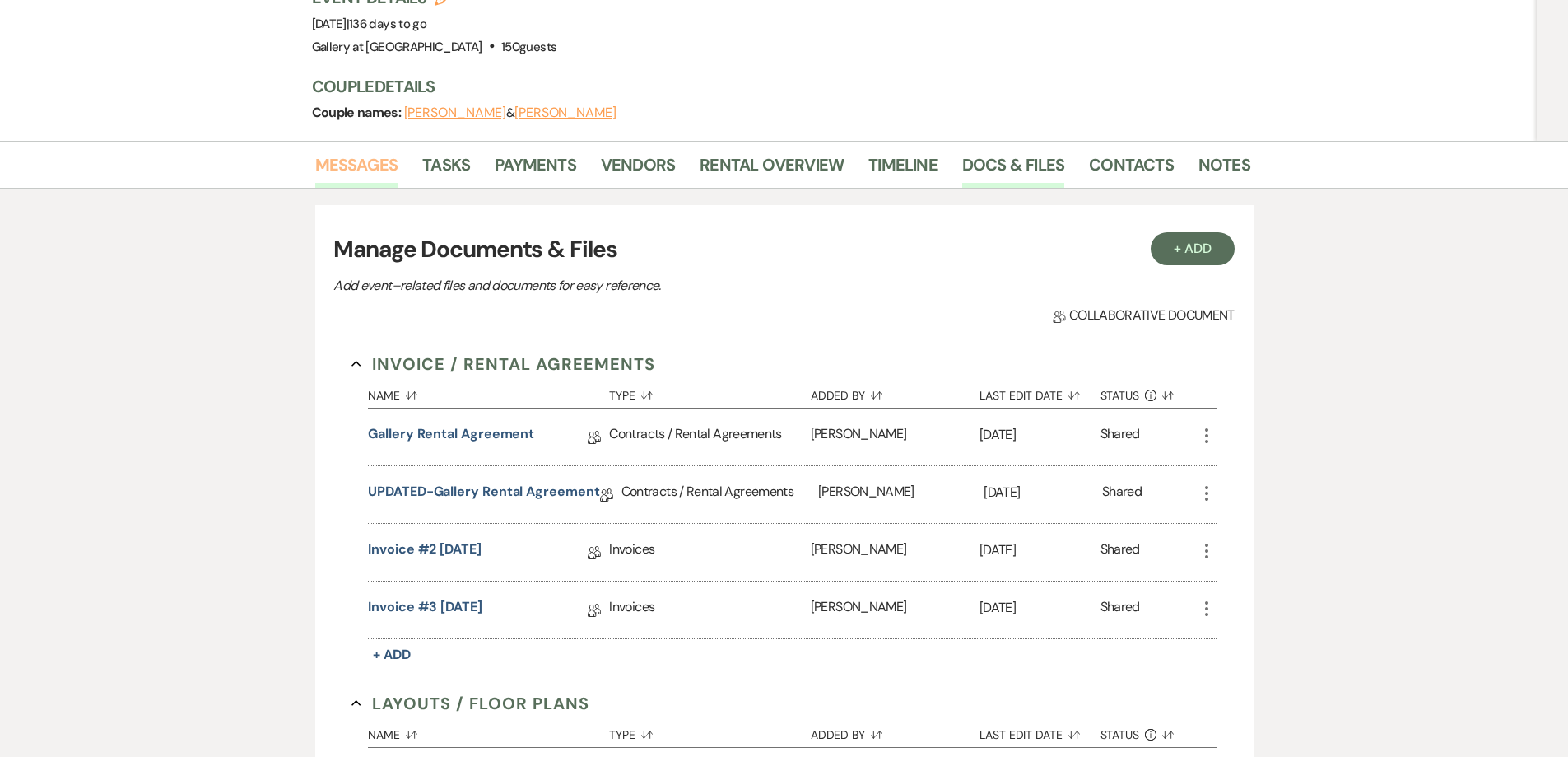
click at [368, 152] on link "Messages" at bounding box center [356, 169] width 83 height 36
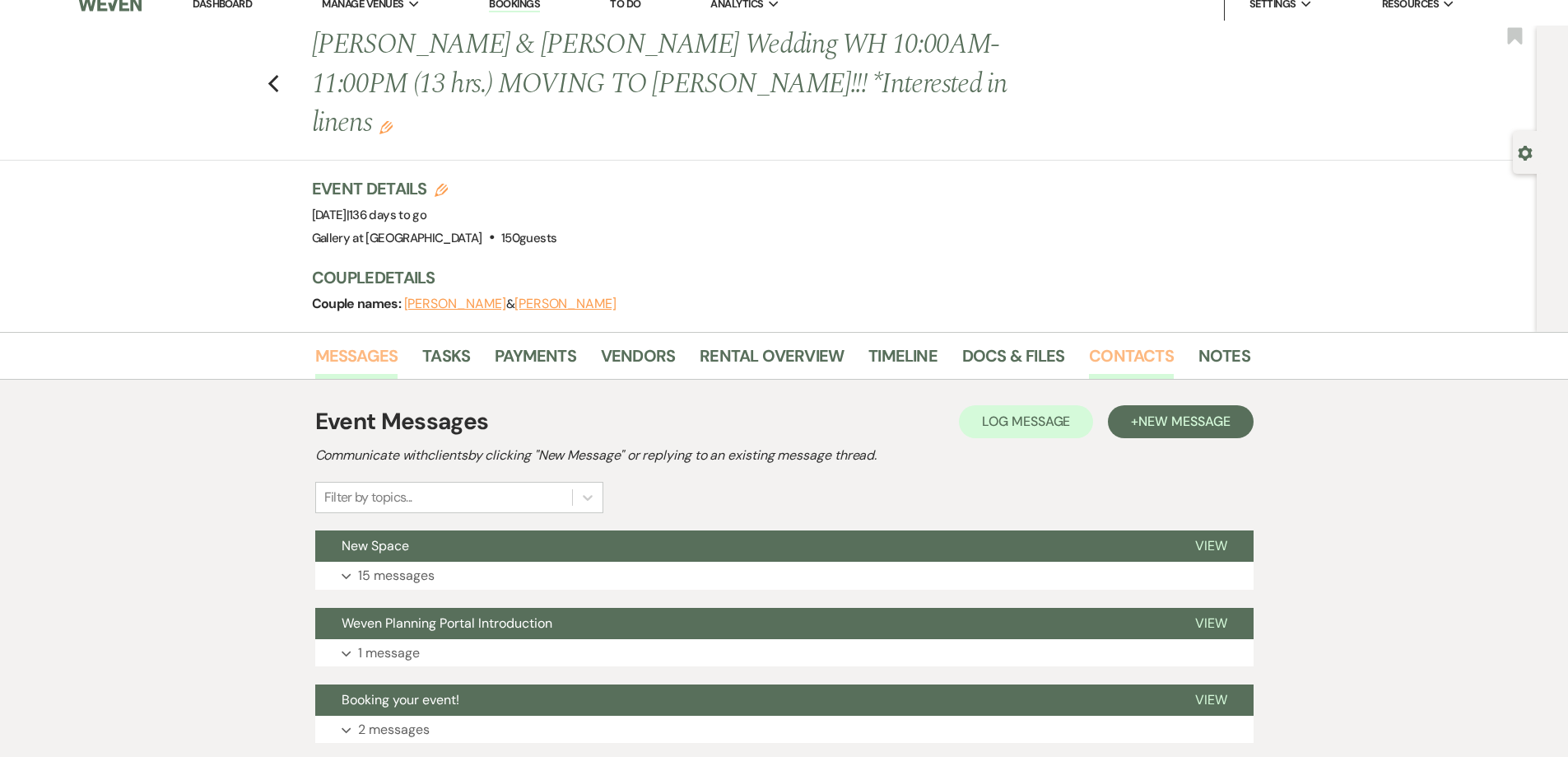
scroll to position [8, 0]
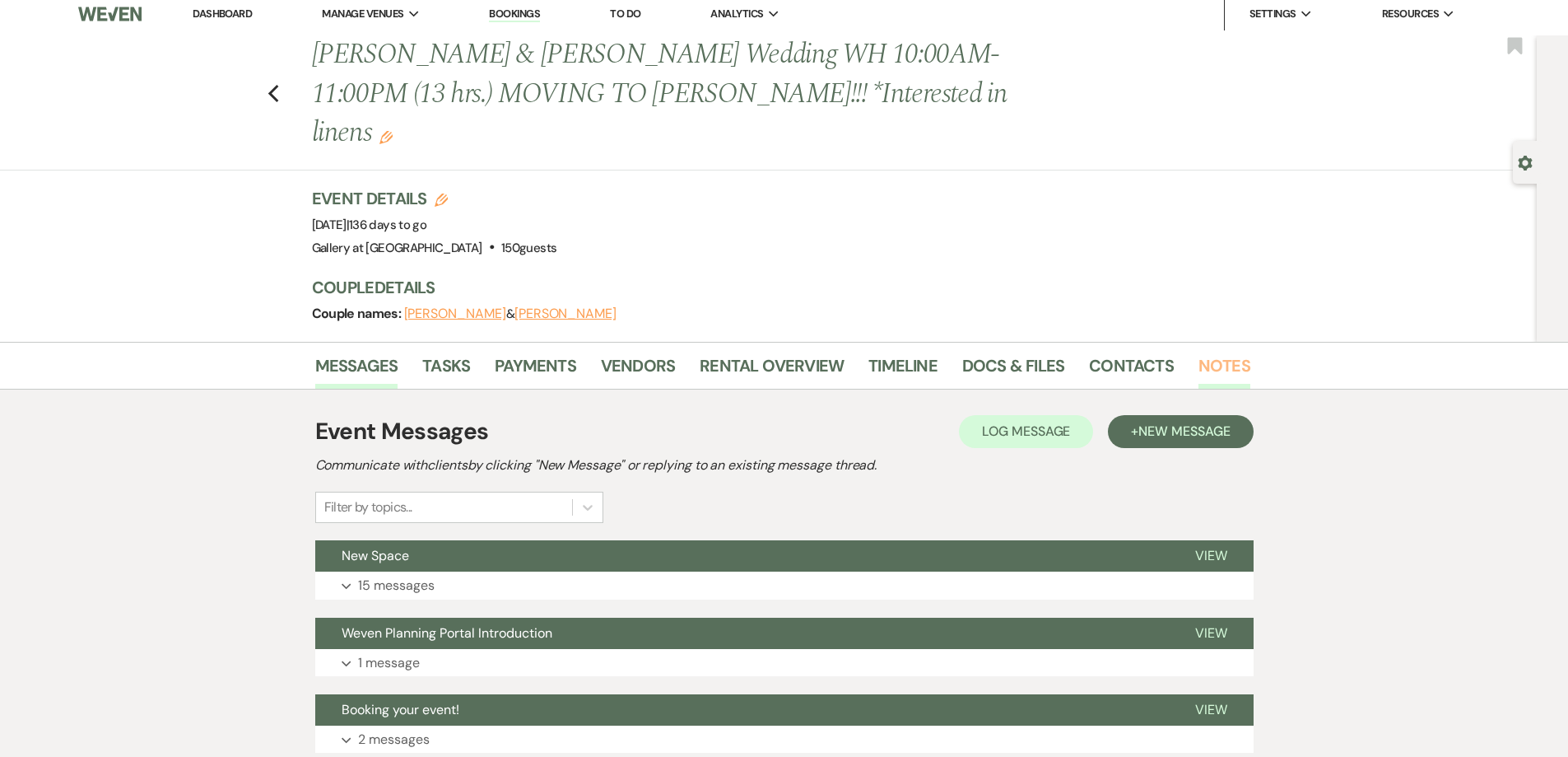
click at [1215, 353] on link "Notes" at bounding box center [1224, 370] width 52 height 36
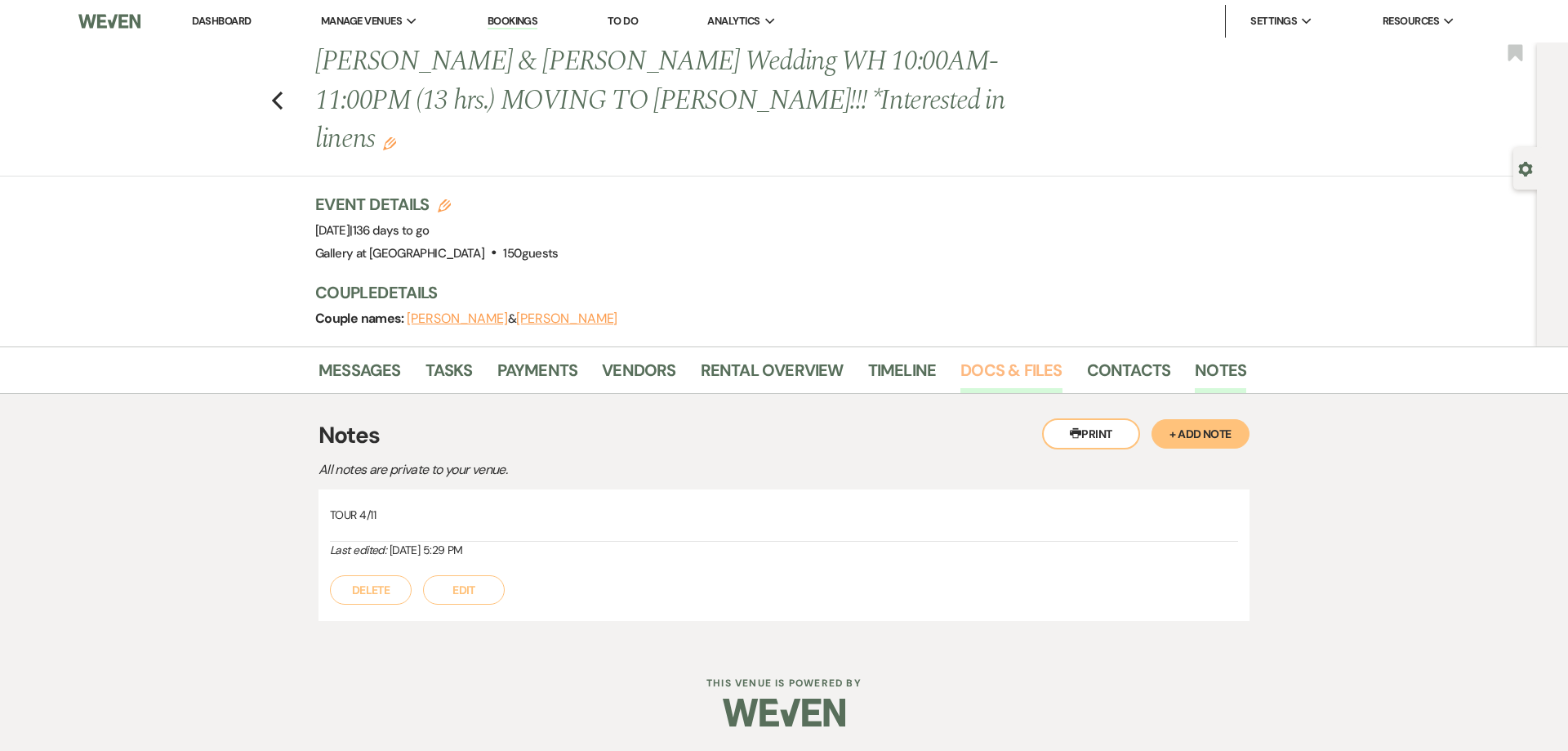
click at [1022, 357] on link "Docs & Files" at bounding box center [1011, 374] width 101 height 36
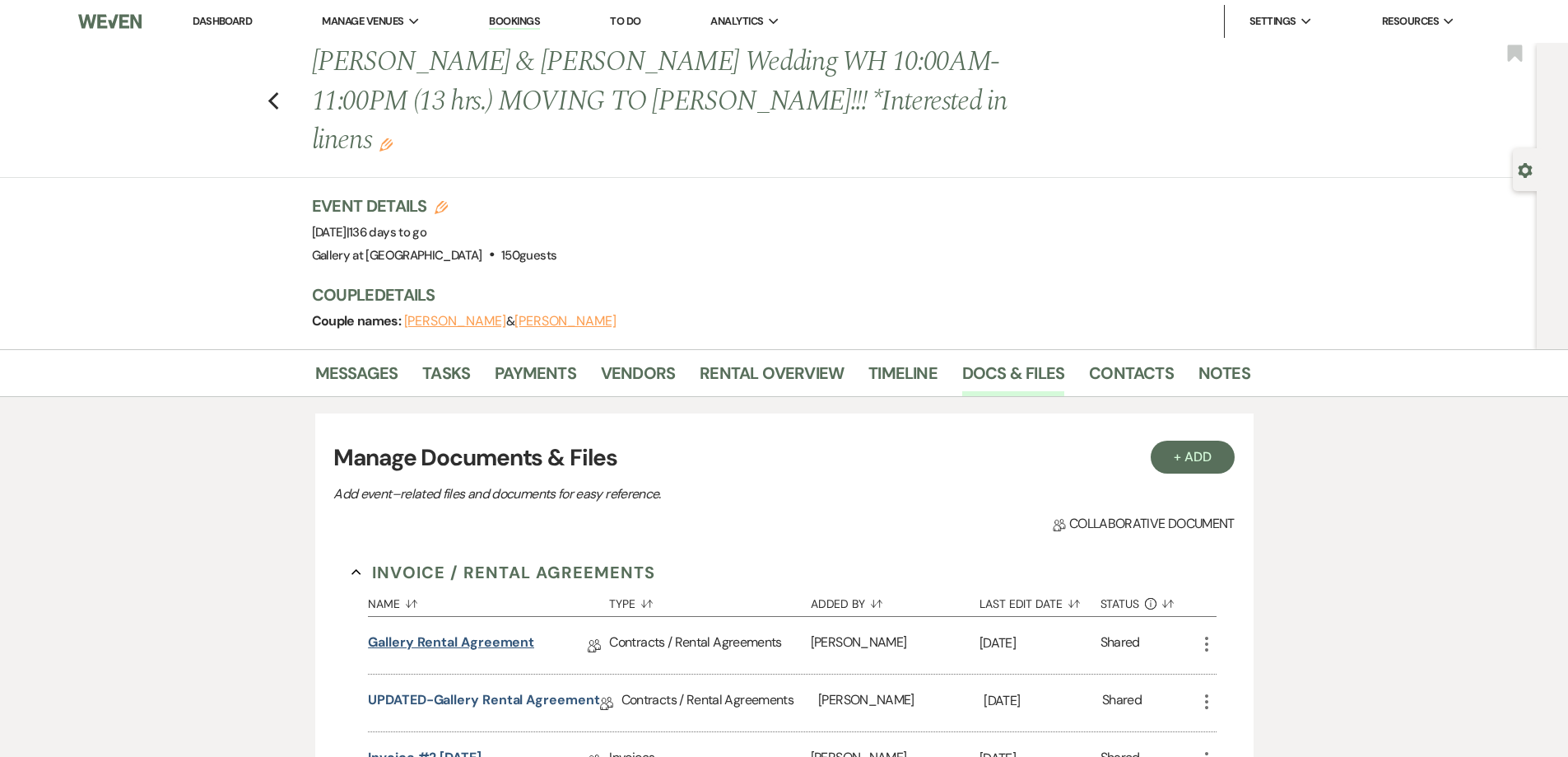
click at [494, 633] on link "Gallery Rental Agreement" at bounding box center [451, 645] width 166 height 25
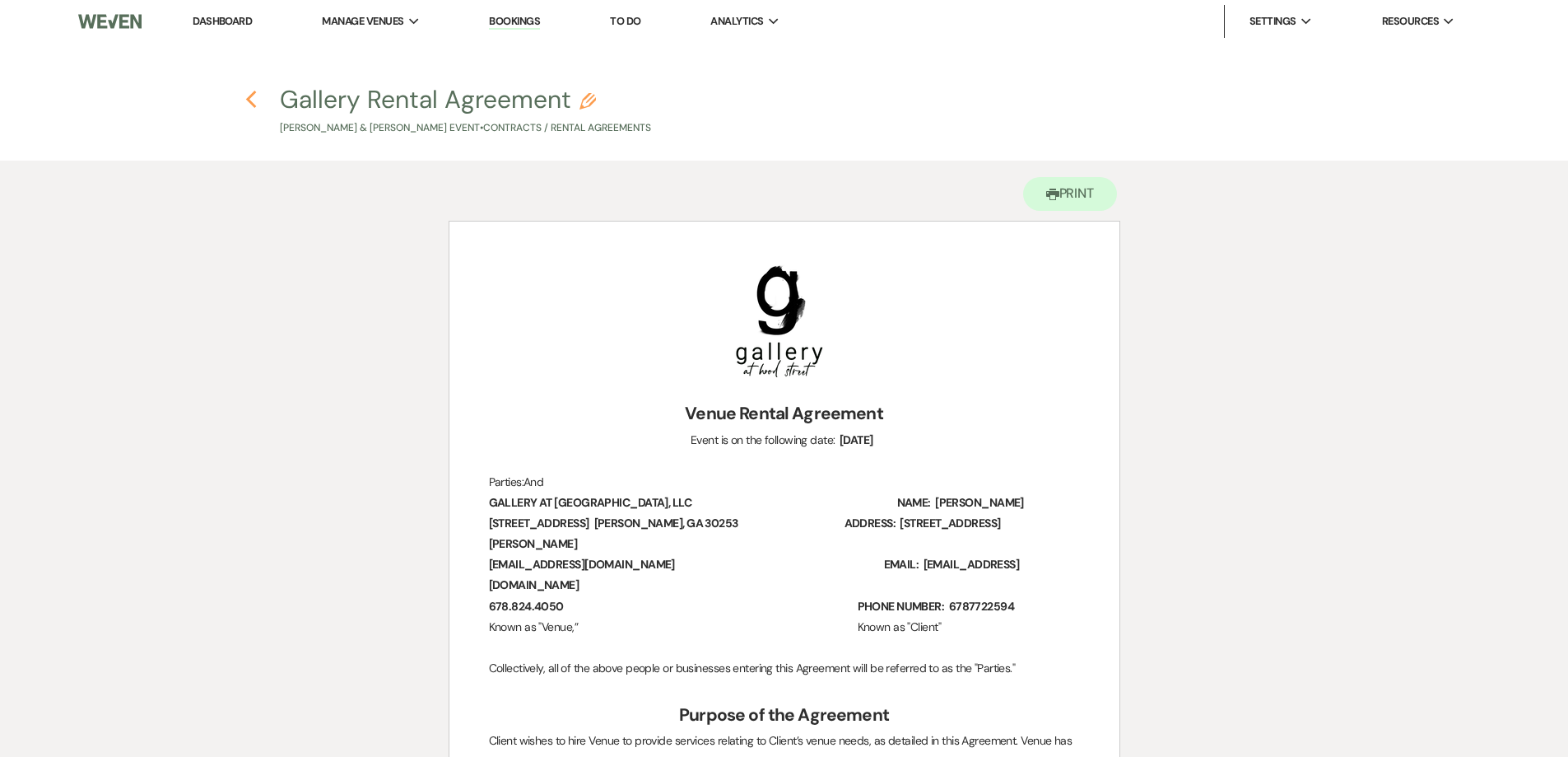
click at [251, 102] on use "button" at bounding box center [251, 99] width 11 height 18
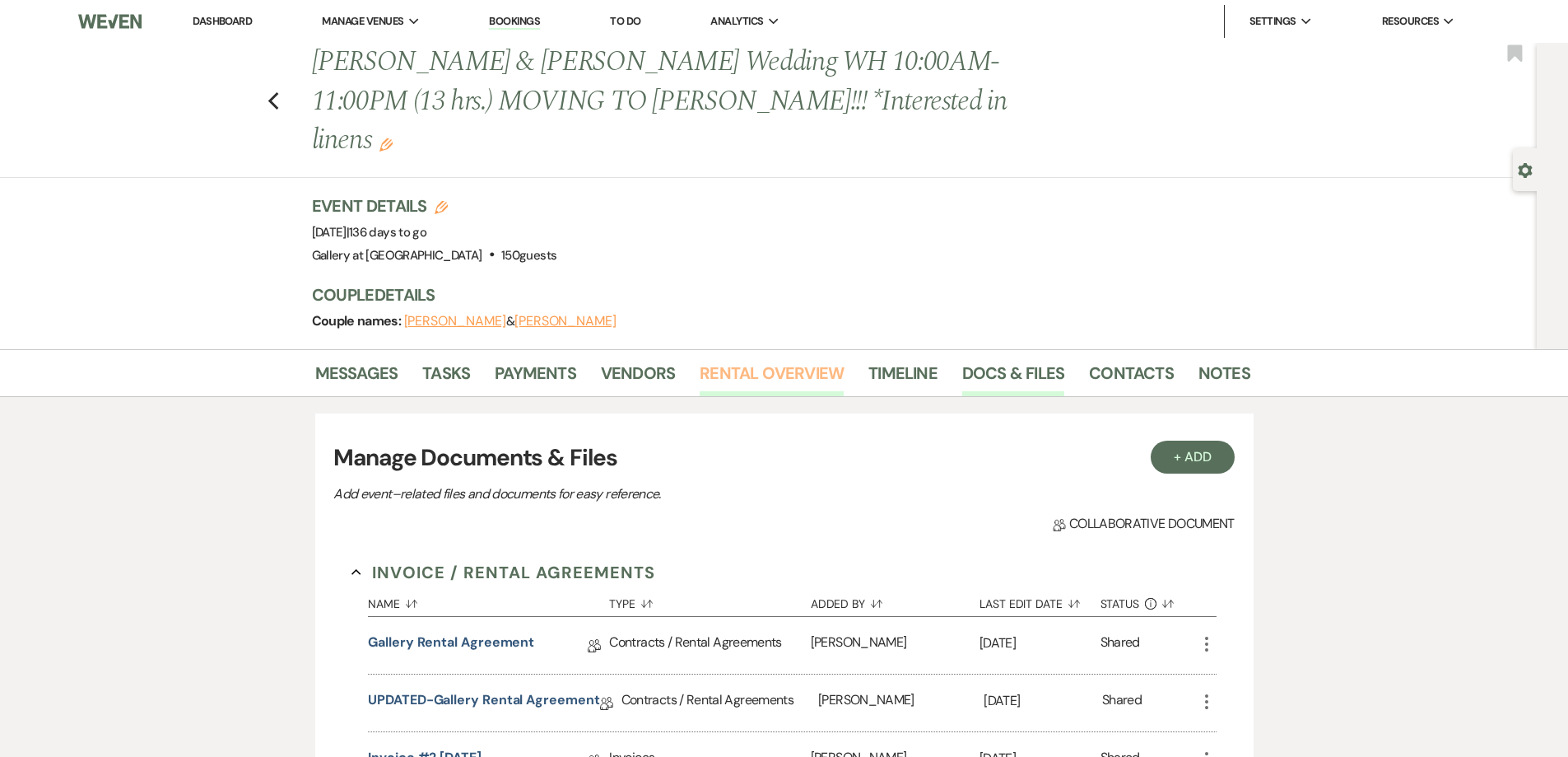
click at [719, 359] on link "Rental Overview" at bounding box center [772, 377] width 144 height 36
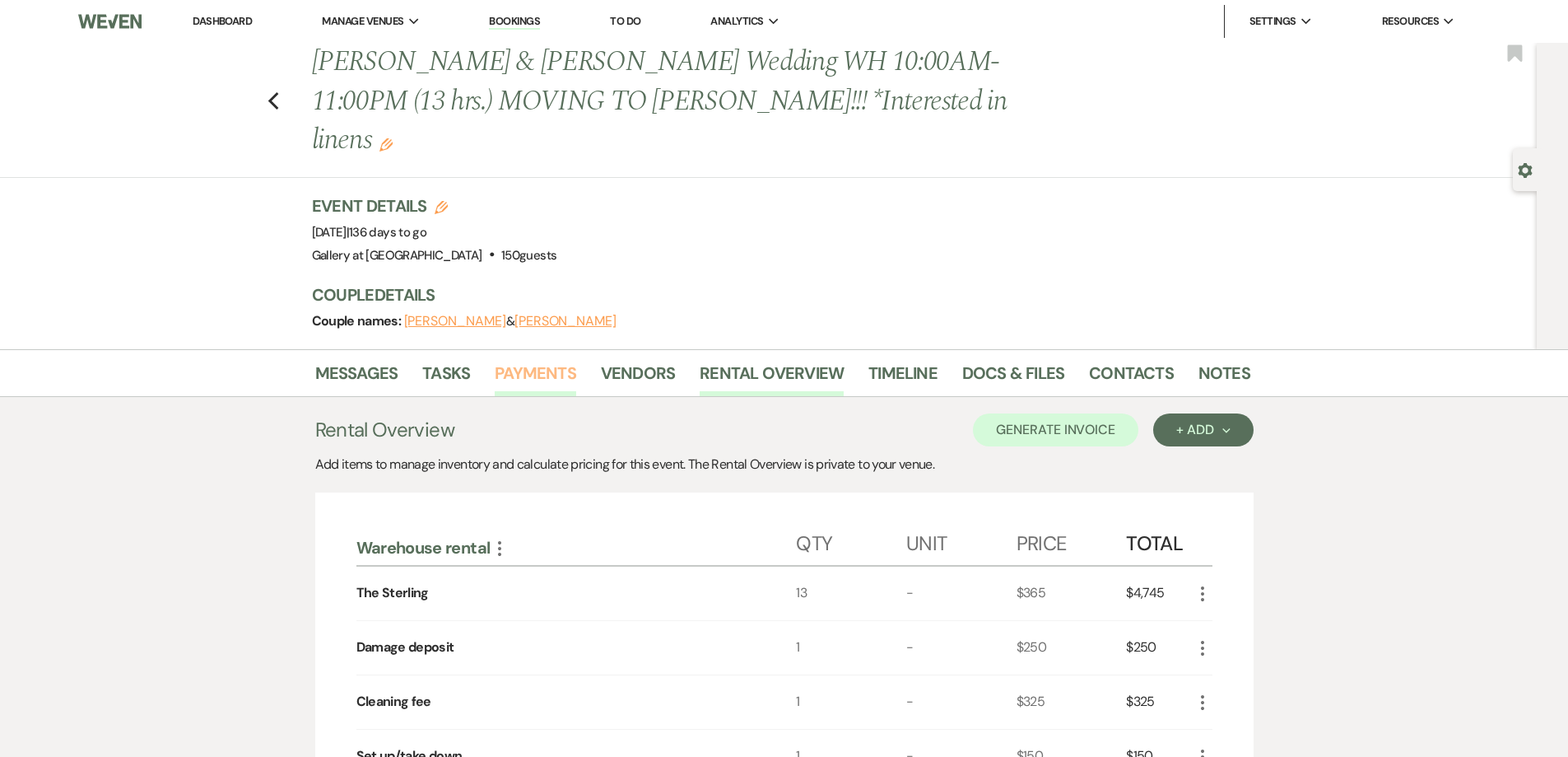
click at [543, 359] on link "Payments" at bounding box center [535, 377] width 81 height 36
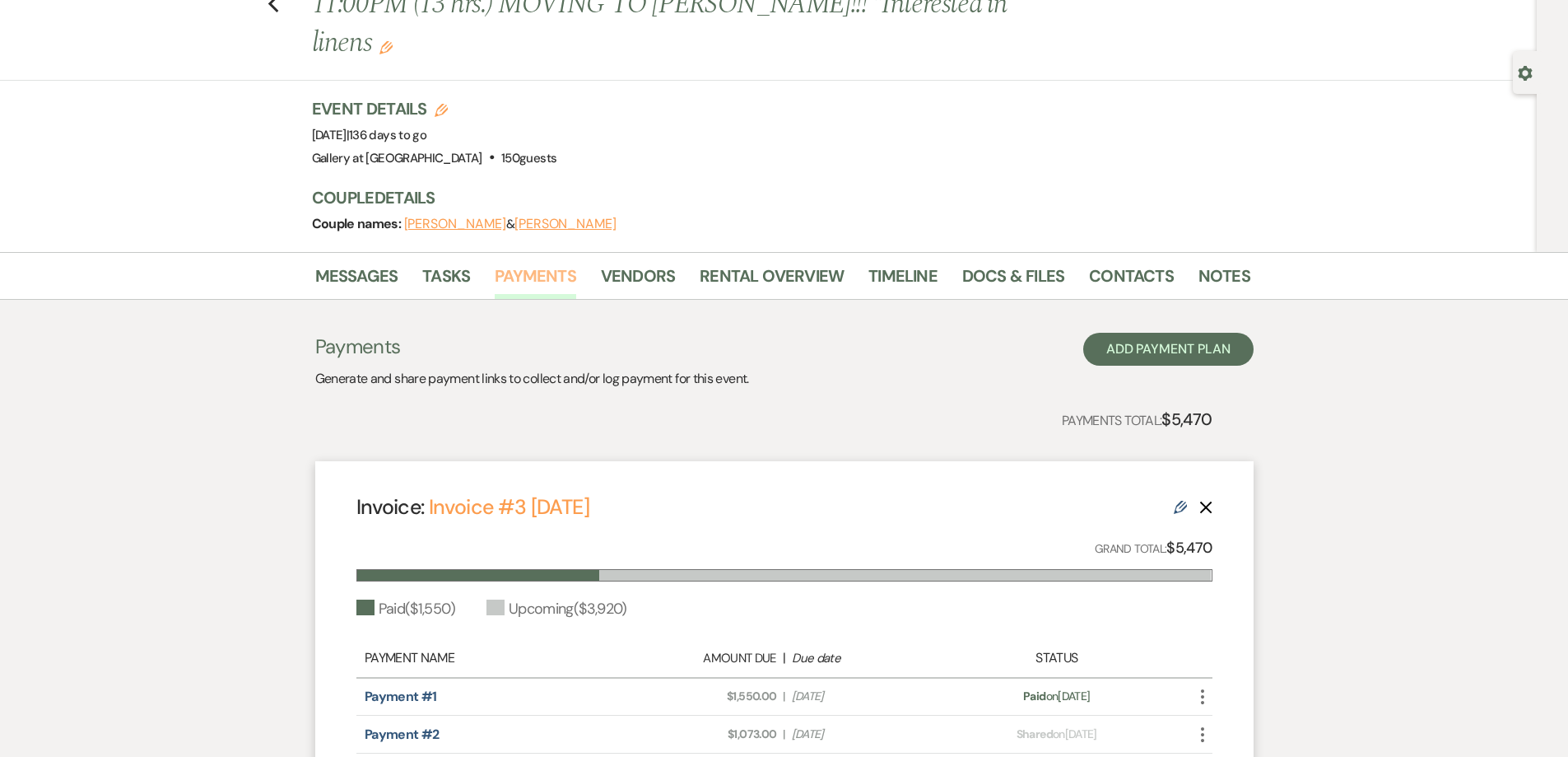
scroll to position [247, 0]
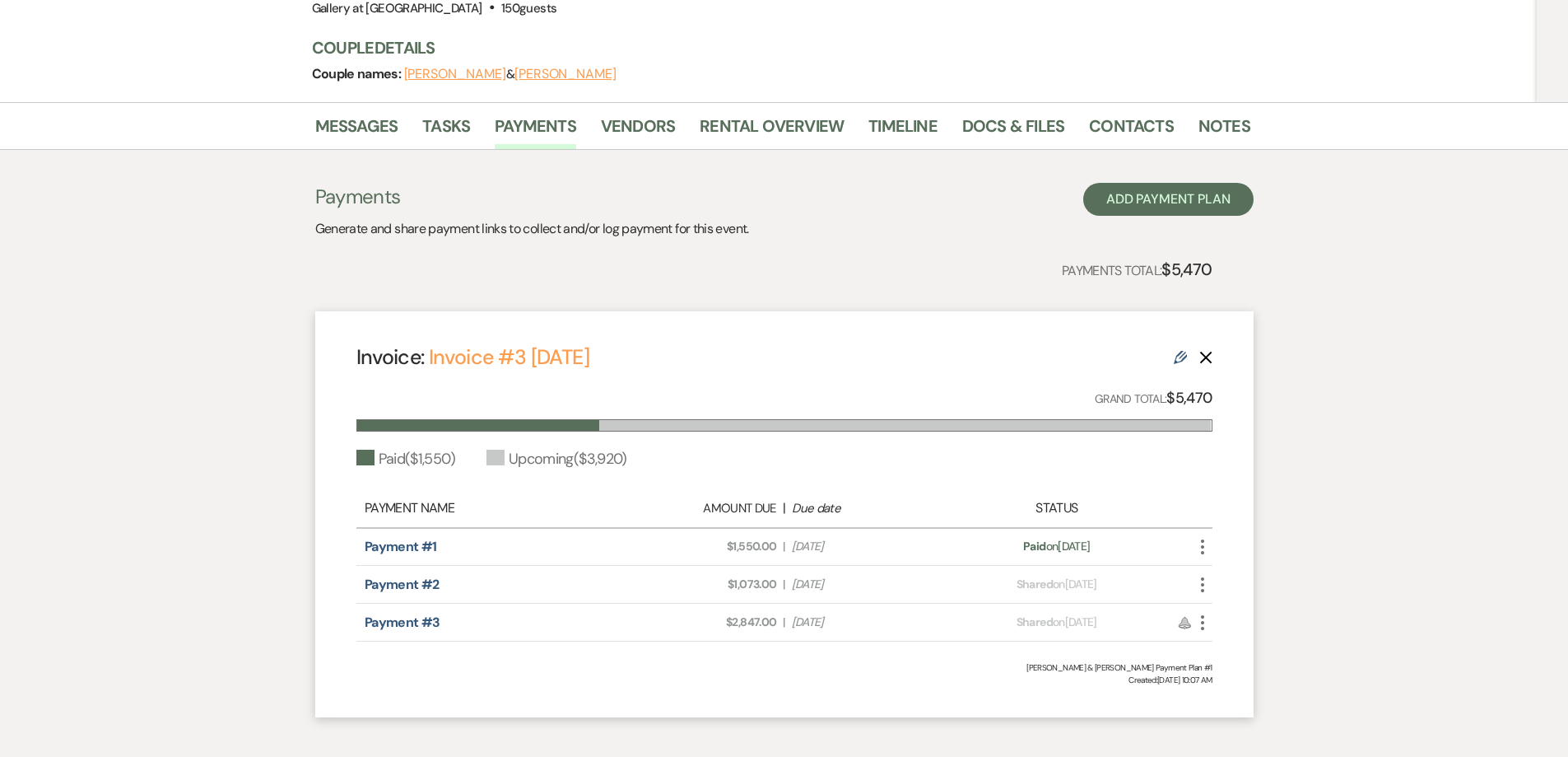
click at [1205, 575] on icon "More" at bounding box center [1203, 585] width 20 height 20
click at [1235, 659] on button "Check Mark Mark as Paid" at bounding box center [1276, 673] width 166 height 28
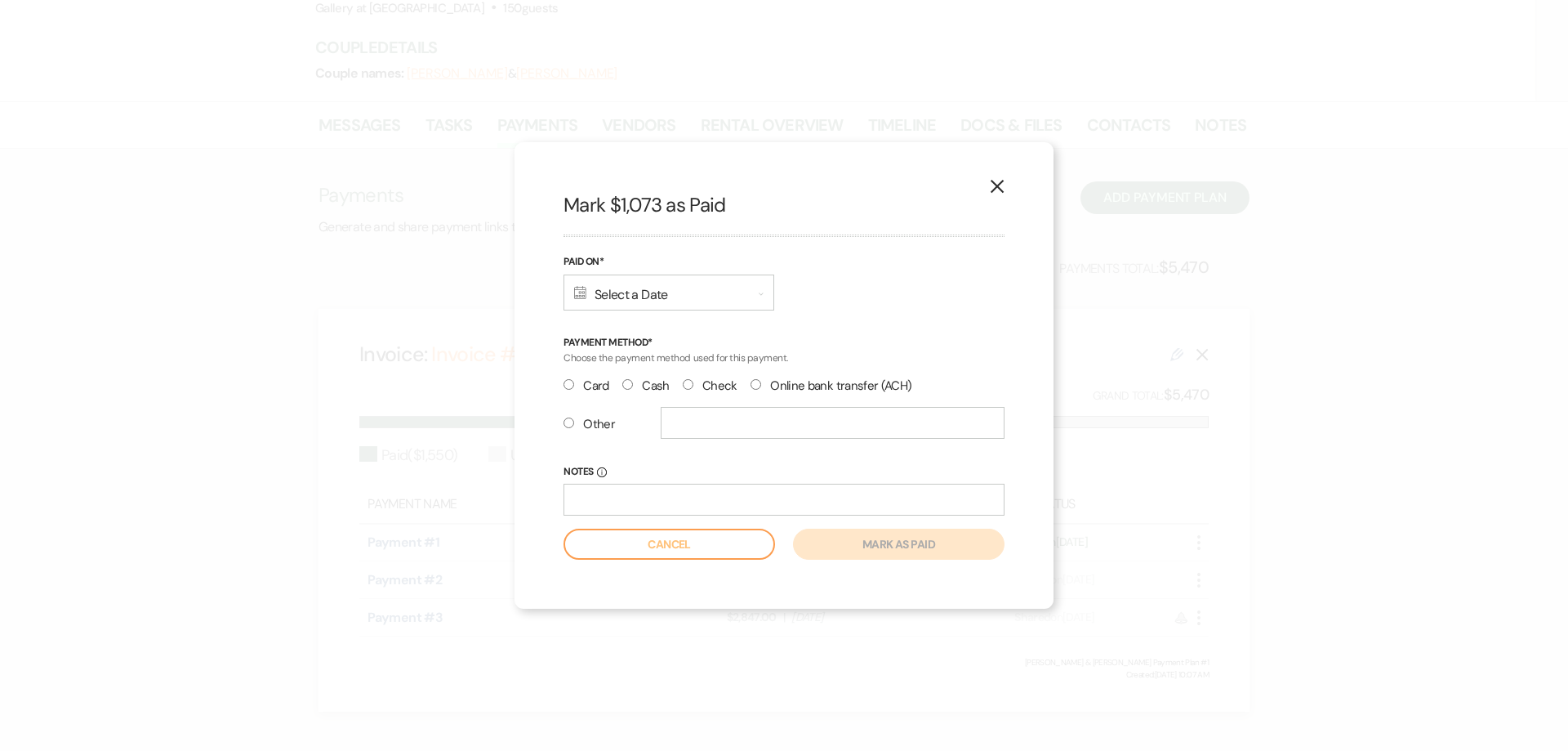
drag, startPoint x: 571, startPoint y: 425, endPoint x: 858, endPoint y: 414, distance: 287.2
click at [571, 424] on input "Other" at bounding box center [568, 423] width 11 height 11
radio input "true"
drag, startPoint x: 830, startPoint y: 423, endPoint x: 829, endPoint y: 400, distance: 23.0
click at [830, 423] on input "text" at bounding box center [833, 423] width 344 height 32
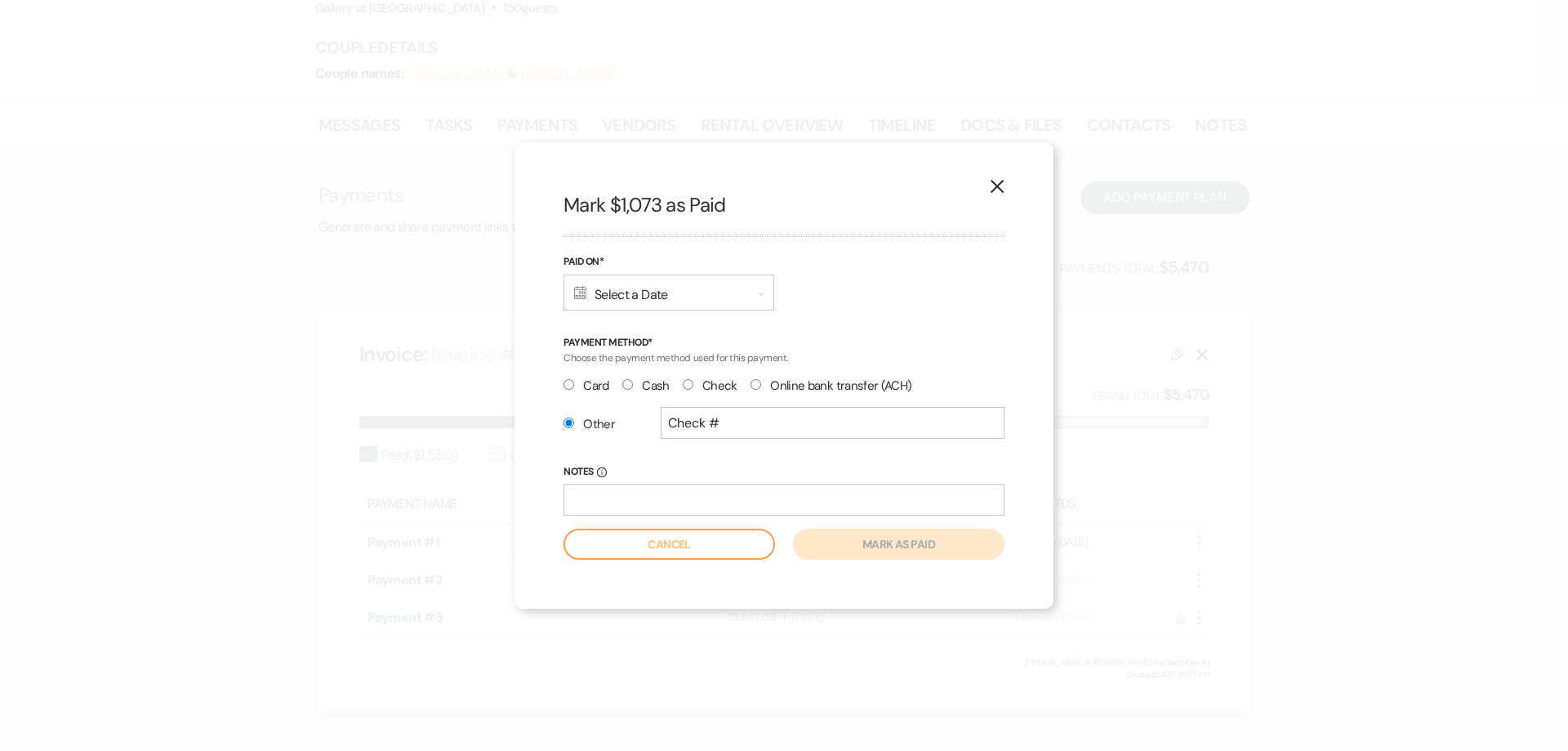
drag, startPoint x: 709, startPoint y: 305, endPoint x: 703, endPoint y: 293, distance: 13.4
click at [709, 304] on div "Calendar Select a Date Expand" at bounding box center [668, 291] width 211 height 36
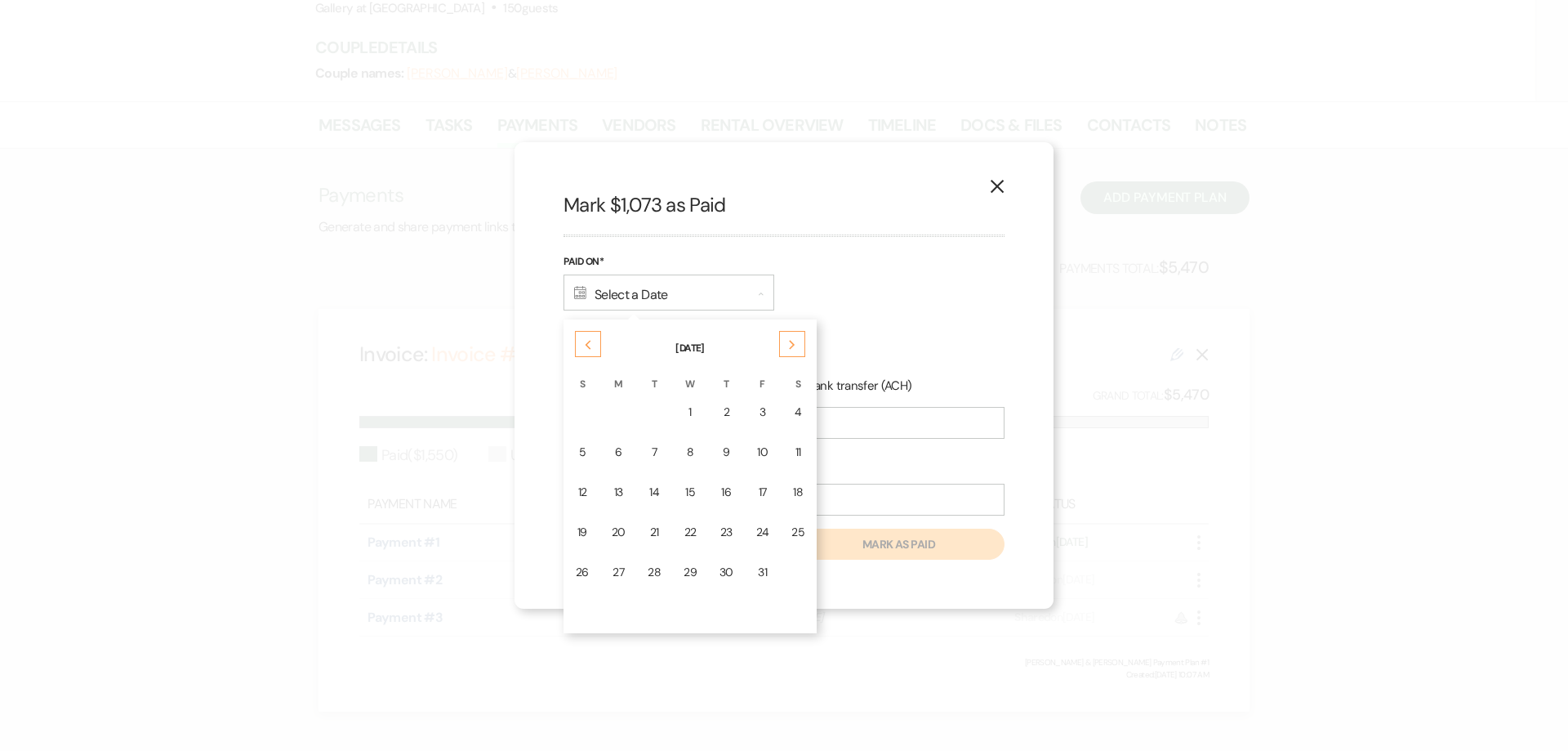
click at [648, 493] on td "14" at bounding box center [654, 493] width 34 height 39
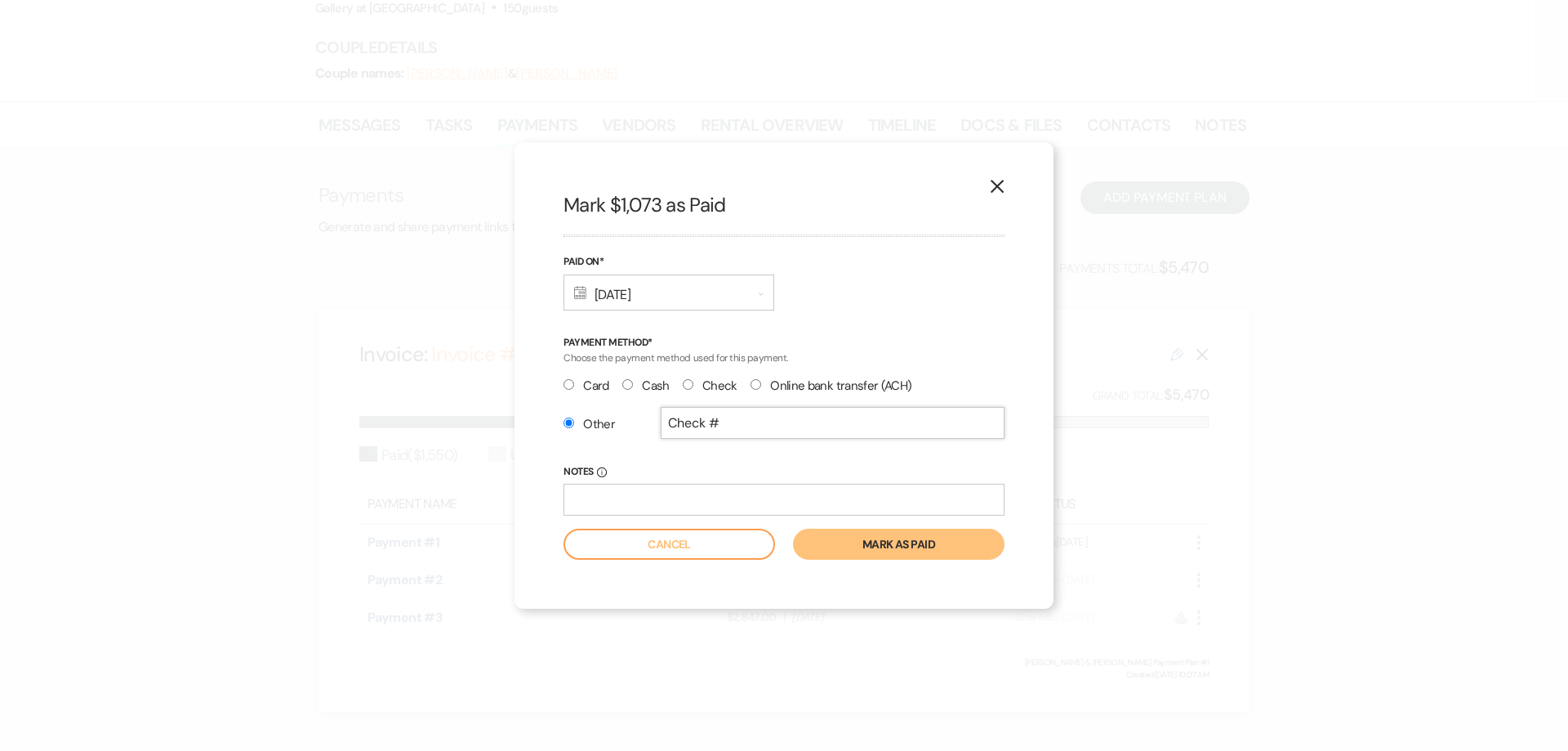
click at [756, 427] on input "Check #" at bounding box center [833, 423] width 344 height 32
type input "Check #4260"
click at [905, 541] on button "Mark as paid" at bounding box center [899, 544] width 212 height 31
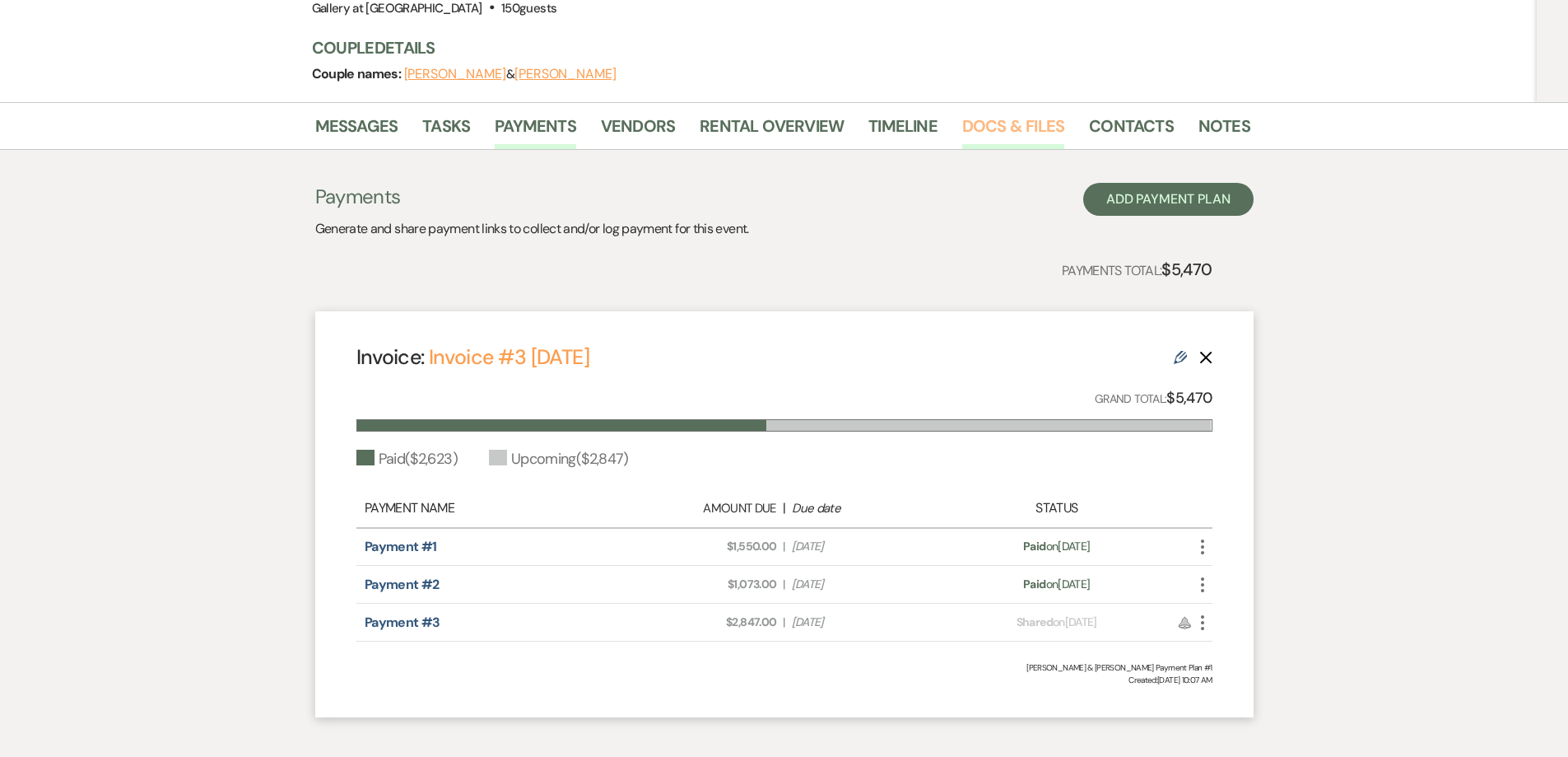
click at [992, 113] on link "Docs & Files" at bounding box center [1014, 130] width 102 height 36
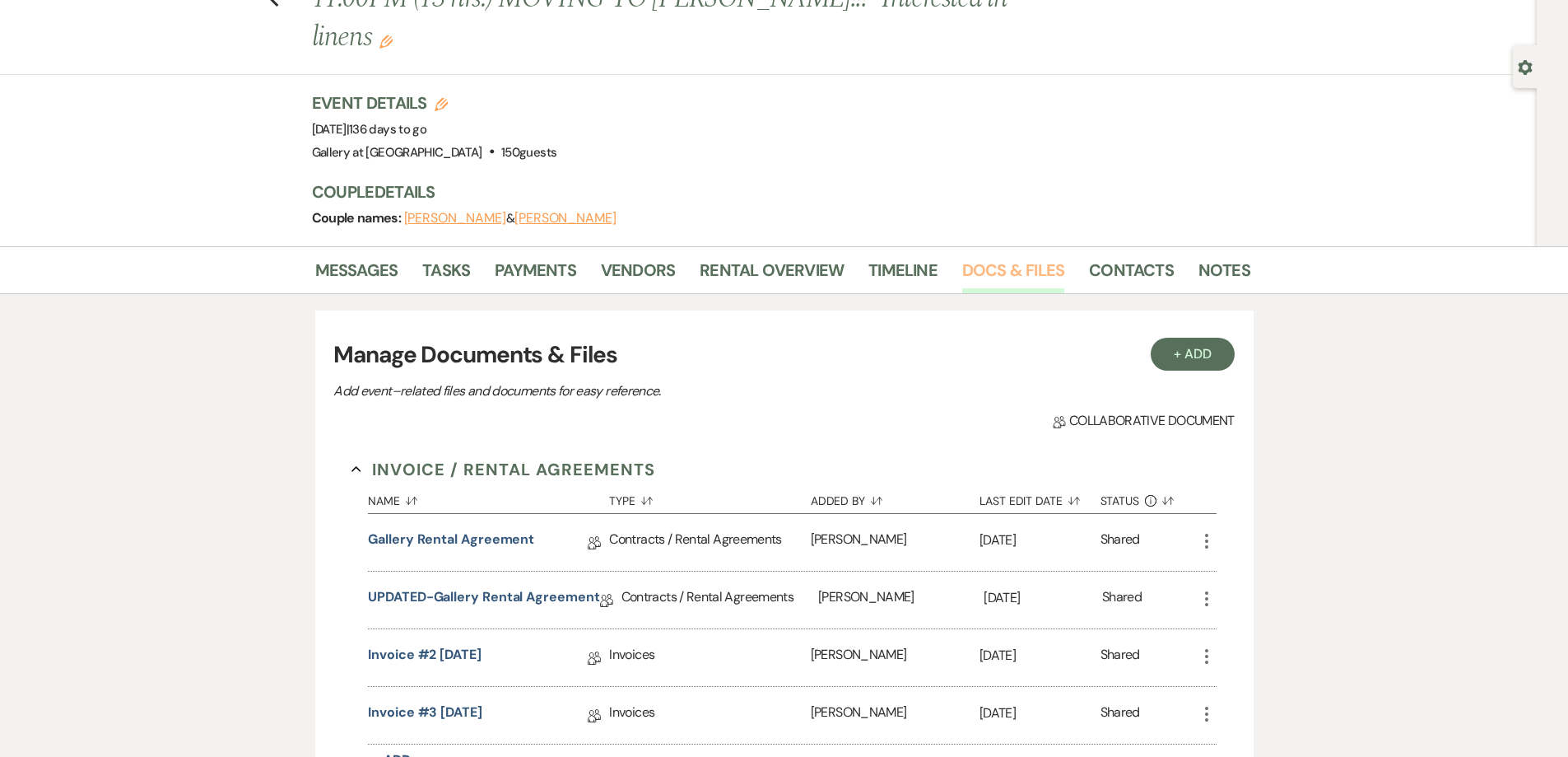
scroll to position [82, 0]
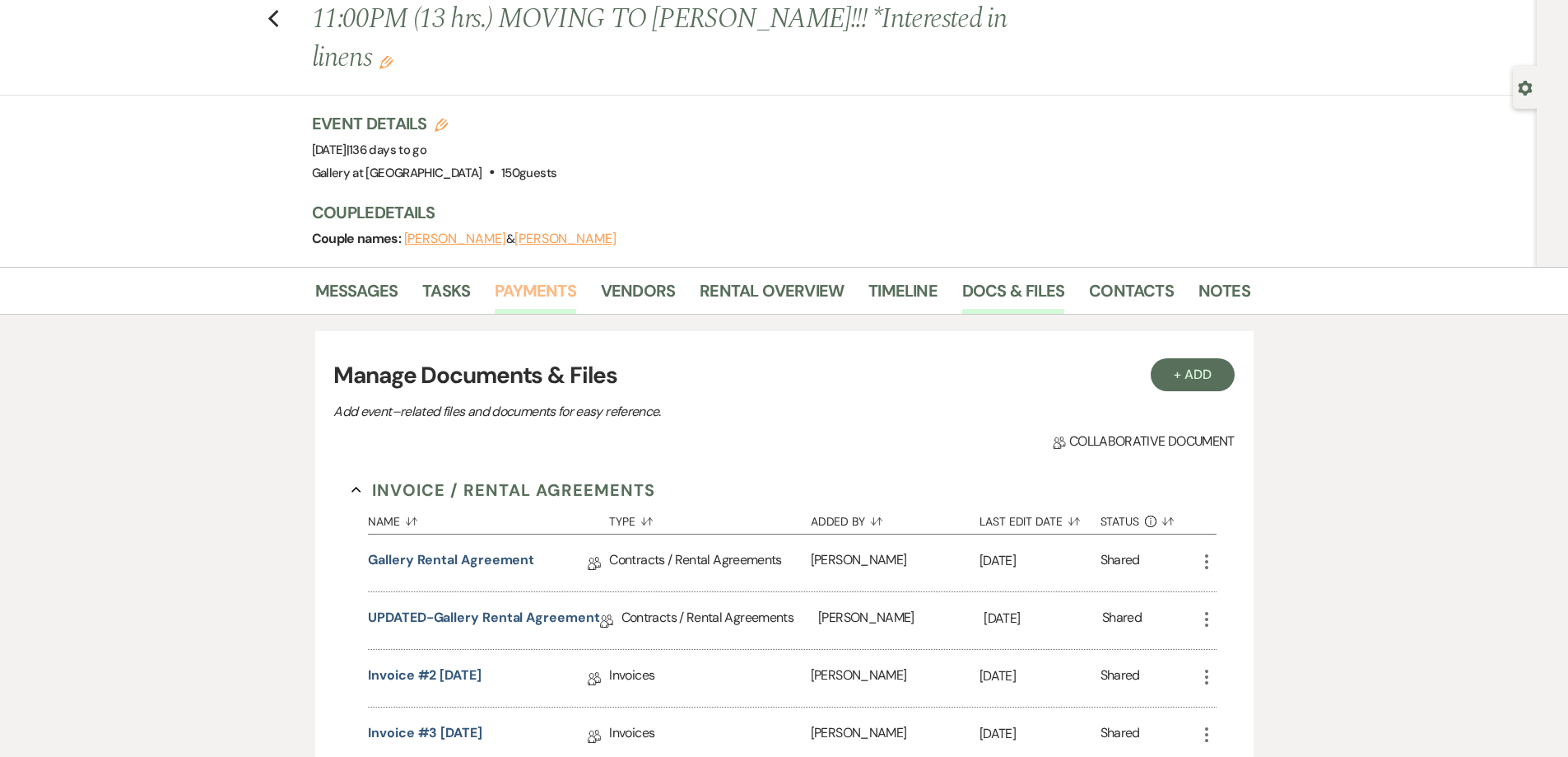
click at [536, 277] on link "Payments" at bounding box center [535, 295] width 81 height 36
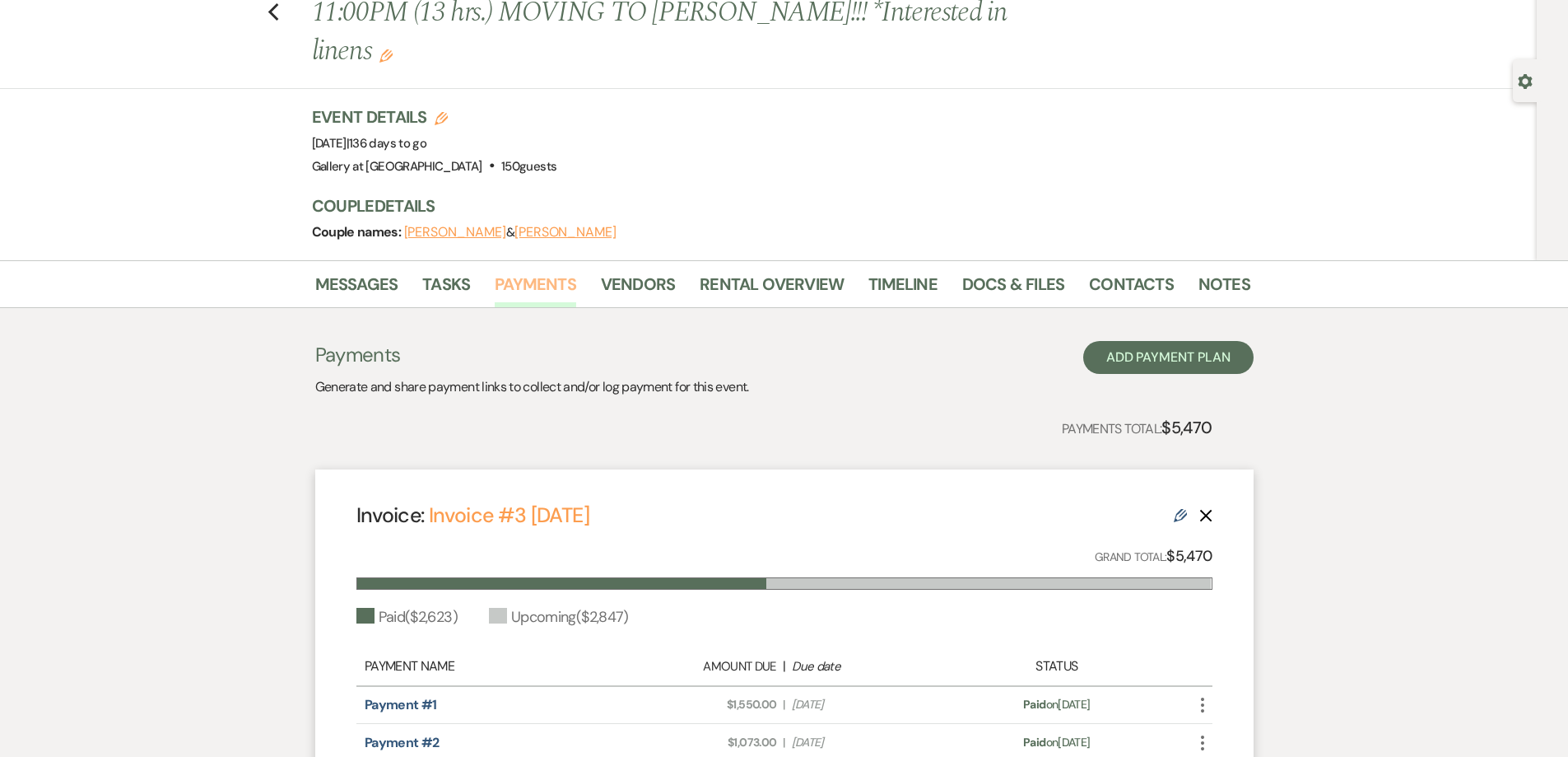
scroll to position [82, 0]
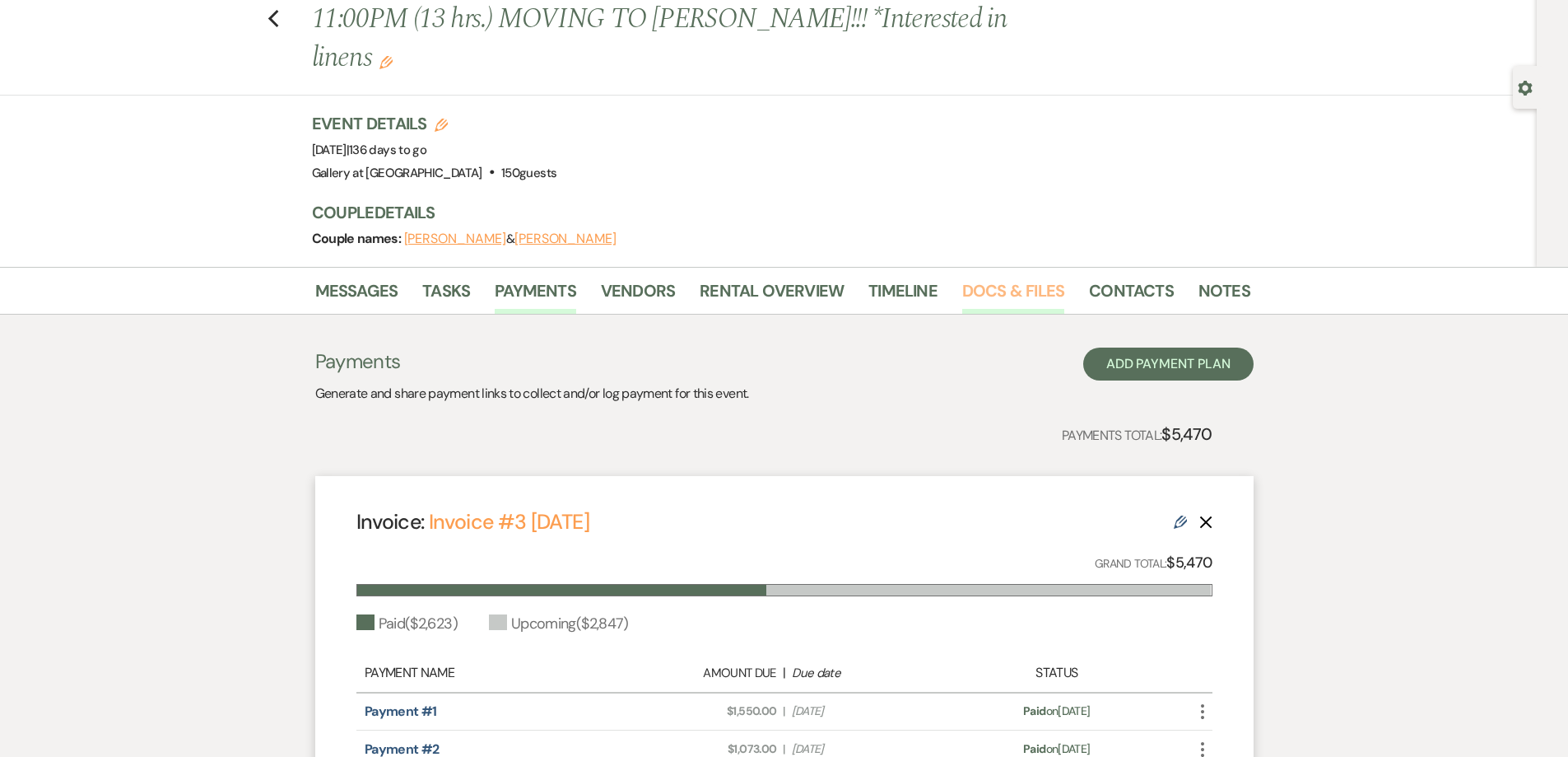
click at [1017, 277] on link "Docs & Files" at bounding box center [1014, 295] width 102 height 36
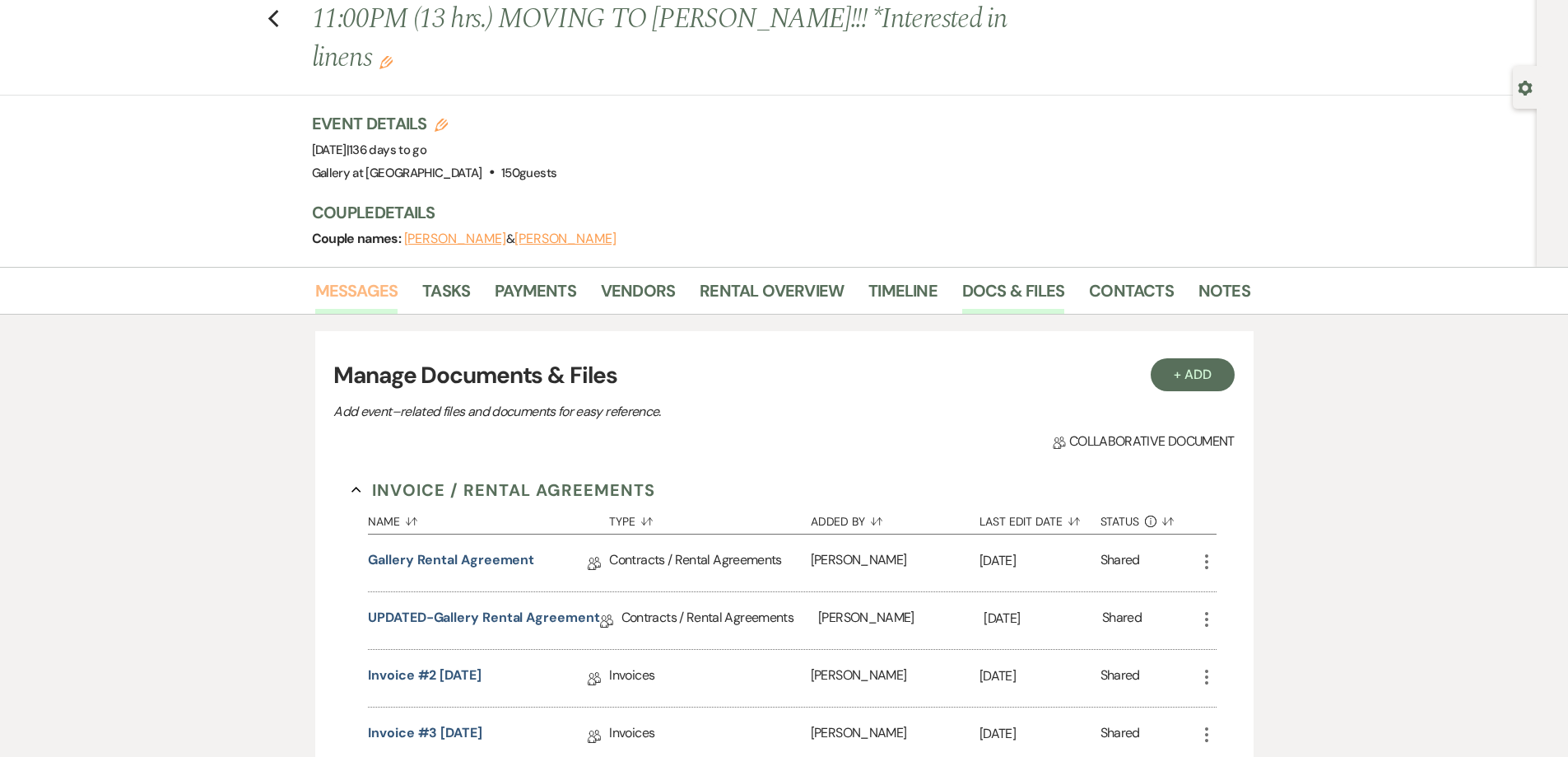
click at [333, 277] on link "Messages" at bounding box center [356, 295] width 83 height 36
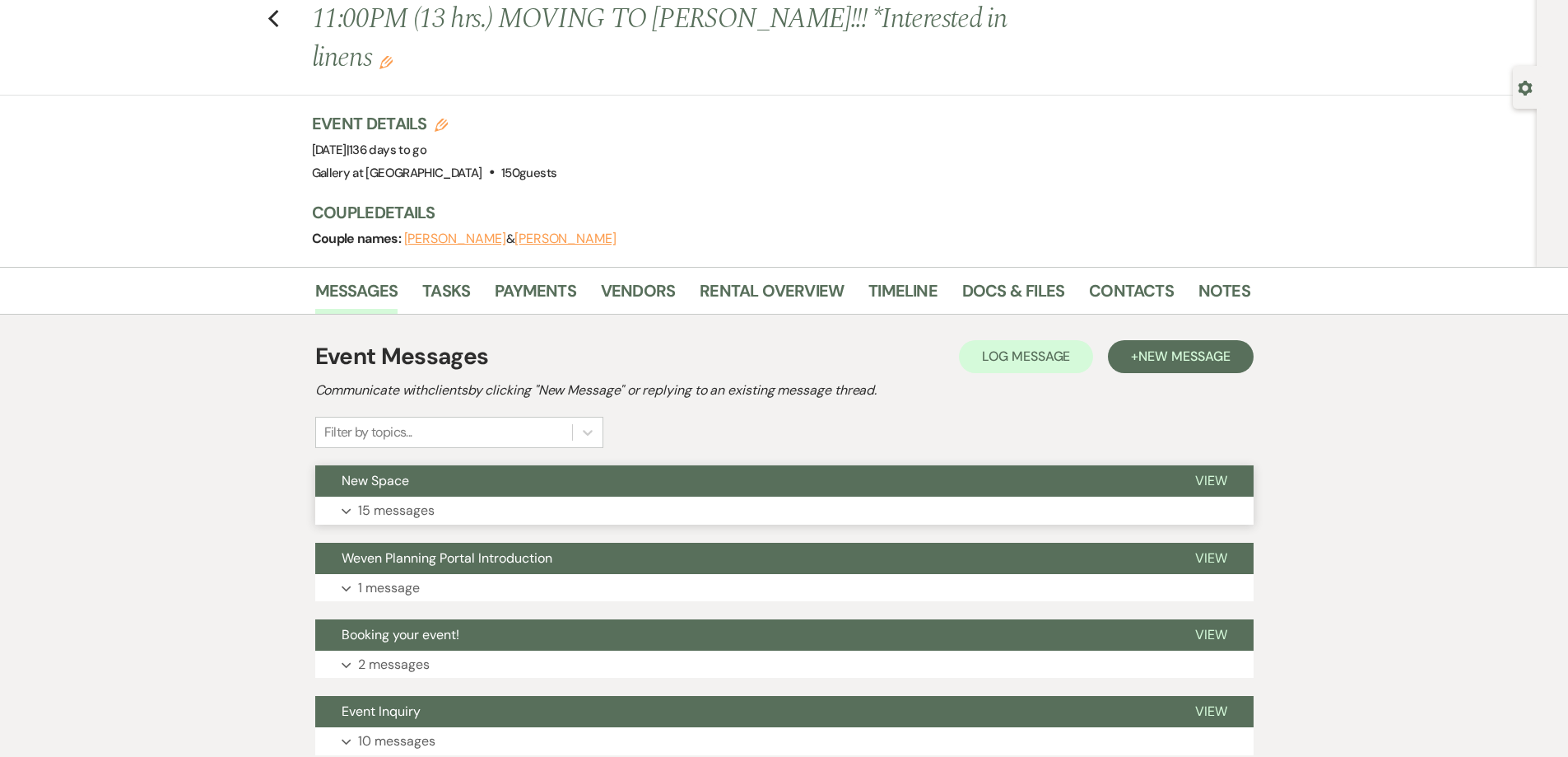
click at [497, 497] on button "Expand 15 messages" at bounding box center [784, 510] width 938 height 28
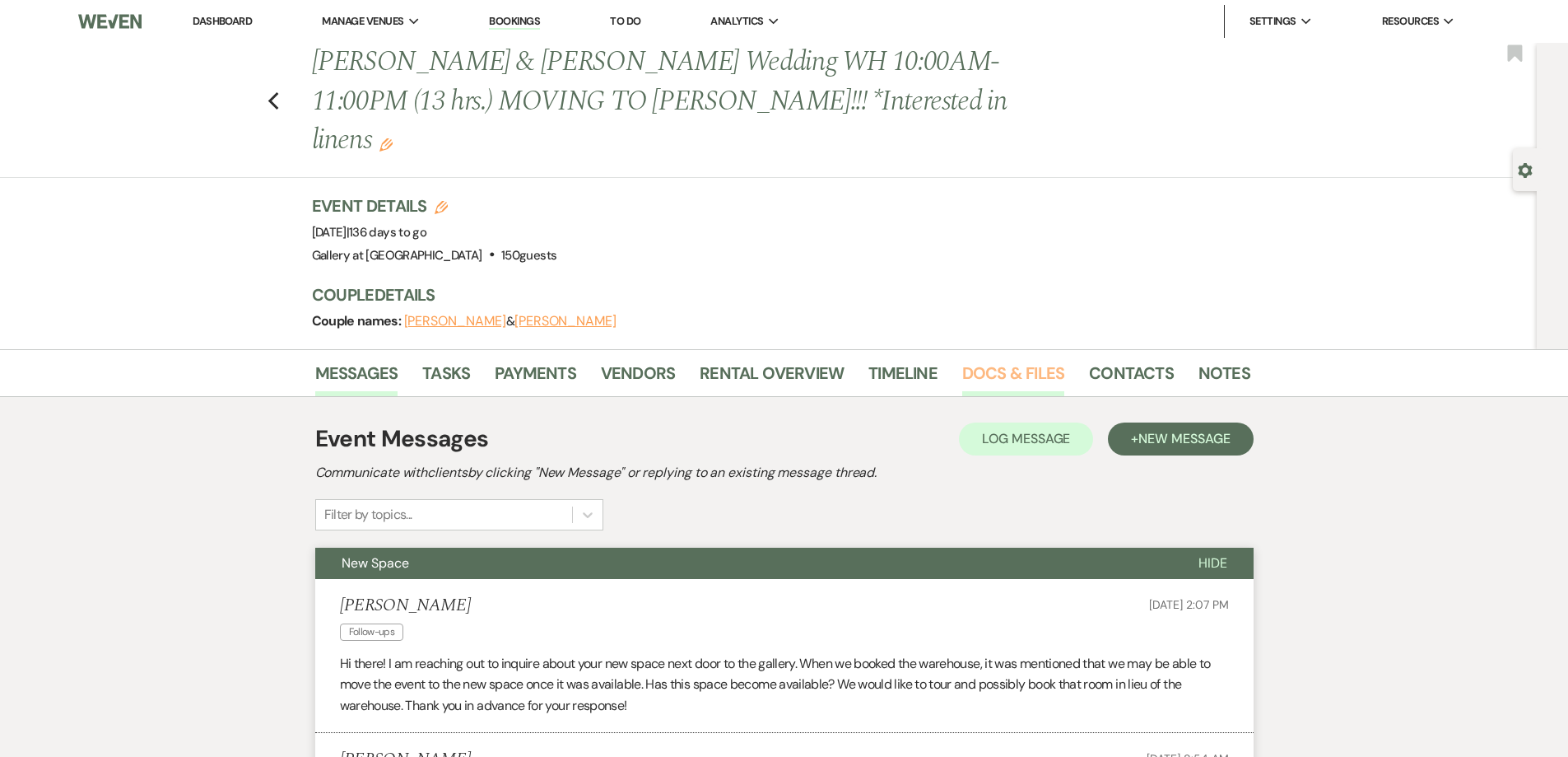
click at [963, 359] on link "Docs & Files" at bounding box center [1014, 377] width 102 height 36
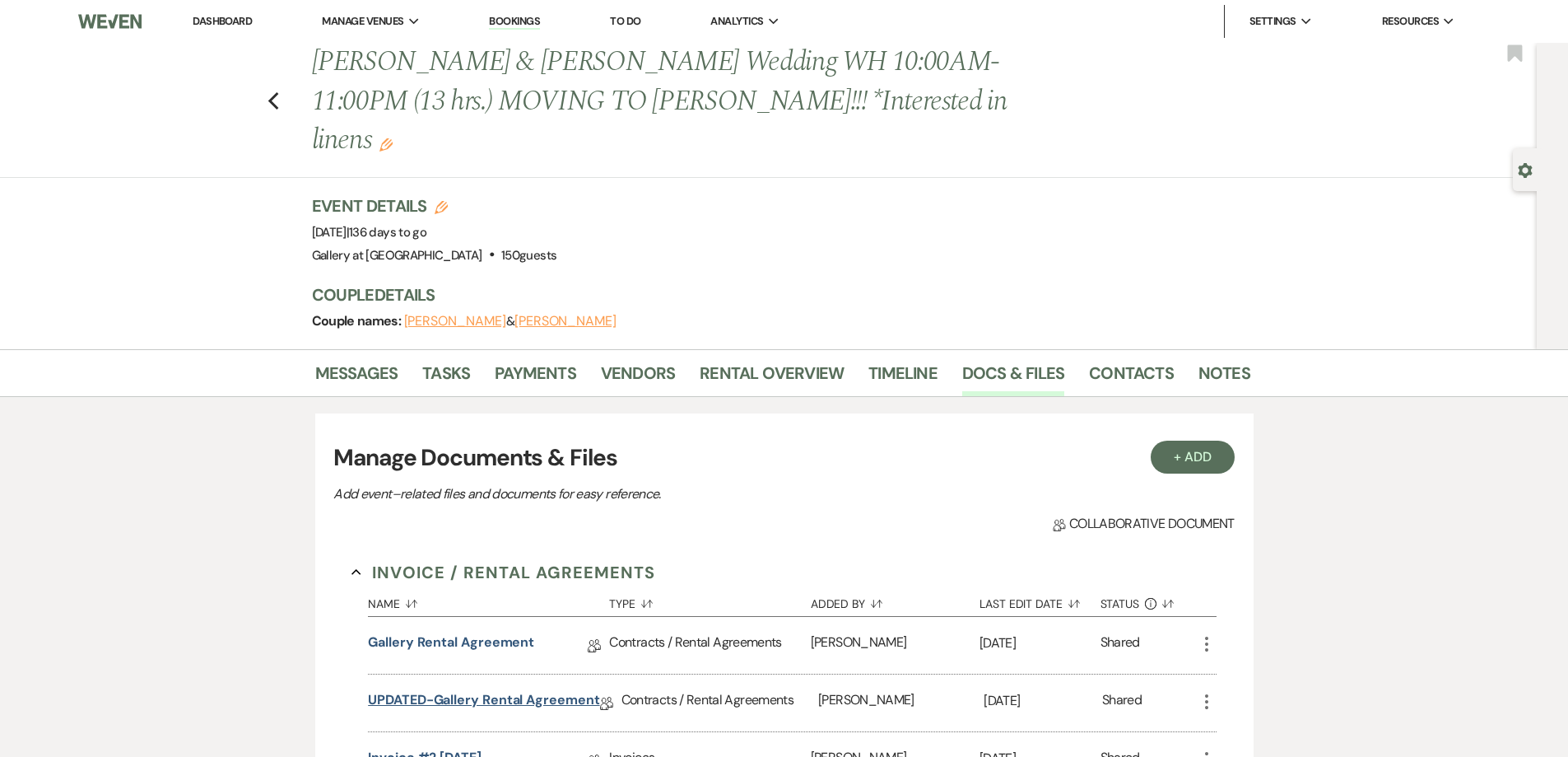
click at [481, 689] on link "UPDATED-Gallery Rental Agreement" at bounding box center [484, 702] width 231 height 25
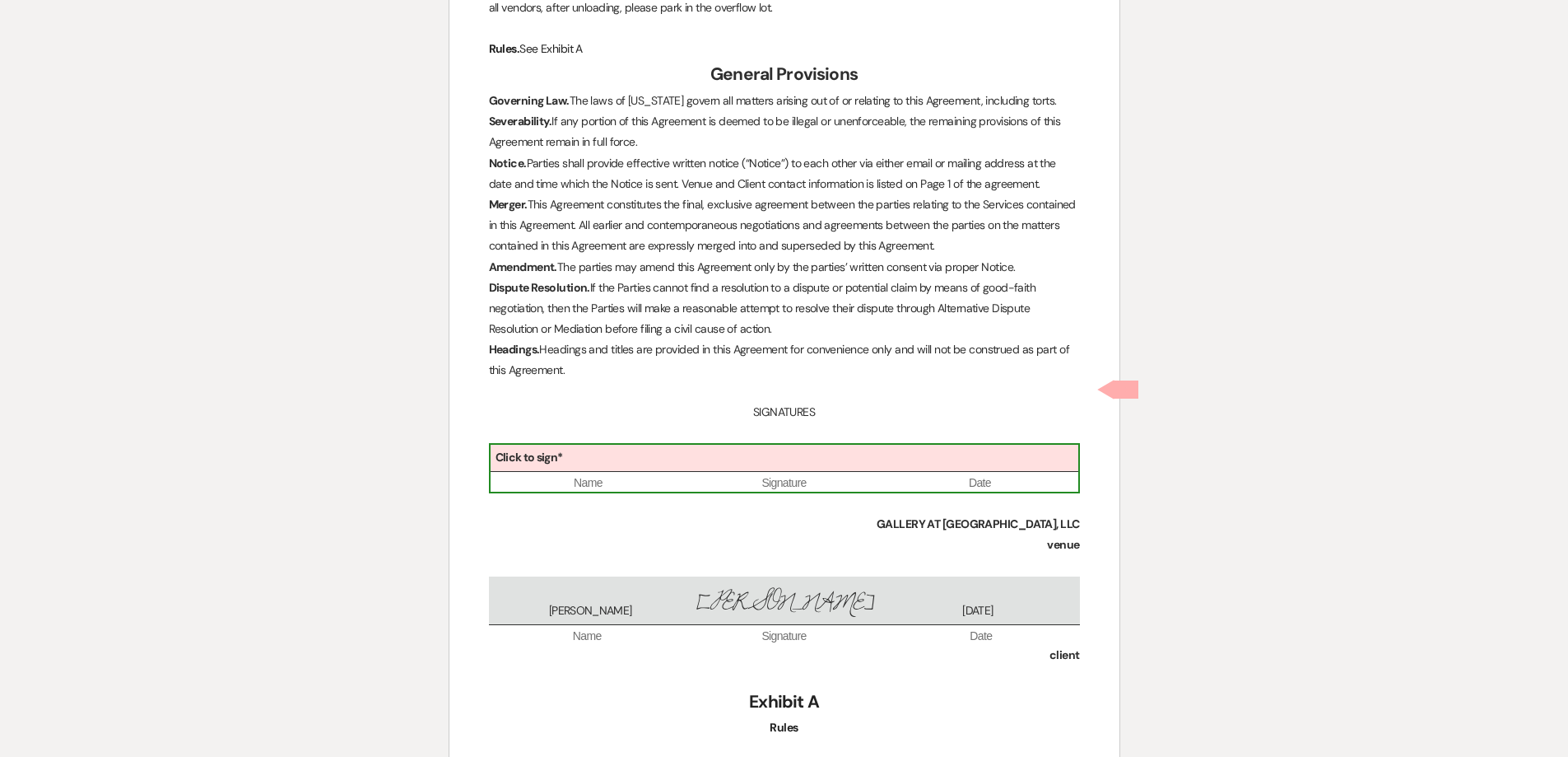
scroll to position [4534, 0]
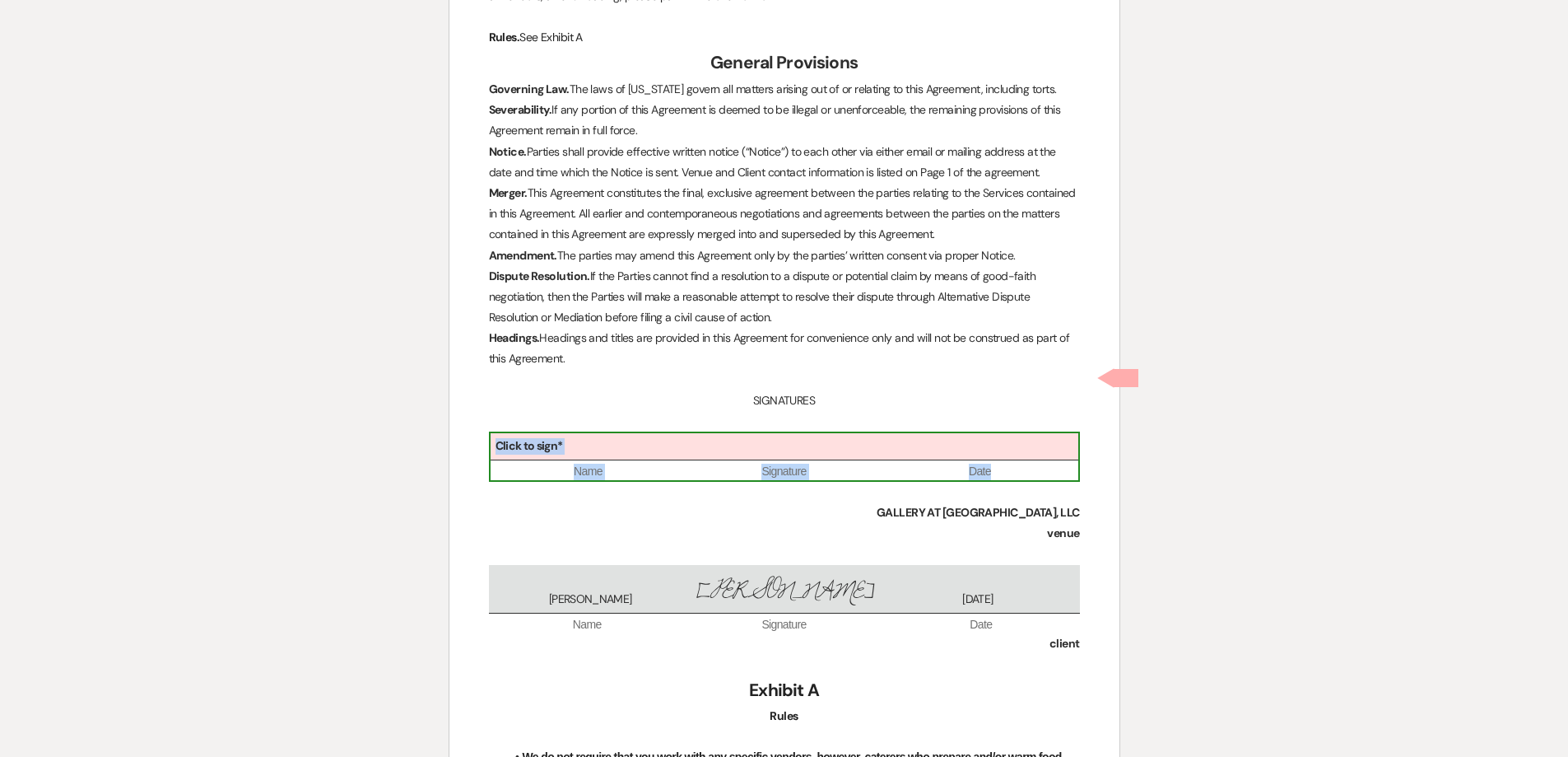
click at [767, 433] on div "Click to sign*" at bounding box center [784, 447] width 588 height 27
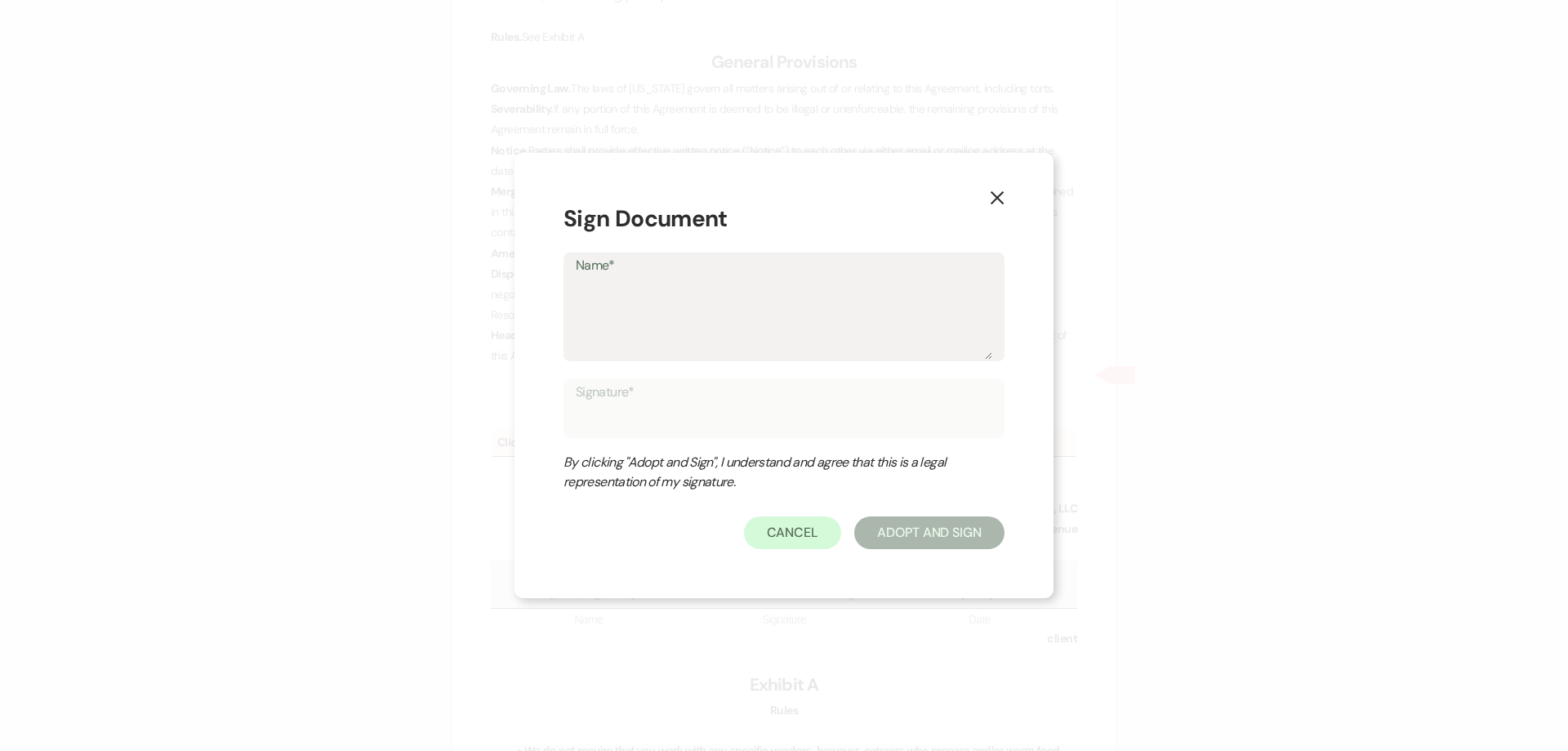
type textarea "S"
type input "S"
type textarea "Sh"
type input "Sh"
type textarea "She"
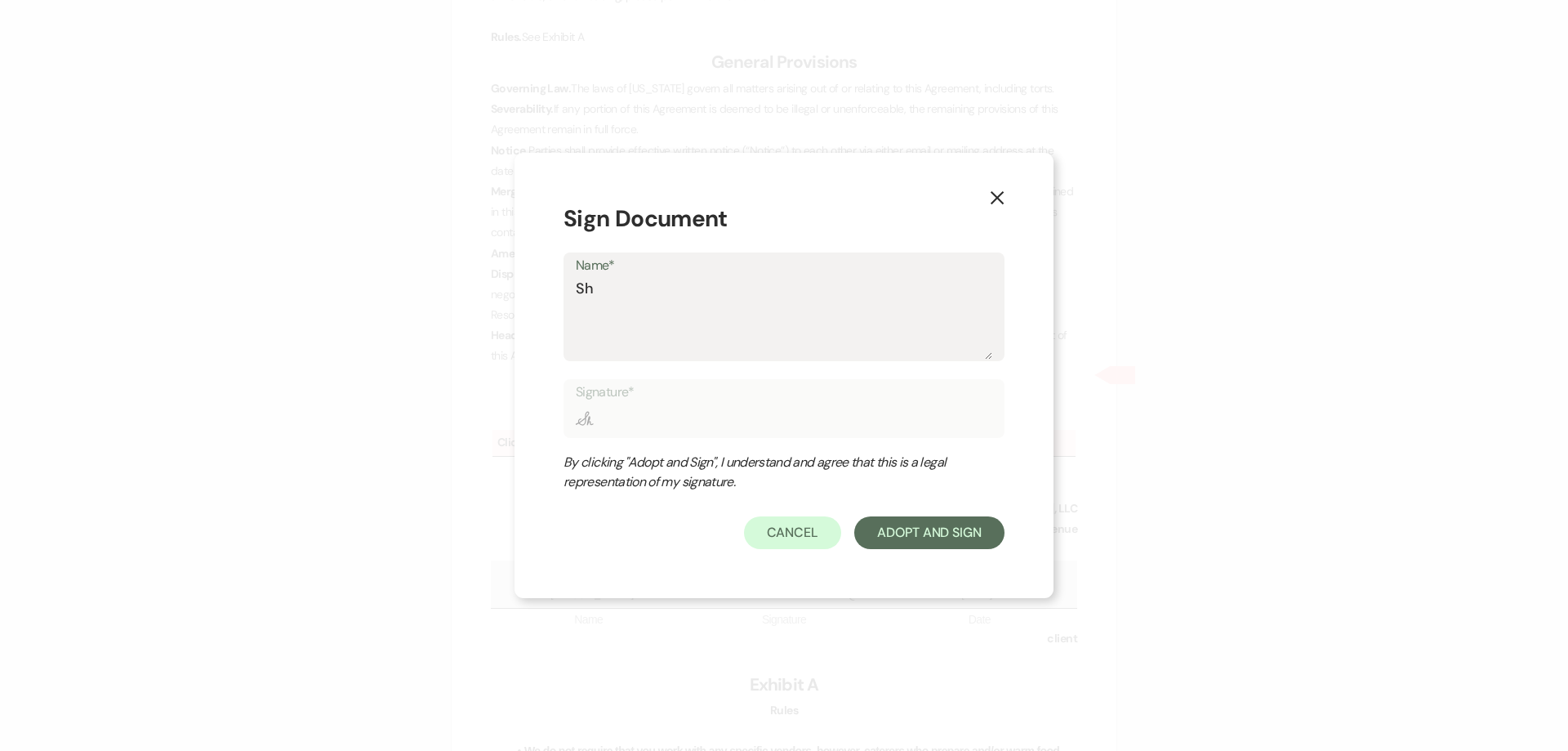
type input "She"
type textarea "Shel"
type input "Shel"
type textarea "Shelb"
type input "Shelb"
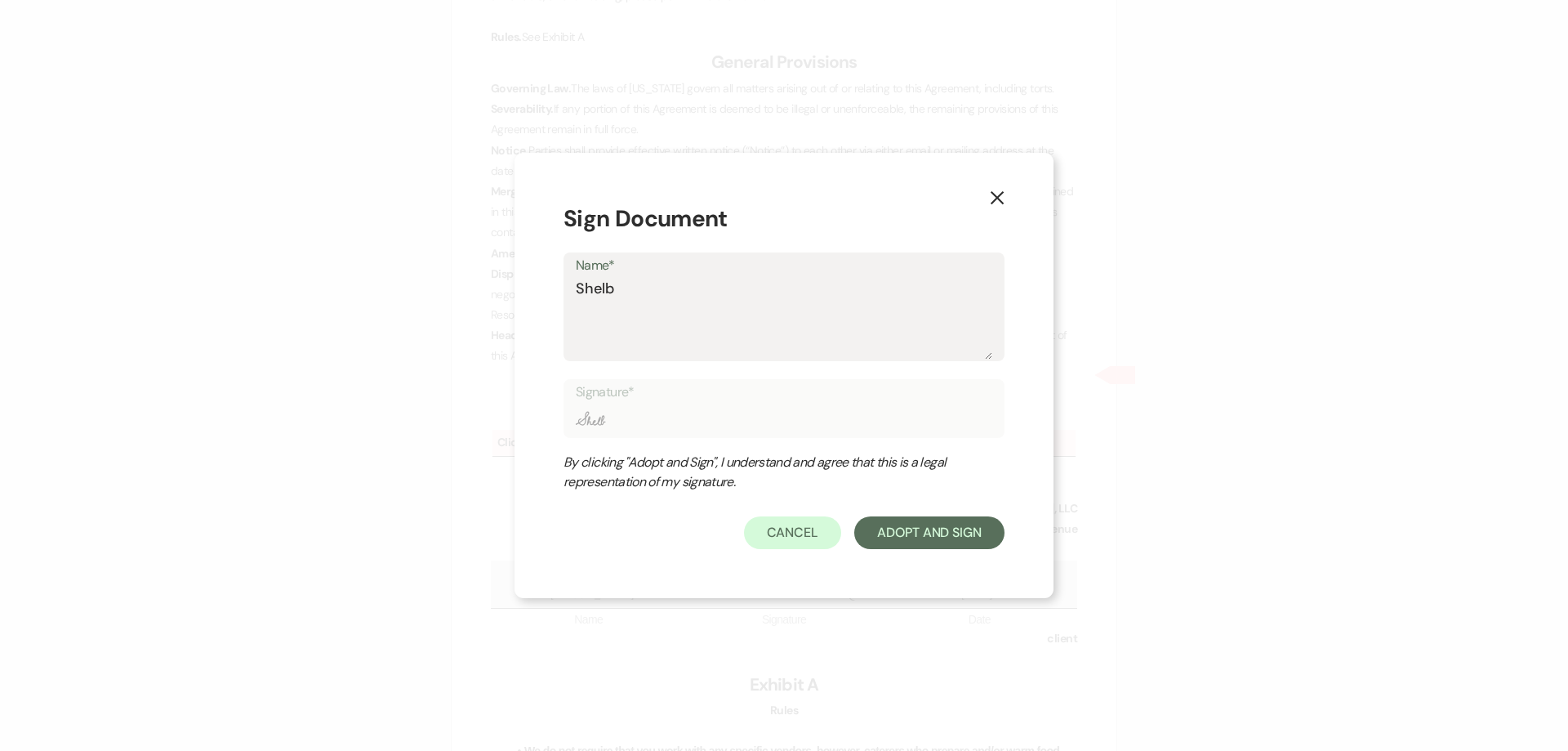
type textarea "[PERSON_NAME]"
type input "[PERSON_NAME]"
type textarea "[PERSON_NAME]"
type input "[PERSON_NAME]"
type textarea "Shelby B"
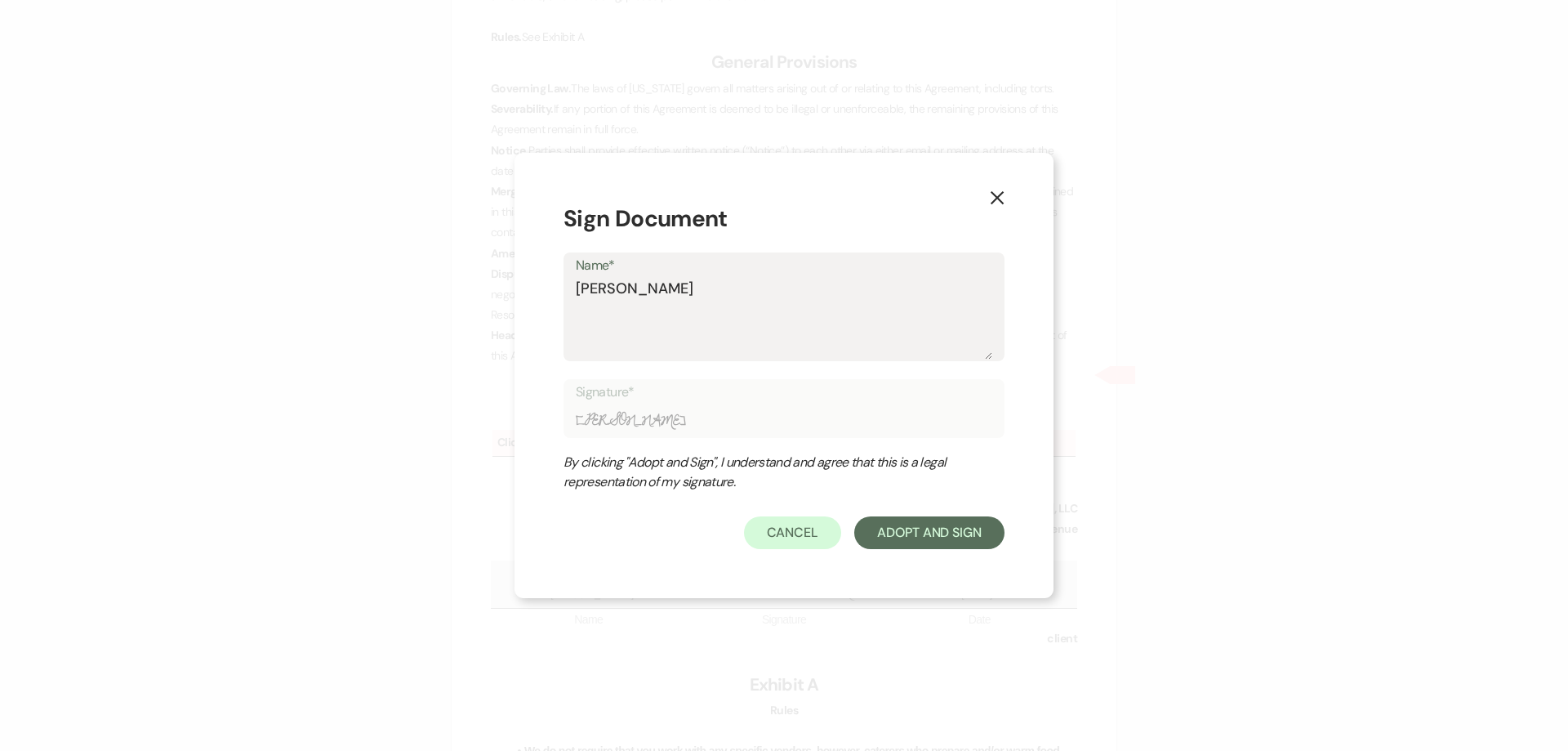
type input "Shelby B"
type textarea "Shelby BA"
type input "Shelby BA"
type textarea "Shelby B"
type input "Shelby B"
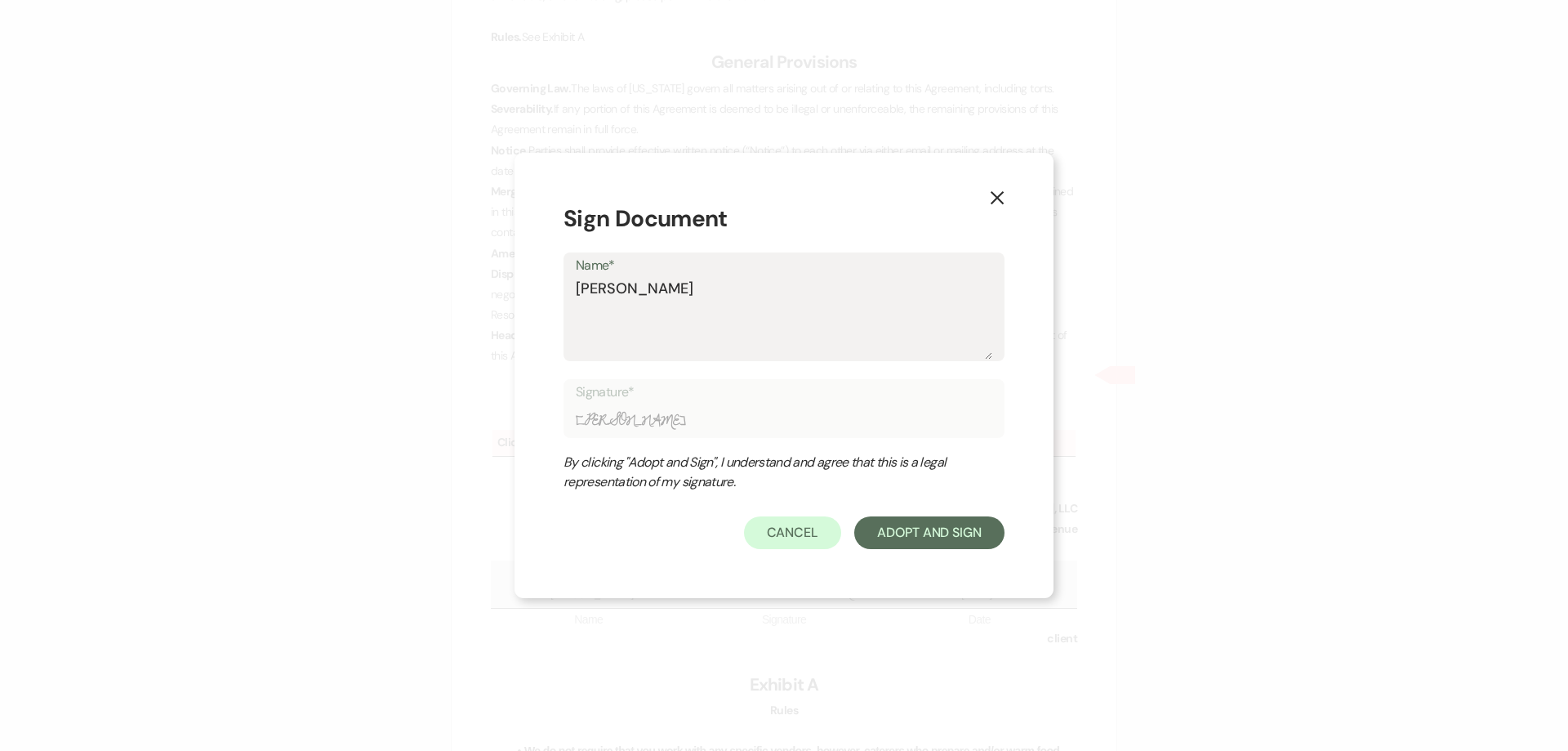
type textarea "Shelby Ba"
type input "Shelby Ba"
type textarea "Shelby Bak"
type input "Shelby Bak"
type textarea "Shelby Bake"
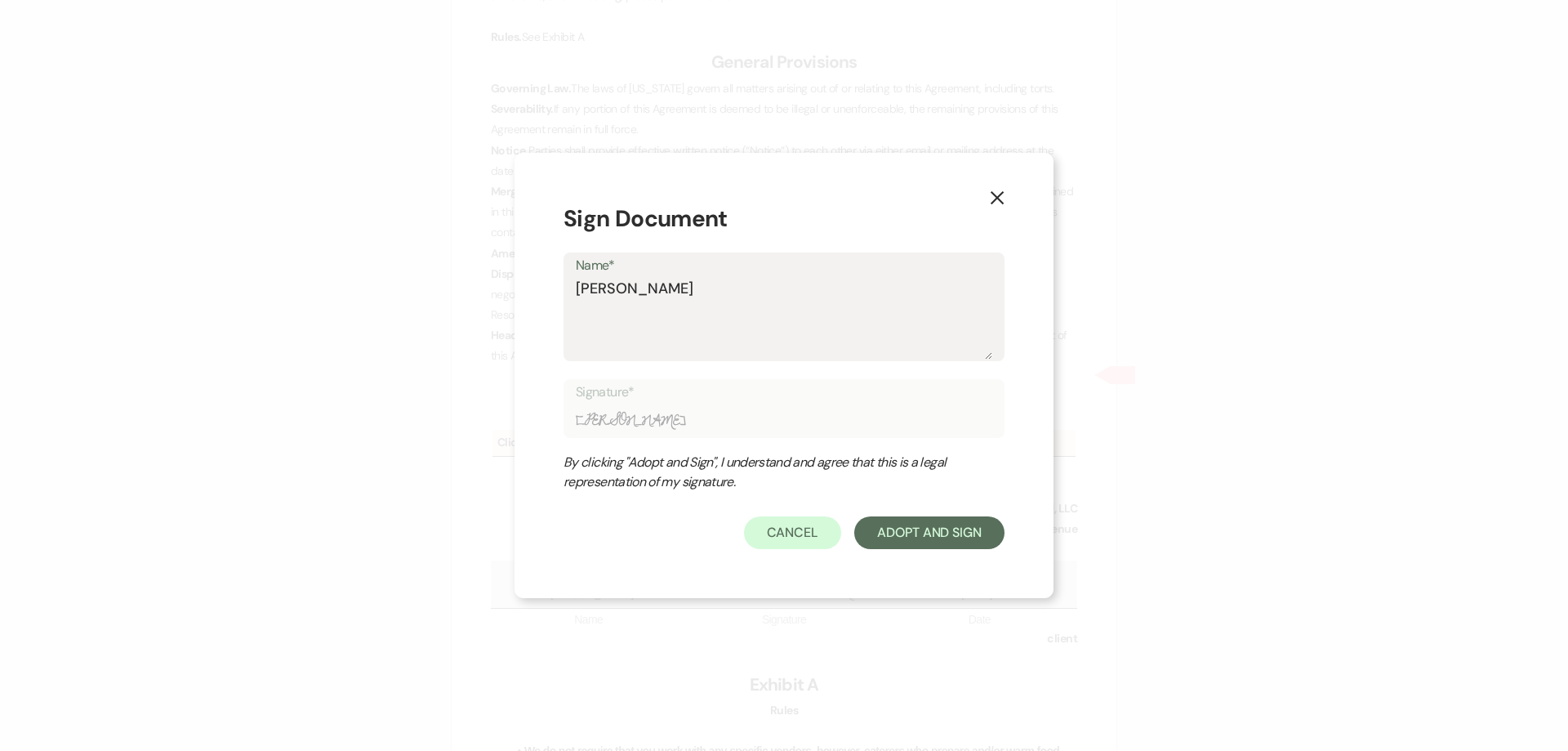
type input "Shelby Bake"
type textarea "Shelby Baker"
type input "Shelby Baker"
click at [950, 528] on button "Adopt And Sign" at bounding box center [929, 532] width 151 height 33
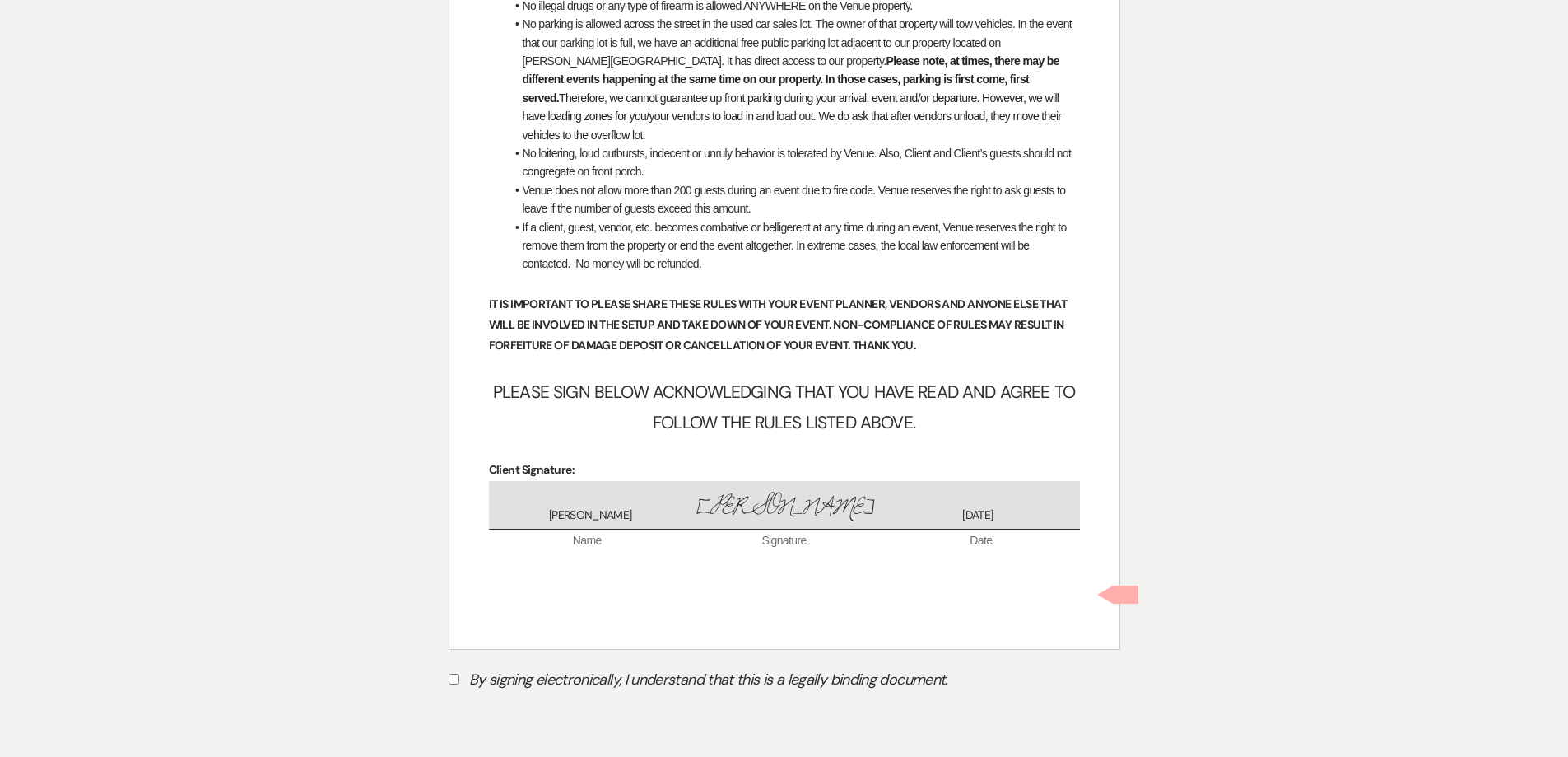
scroll to position [6521, 0]
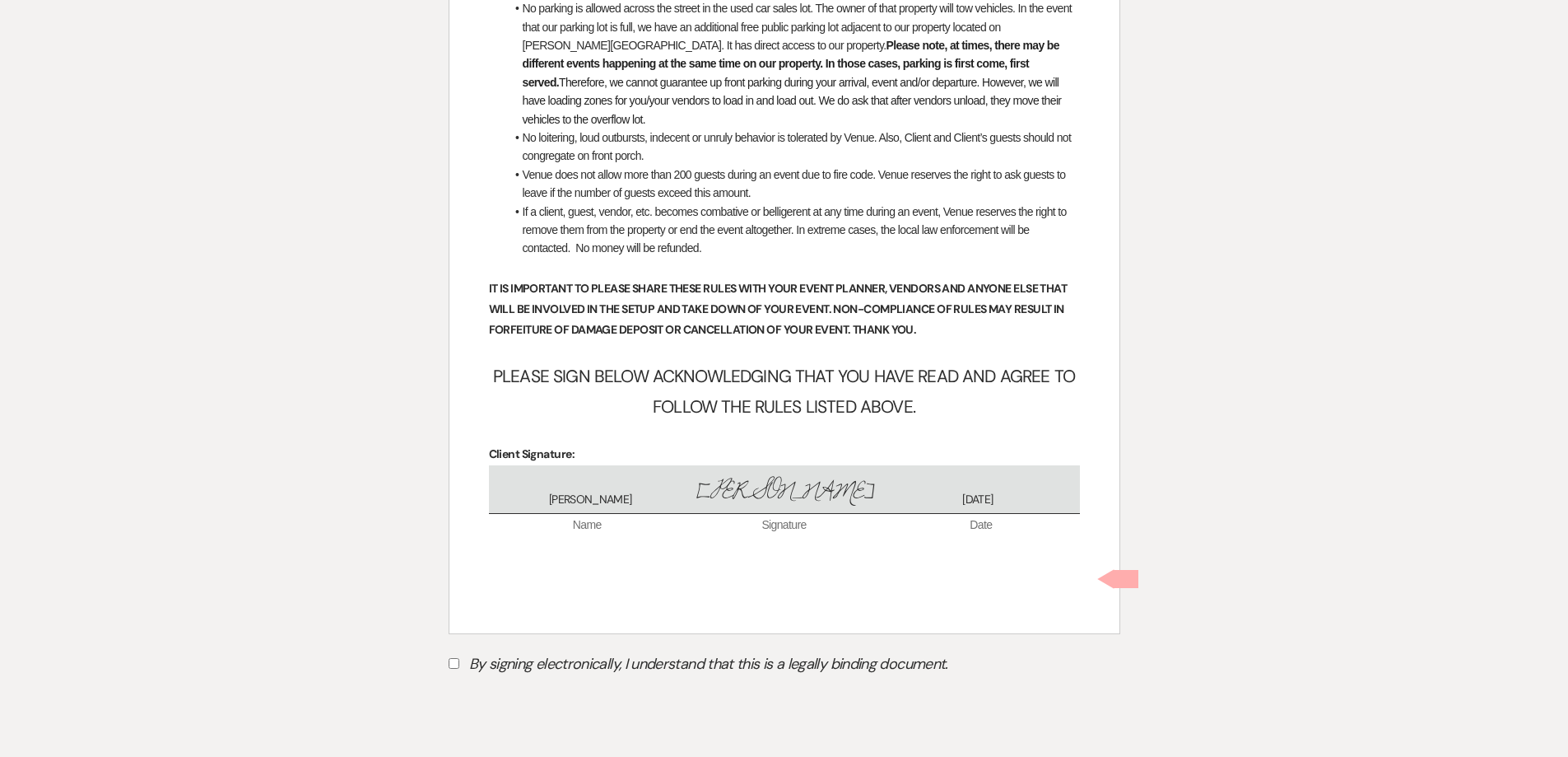
click at [450, 658] on input "By signing electronically, I understand that this is a legally binding document." at bounding box center [453, 663] width 11 height 11
checkbox input "true"
click at [487, 689] on button "Submit" at bounding box center [506, 704] width 116 height 29
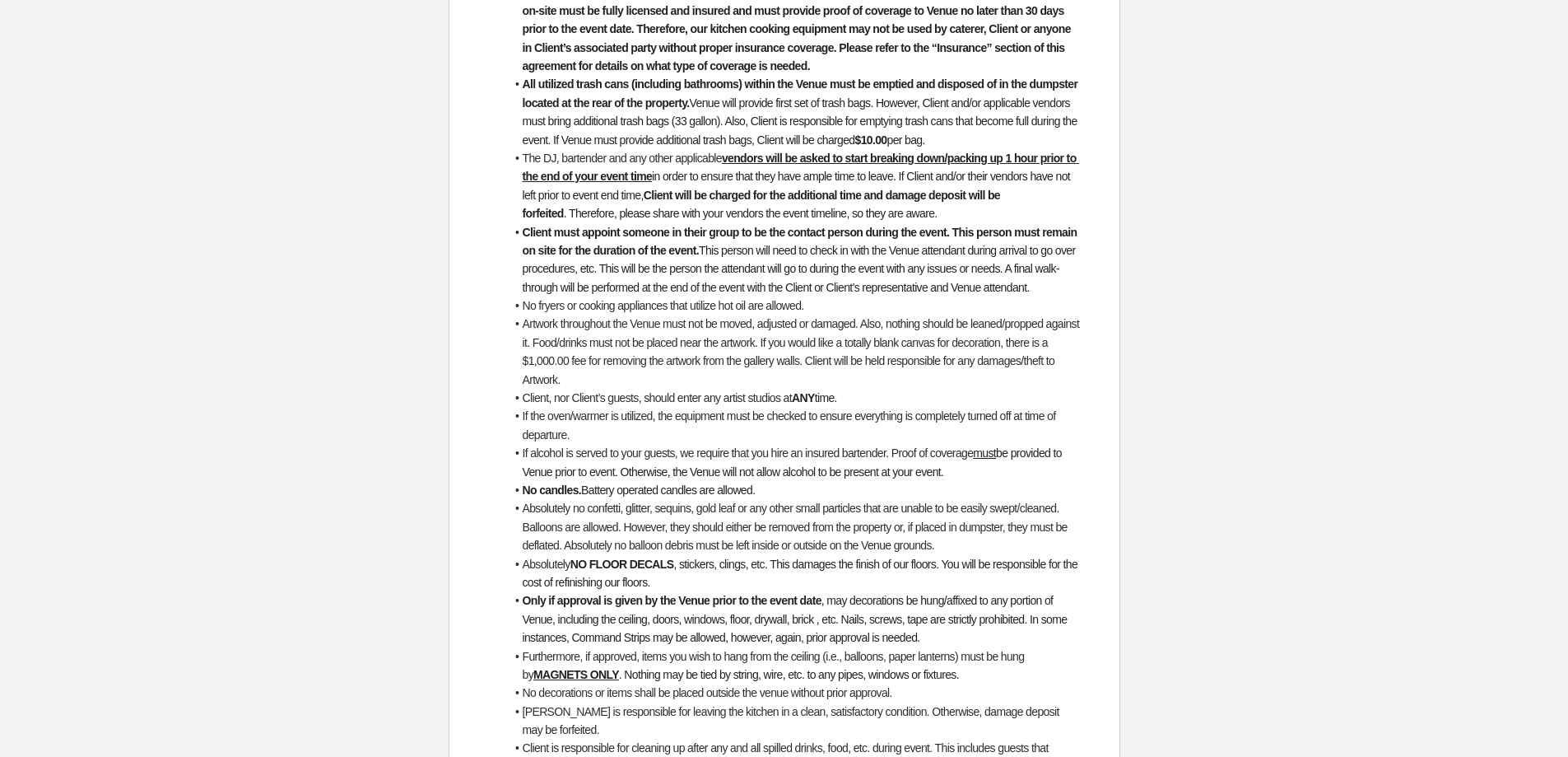
scroll to position [0, 0]
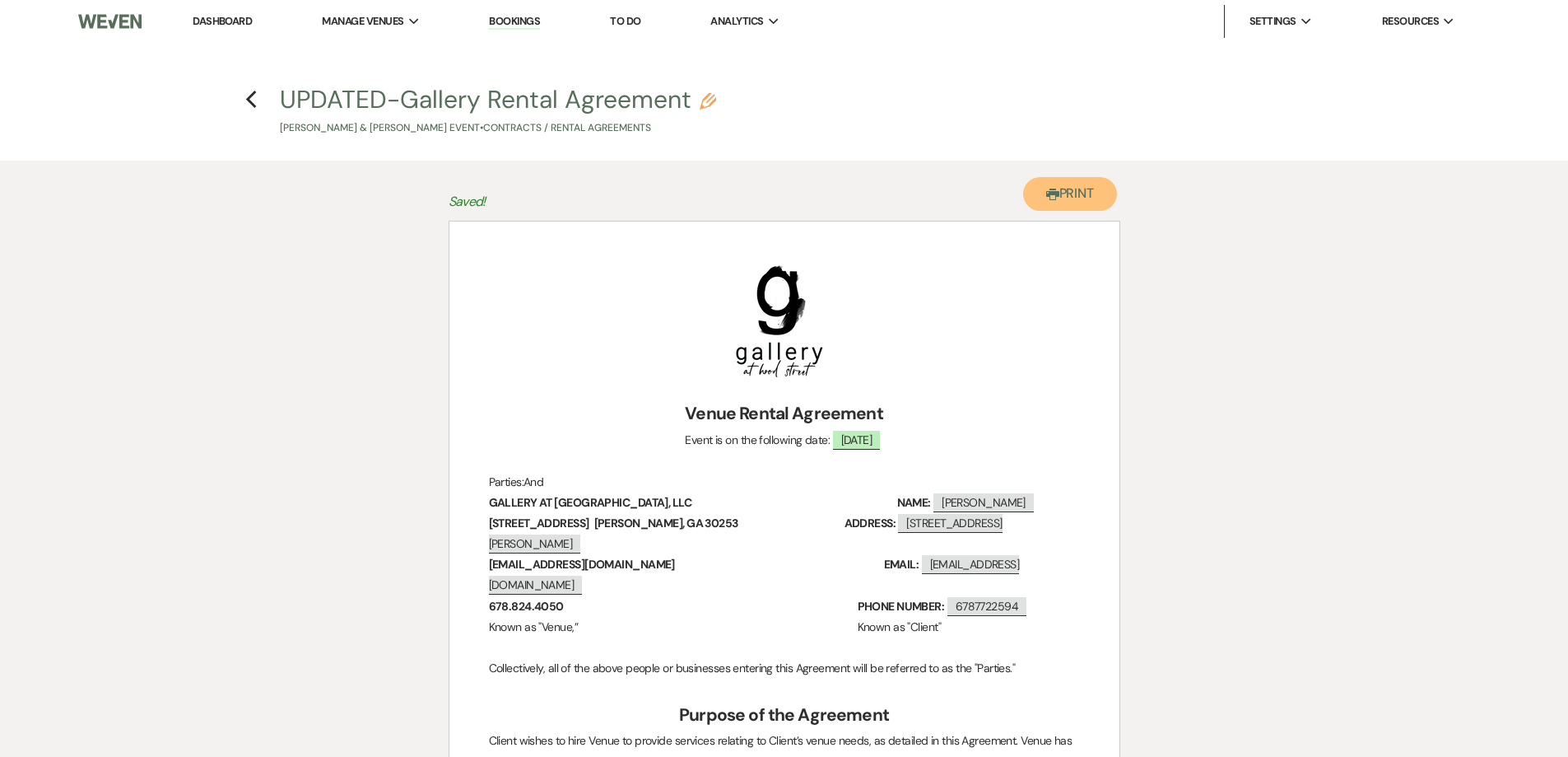
click at [1082, 203] on button "Printer Print" at bounding box center [1070, 194] width 95 height 33
click at [247, 101] on icon "Previous" at bounding box center [252, 100] width 13 height 20
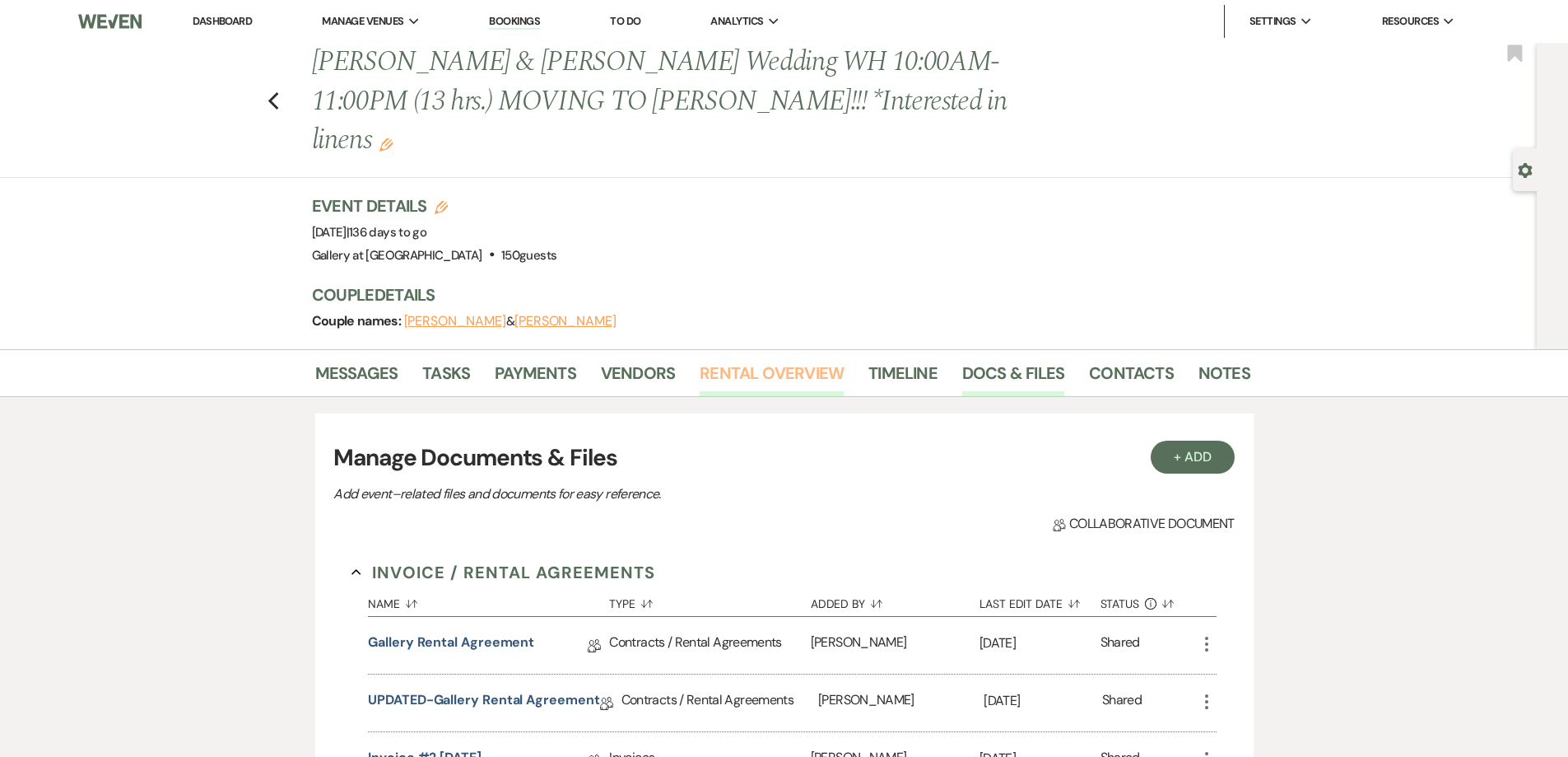
click at [783, 359] on link "Rental Overview" at bounding box center [772, 377] width 144 height 36
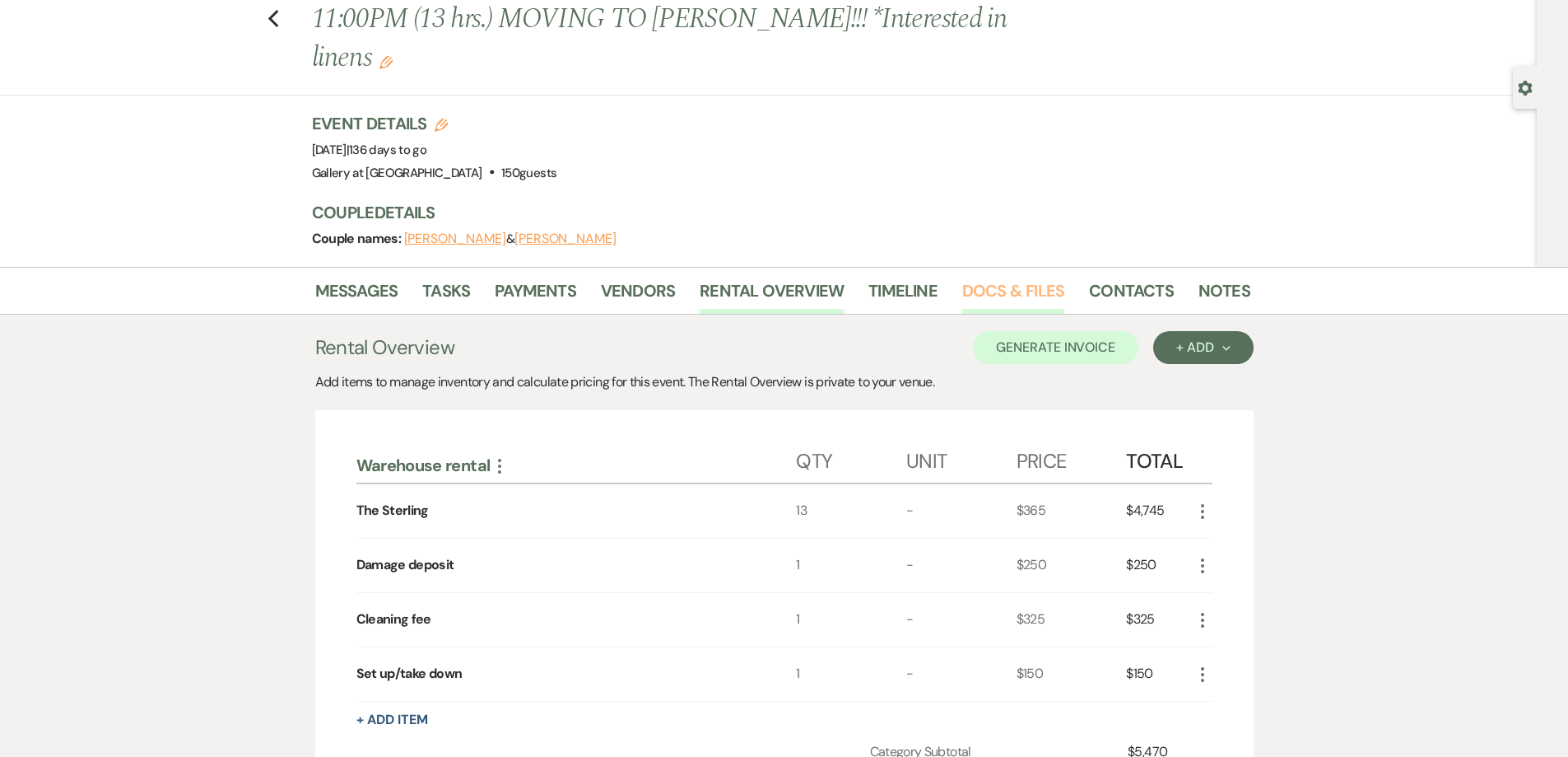
click at [983, 277] on link "Docs & Files" at bounding box center [1014, 295] width 102 height 36
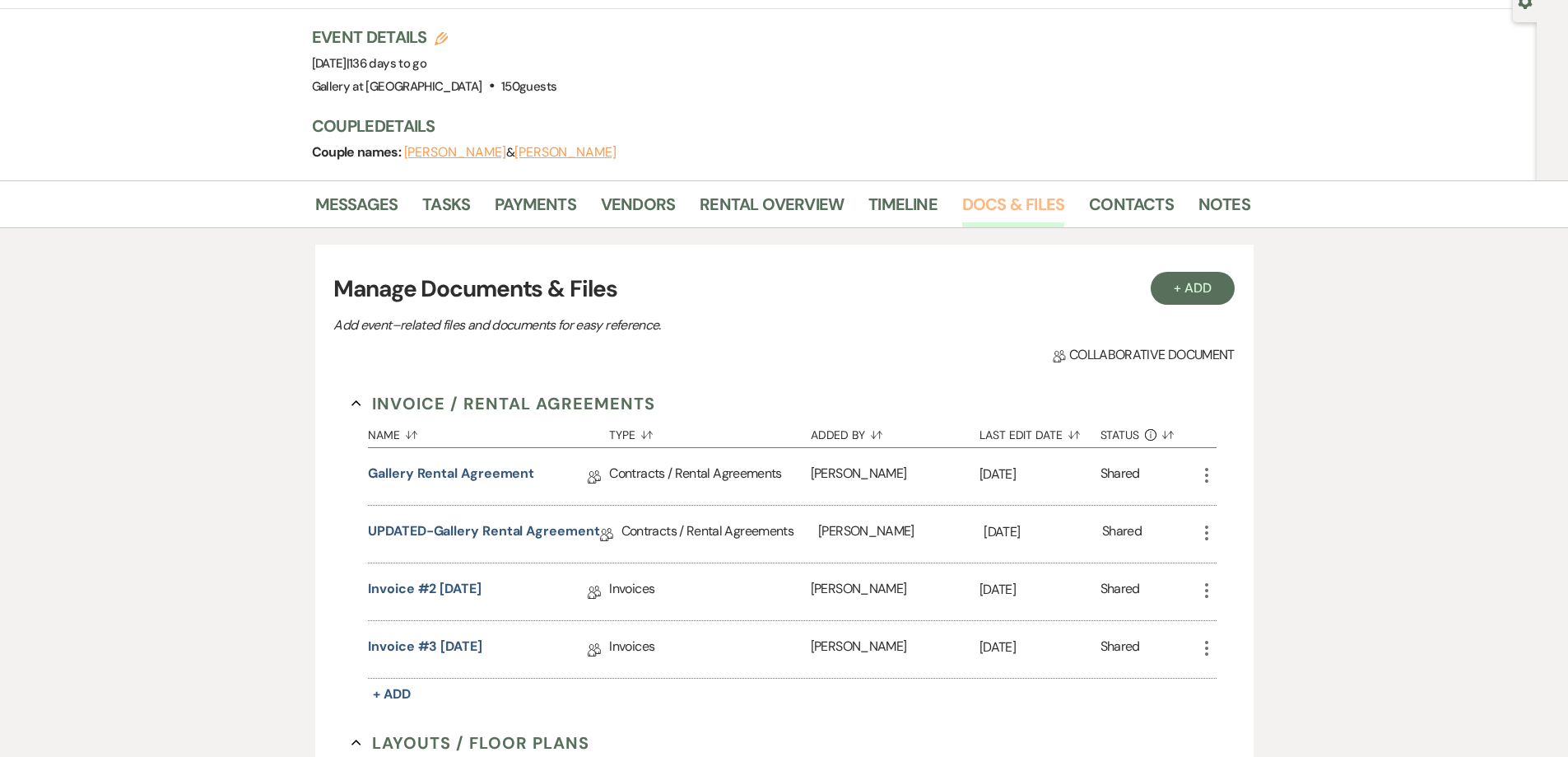
scroll to position [329, 0]
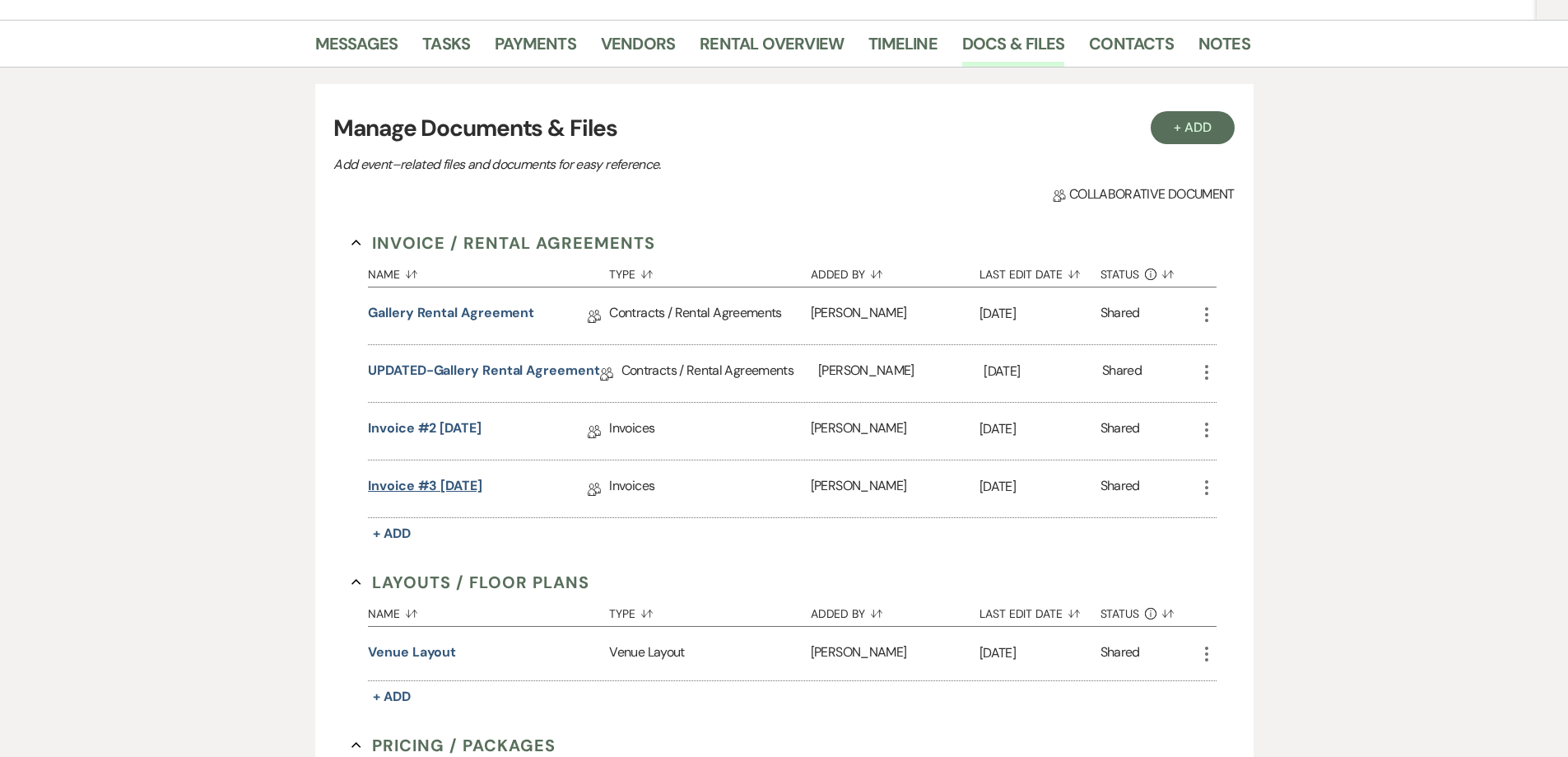
click at [454, 476] on link "Invoice #3 10-10-2025" at bounding box center [425, 489] width 115 height 25
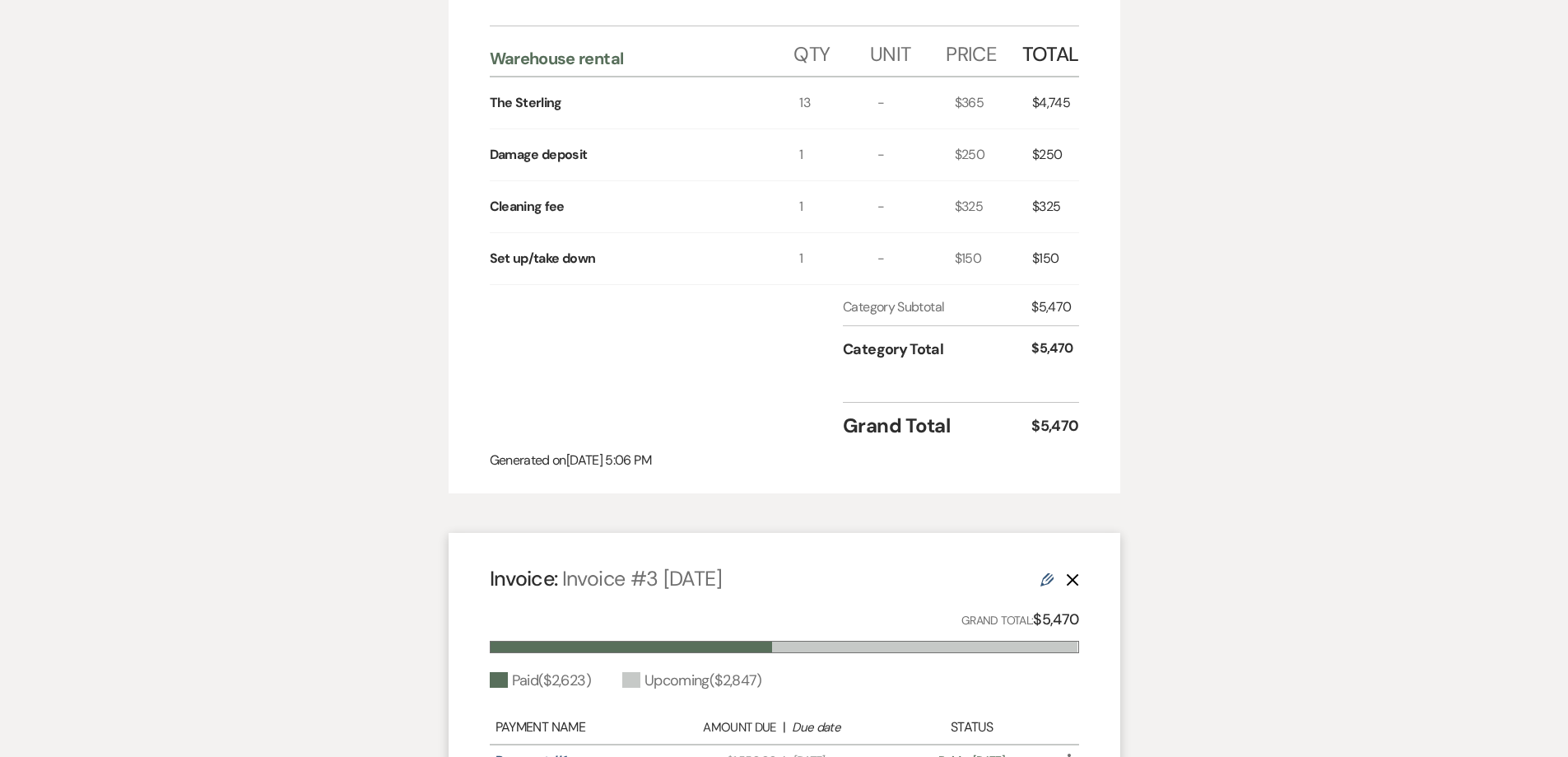
scroll to position [165, 0]
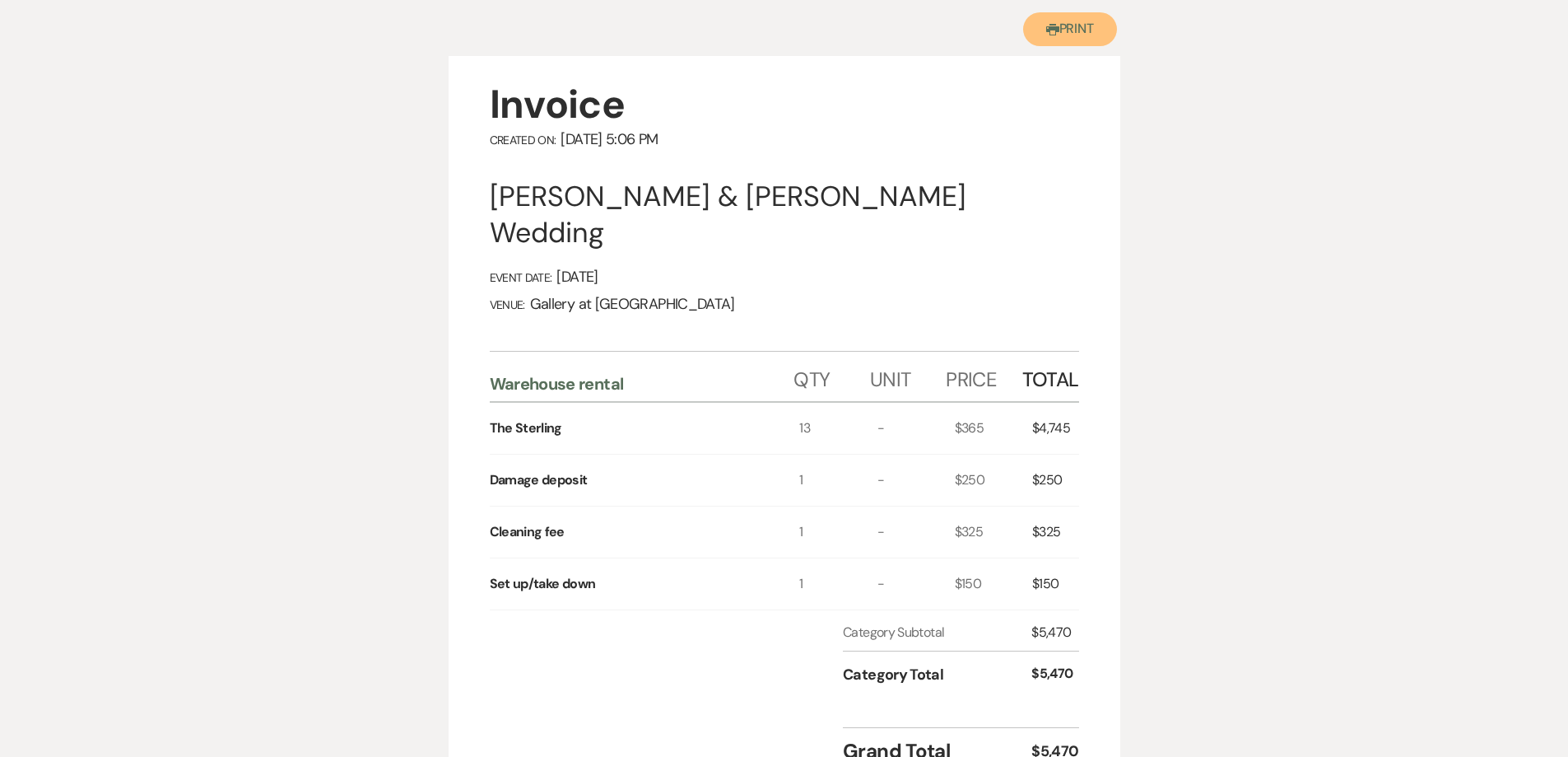
click at [1048, 24] on icon "Printer" at bounding box center [1052, 29] width 13 height 13
click at [1093, 23] on button "Printer Print" at bounding box center [1070, 29] width 95 height 33
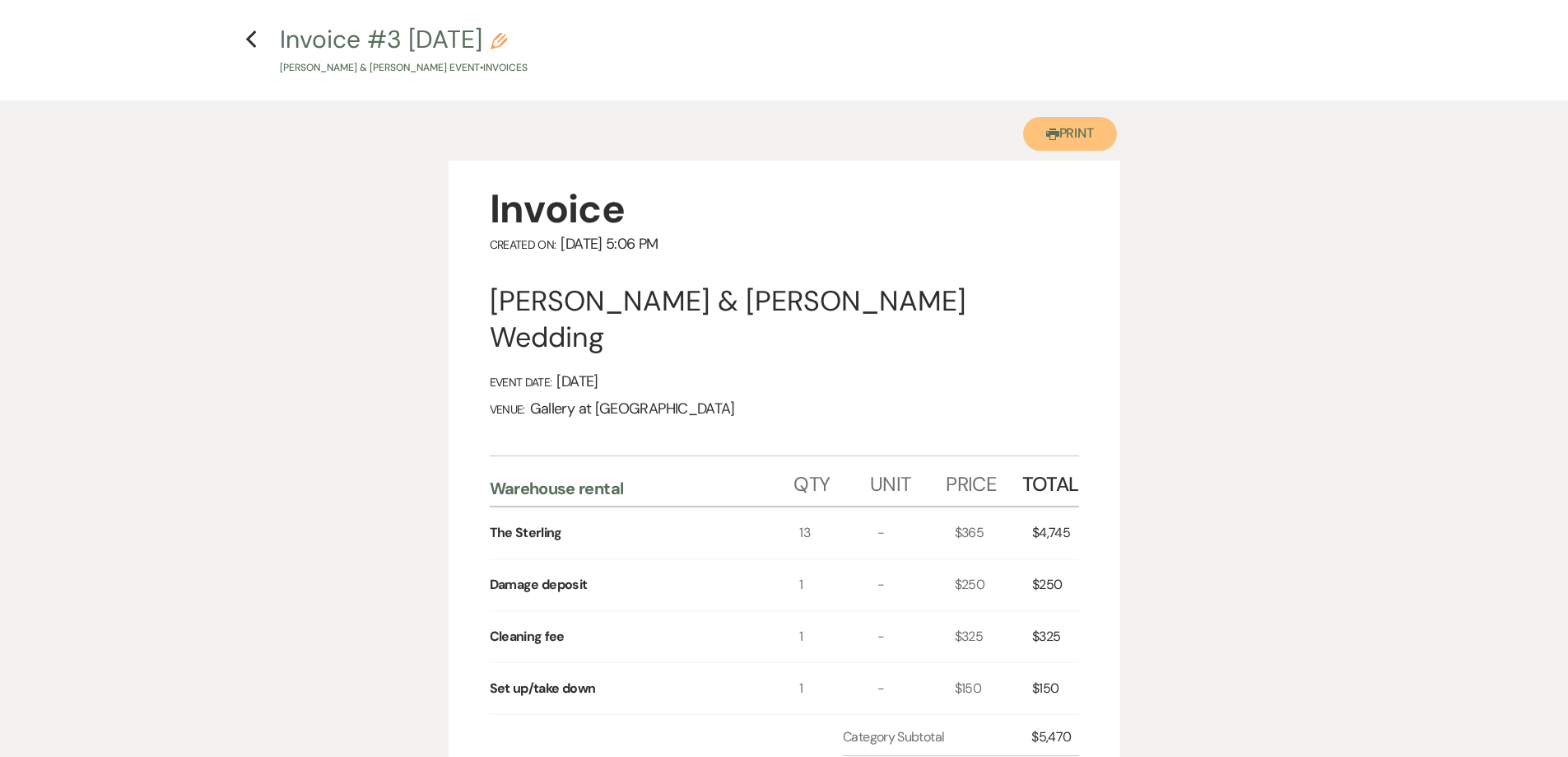
scroll to position [0, 0]
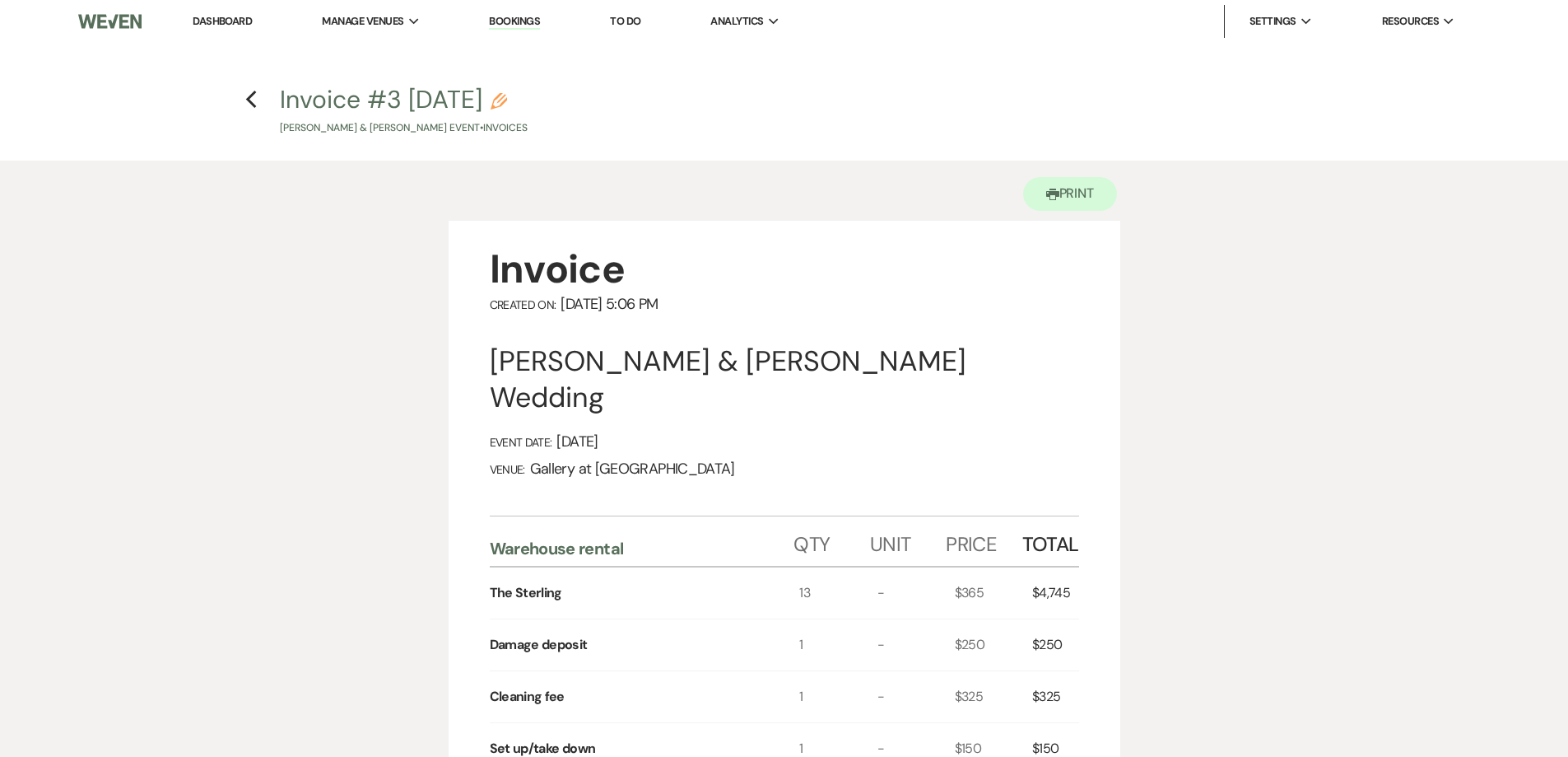
click at [255, 111] on h4 "Previous Invoice #3 10-10-2025 Pencil Korey Avery & Abigail Engelbracht's Event…" at bounding box center [784, 109] width 1185 height 54
click at [251, 101] on use "button" at bounding box center [251, 99] width 11 height 18
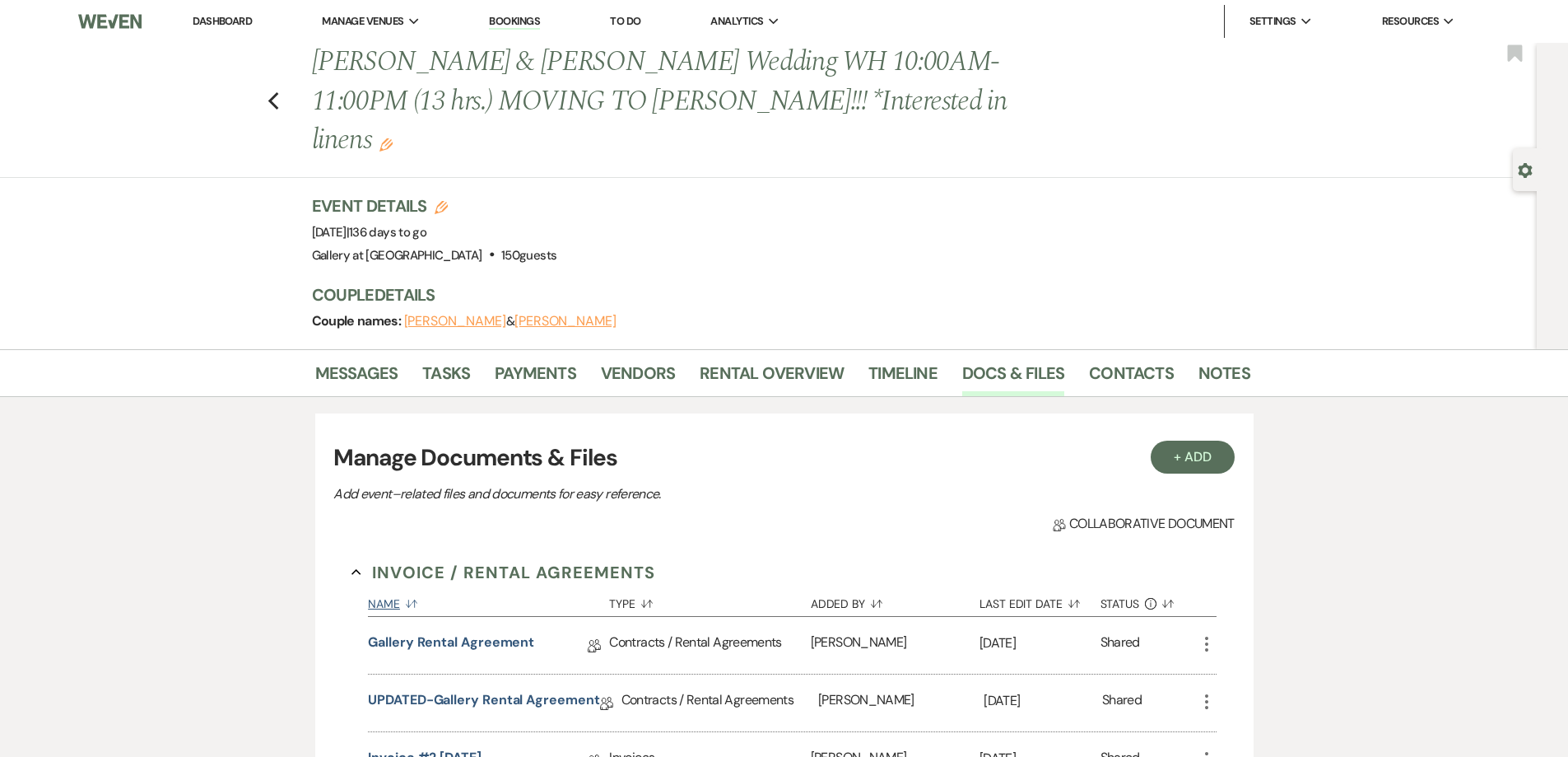
scroll to position [329, 0]
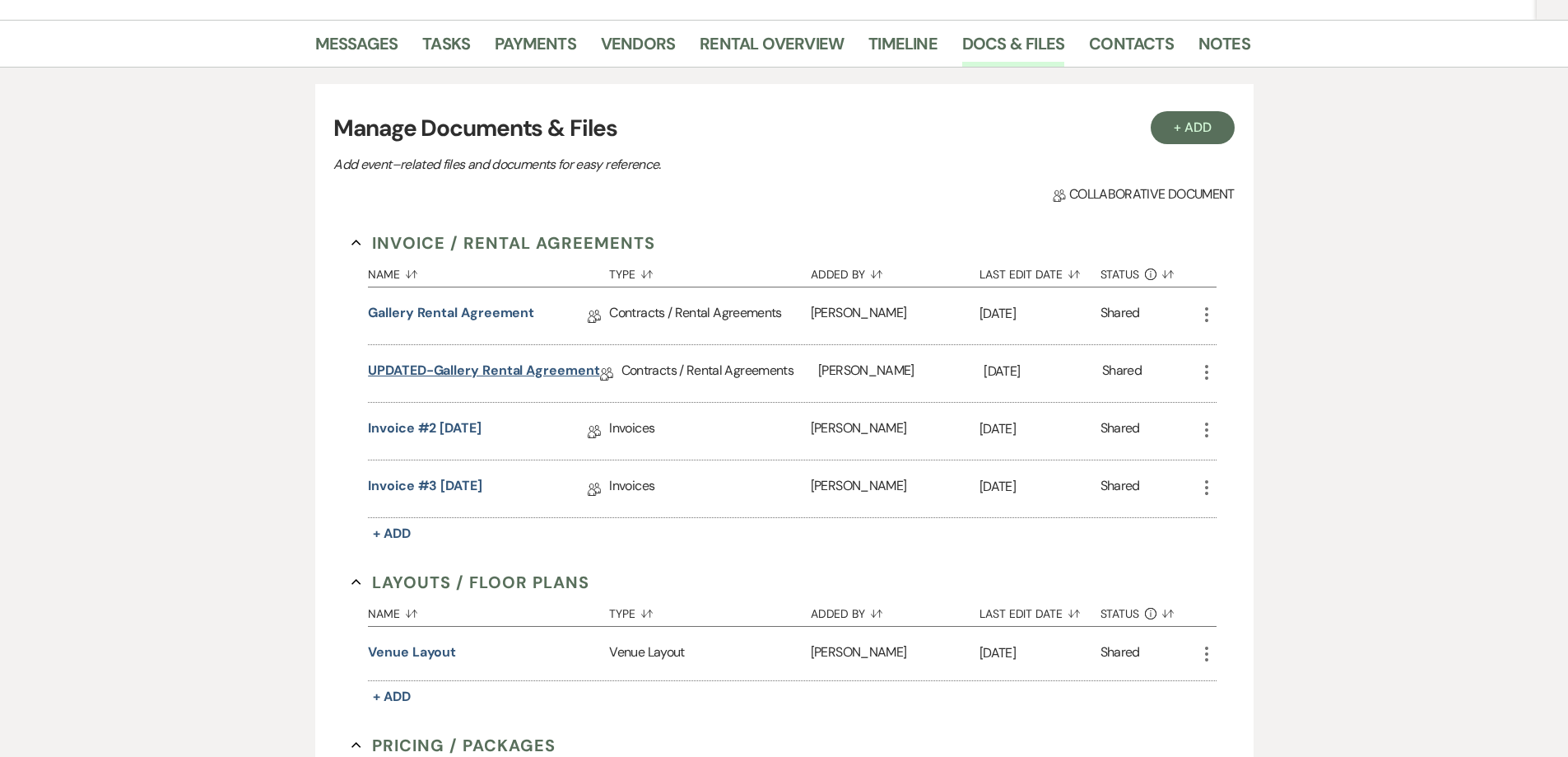
click at [503, 360] on link "UPDATED-Gallery Rental Agreement" at bounding box center [484, 373] width 231 height 25
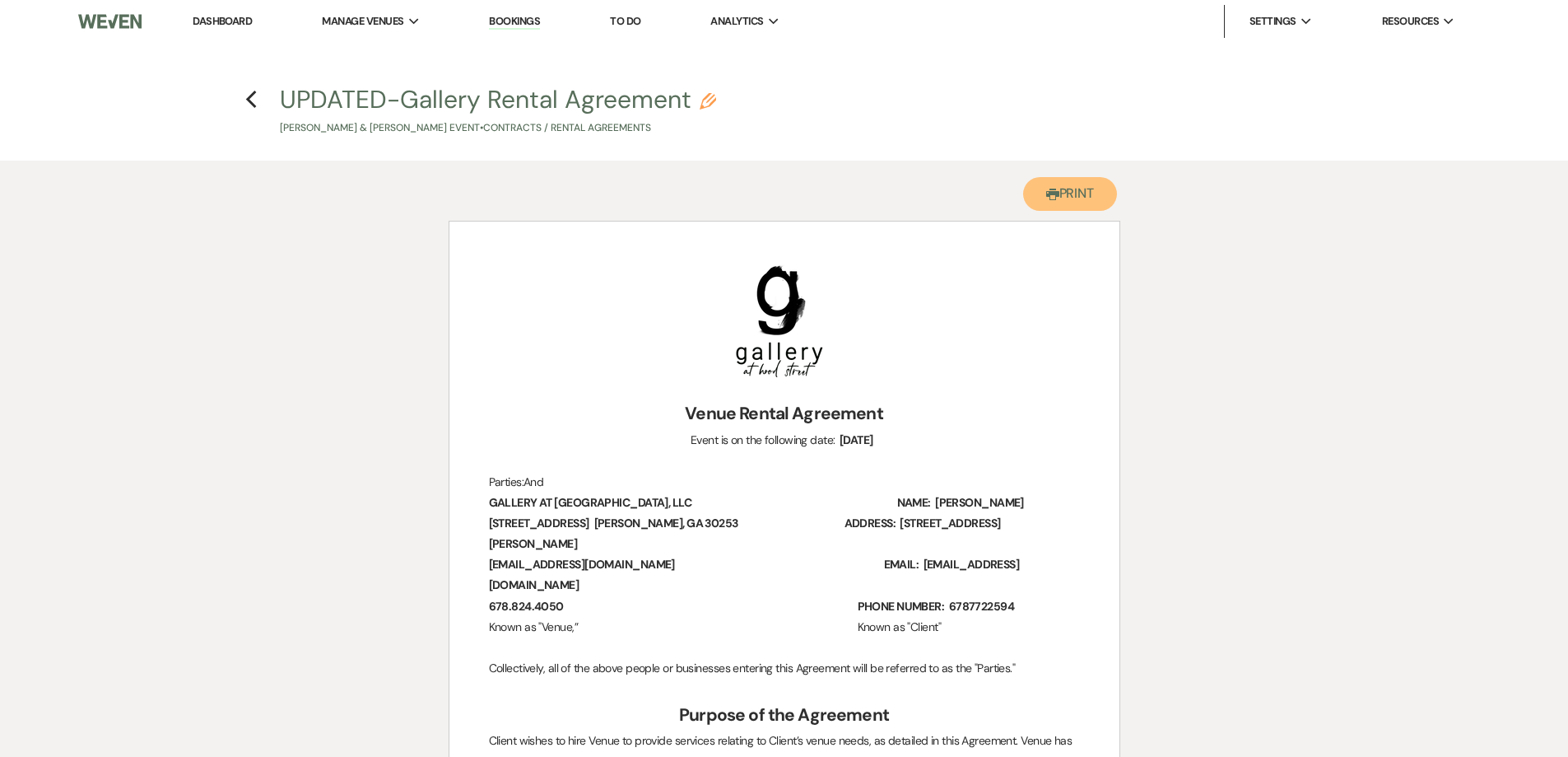
click at [1093, 196] on button "Printer Print" at bounding box center [1070, 194] width 95 height 33
click at [257, 102] on icon "Previous" at bounding box center [252, 100] width 13 height 20
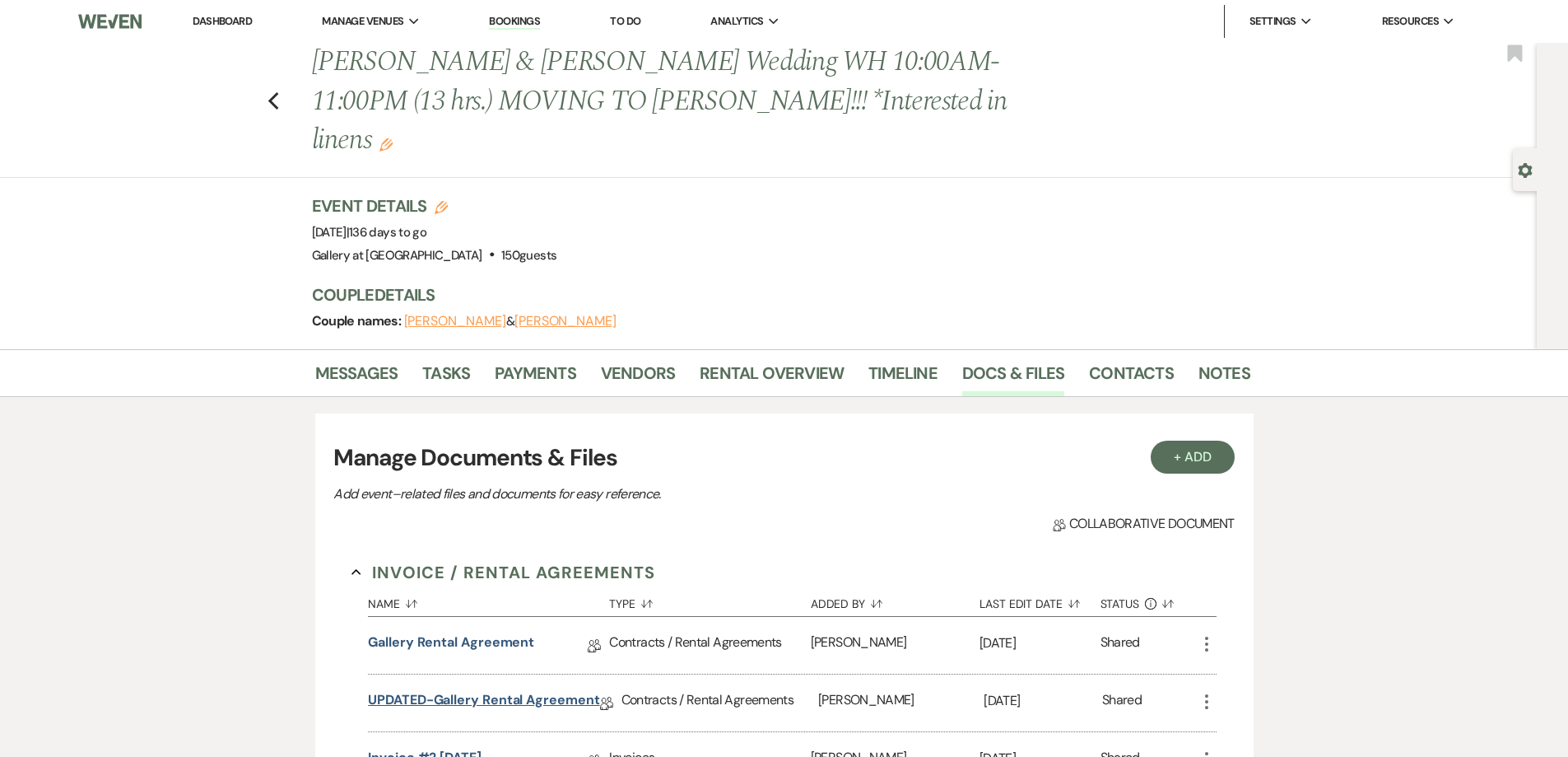
click at [445, 689] on link "UPDATED-Gallery Rental Agreement" at bounding box center [484, 702] width 231 height 25
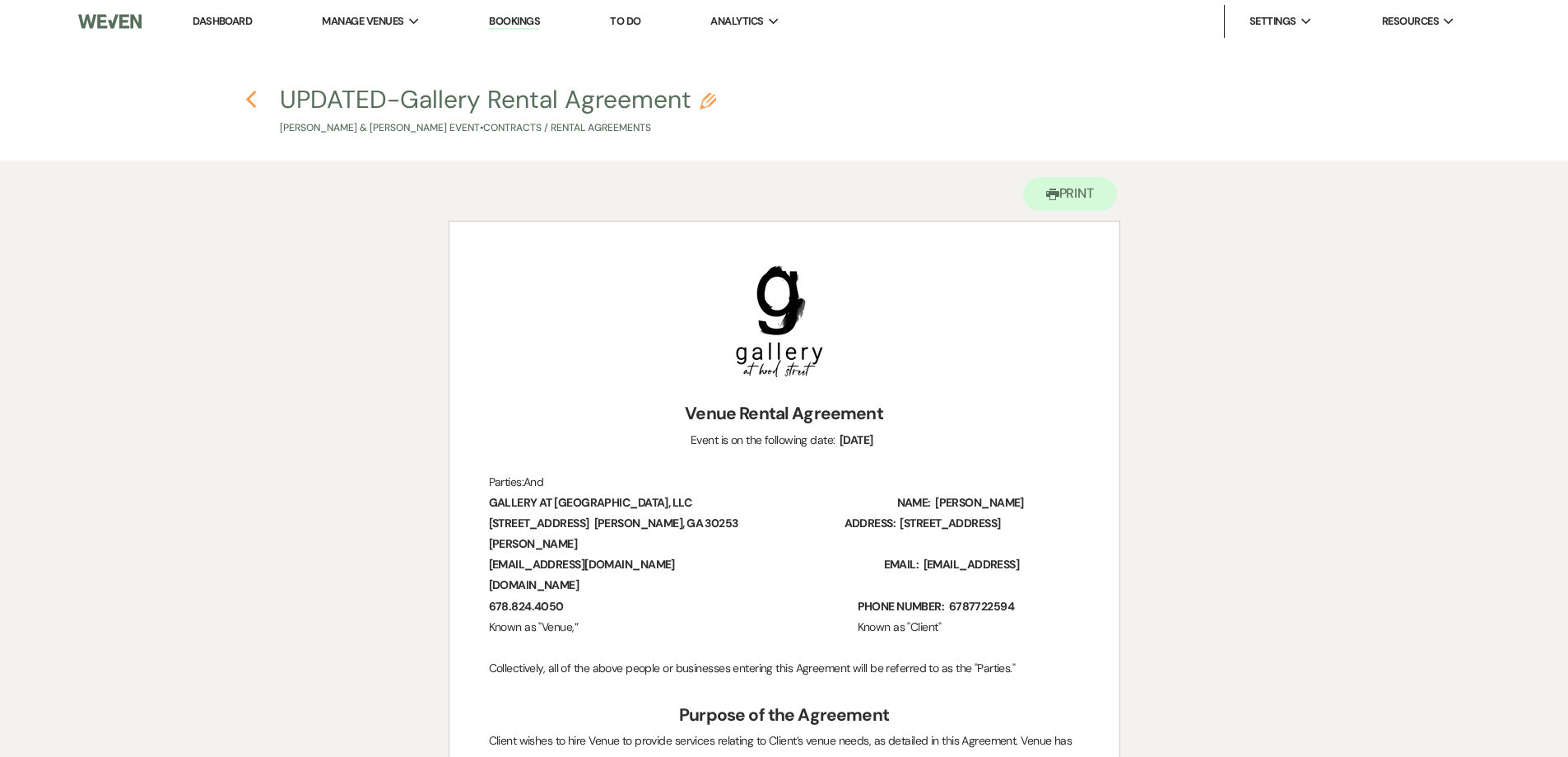
click at [254, 96] on icon "Previous" at bounding box center [252, 100] width 13 height 20
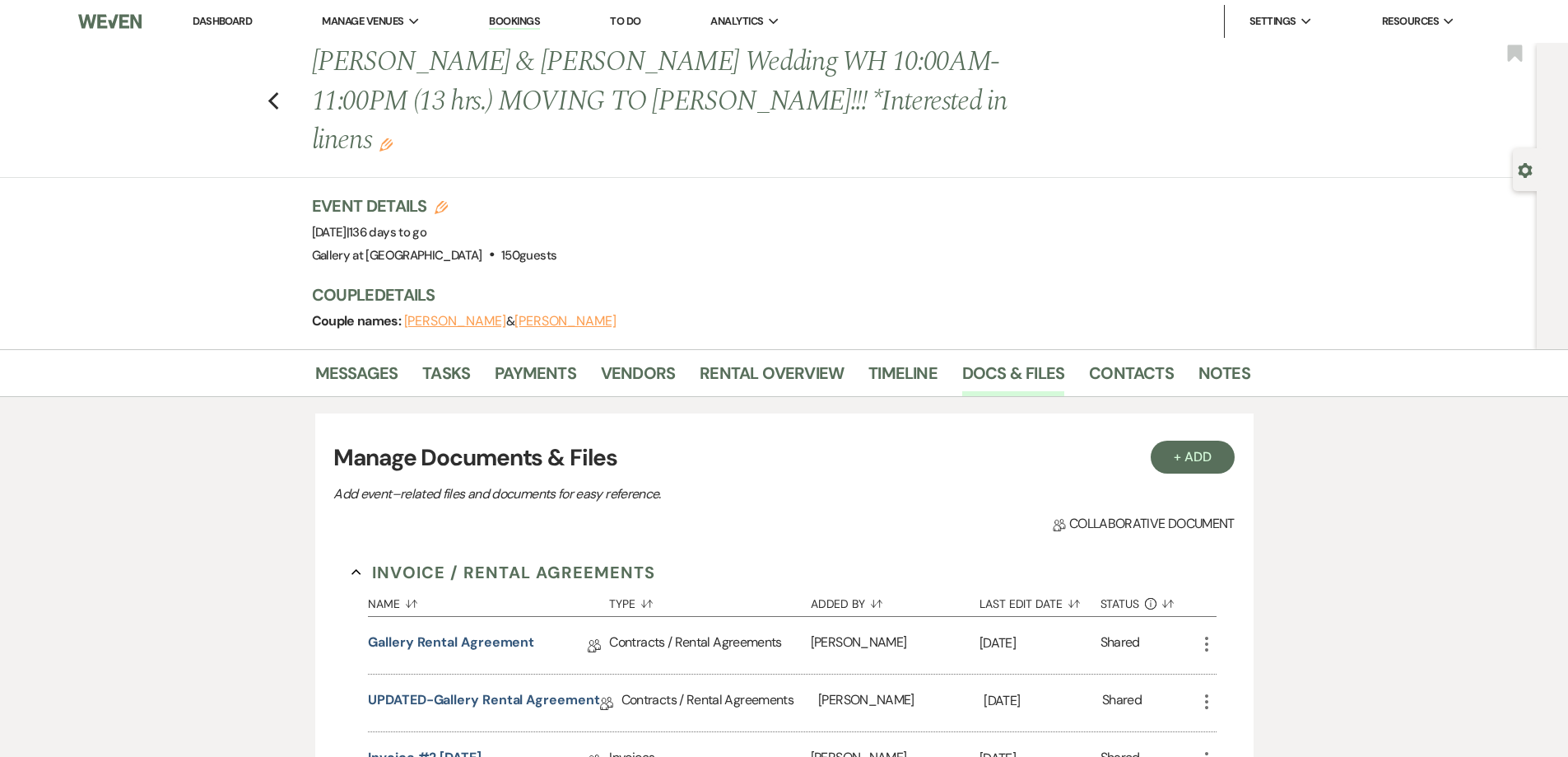
click at [393, 138] on use "button" at bounding box center [386, 144] width 13 height 13
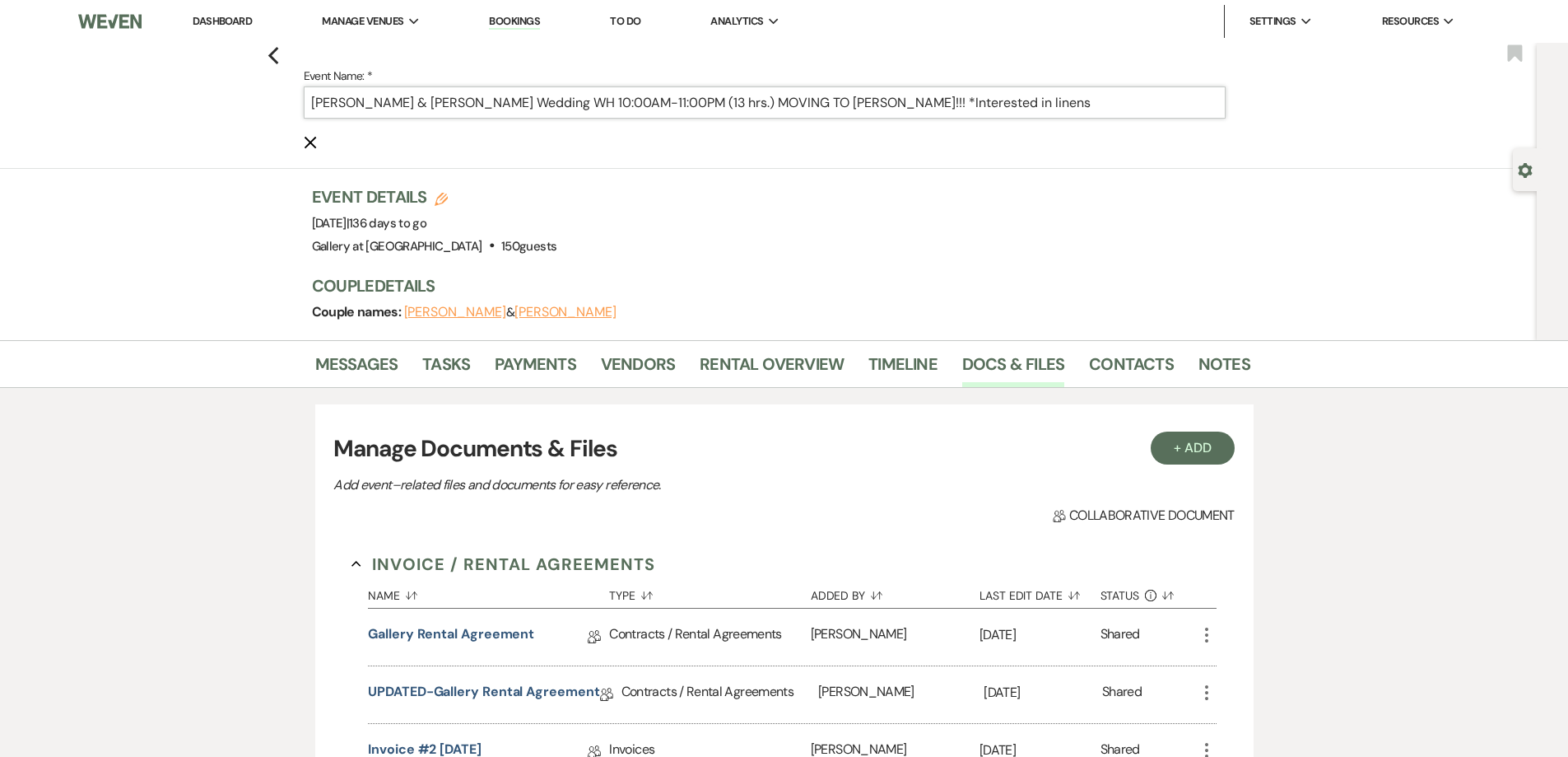
click at [613, 108] on input "[PERSON_NAME] & [PERSON_NAME] Wedding WH 10:00AM-11:00PM (13 hrs.) MOVING TO [P…" at bounding box center [764, 102] width 922 height 32
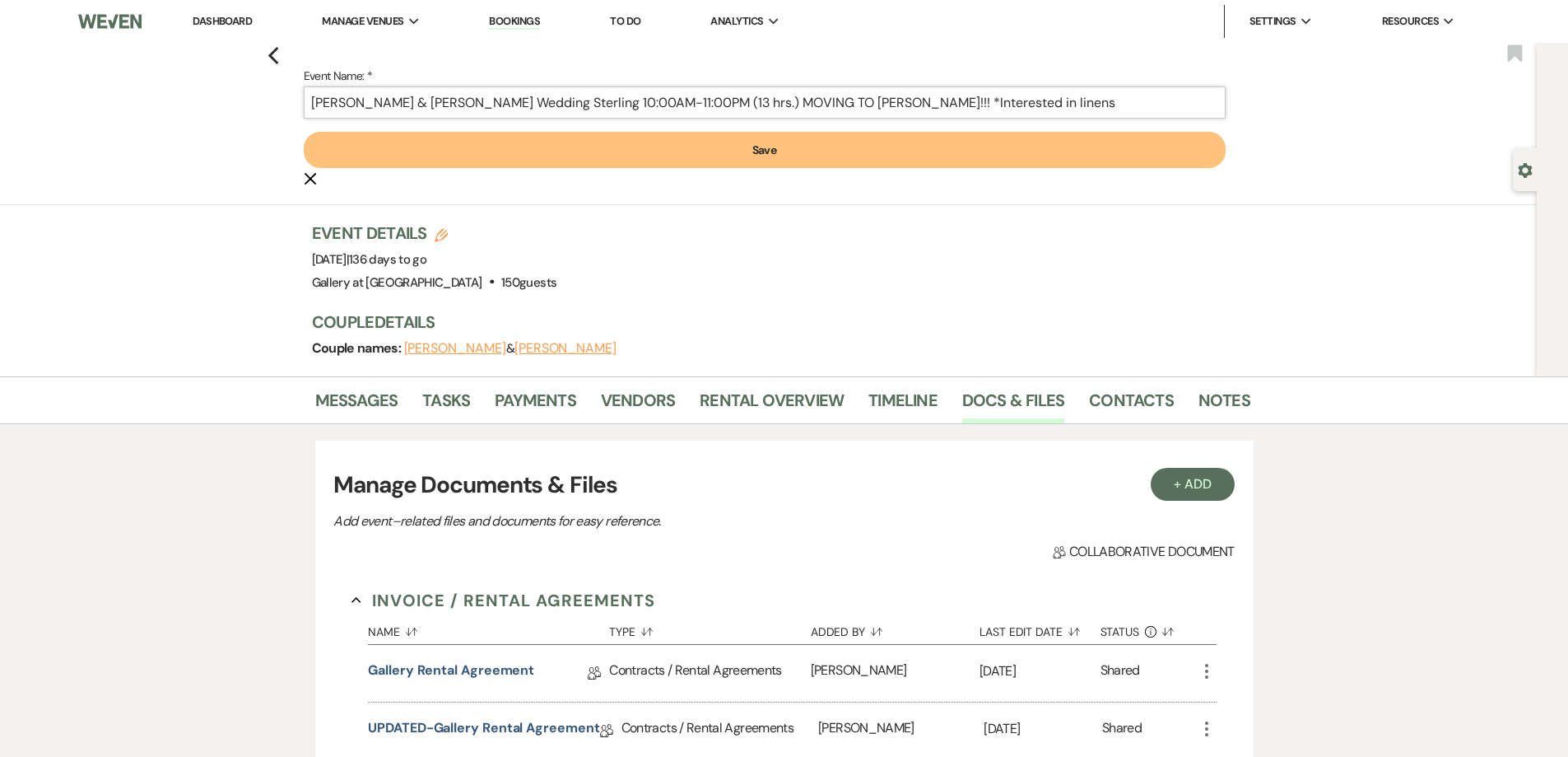
drag, startPoint x: 949, startPoint y: 97, endPoint x: 806, endPoint y: 111, distance: 143.7
click at [806, 111] on input "Korey Avery & Abigail Engelbracht's Wedding Sterling 10:00AM-11:00PM (13 hrs.) …" at bounding box center [764, 102] width 922 height 32
type input "Korey Avery & Abigail Engelbracht's Wedding Sterling 10:00AM-11:00PM (13 hrs.) …"
click at [785, 141] on button "Save" at bounding box center [764, 149] width 922 height 36
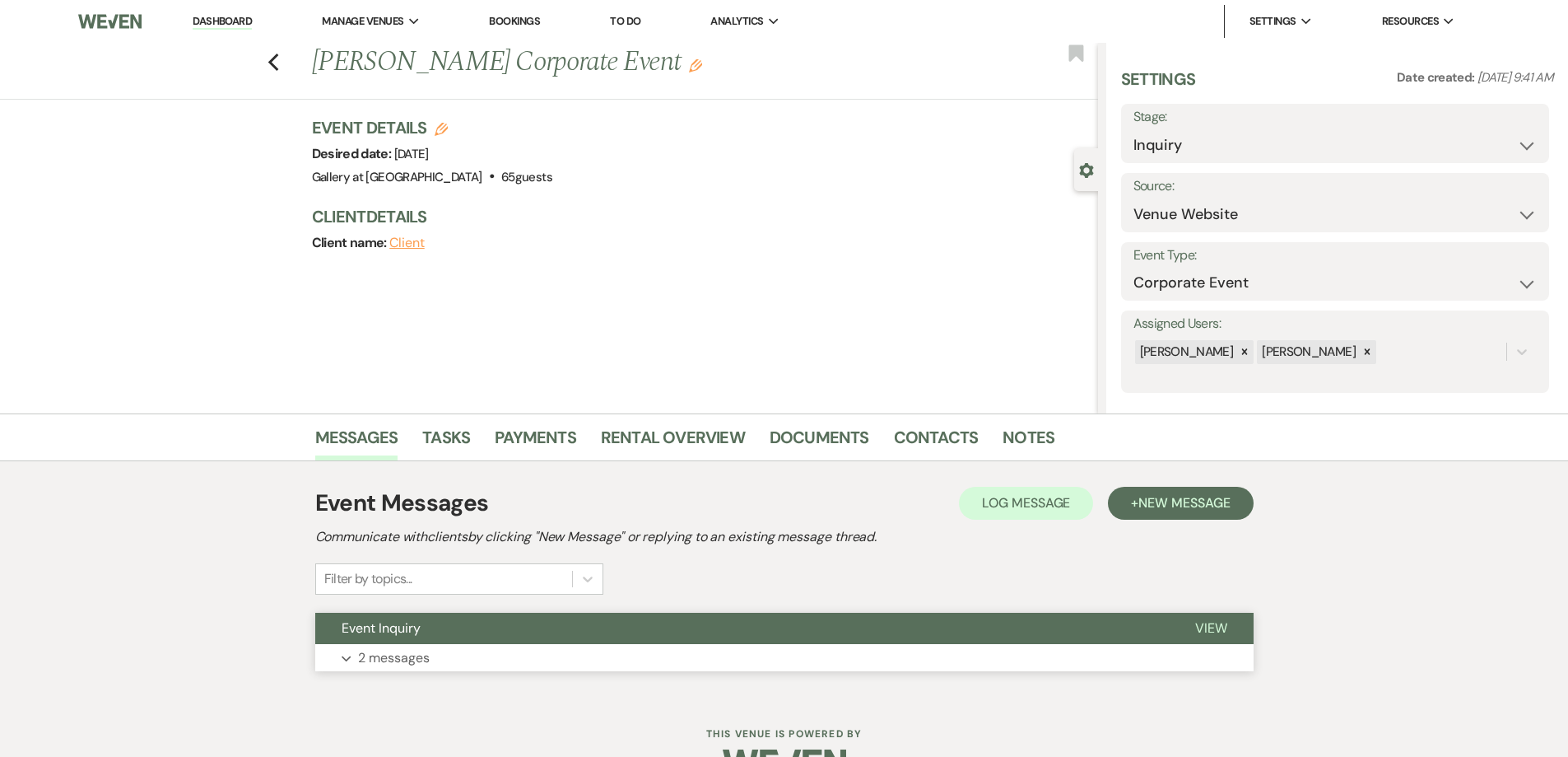
click at [564, 638] on button "Event Inquiry" at bounding box center [742, 628] width 854 height 31
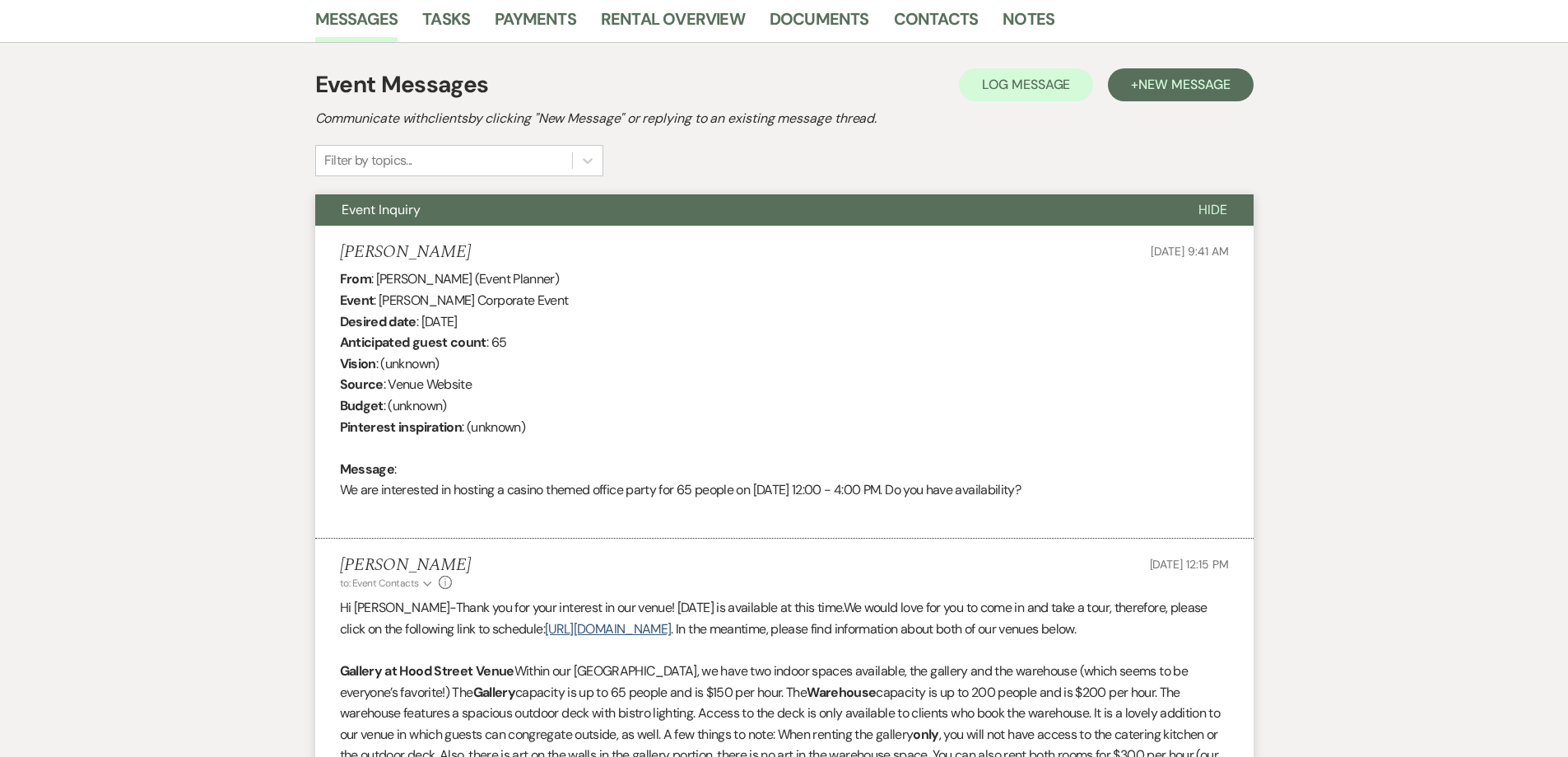
scroll to position [422, 0]
